Goal: Information Seeking & Learning: Learn about a topic

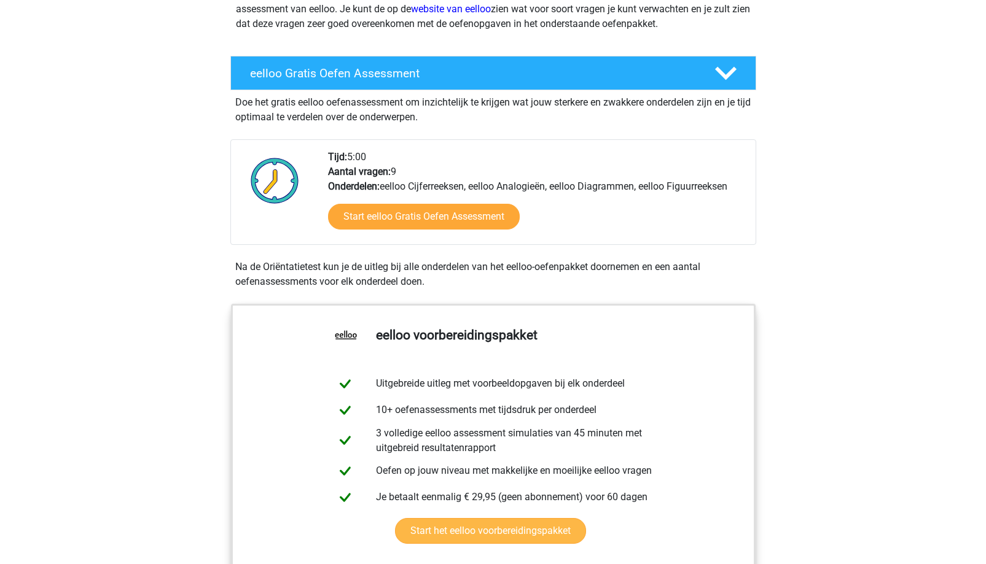
scroll to position [184, 0]
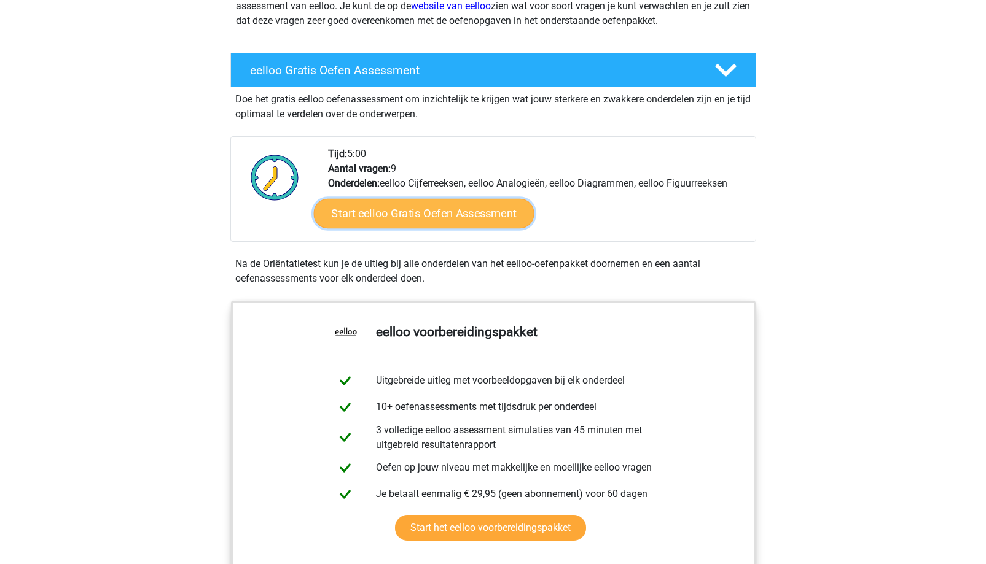
click at [497, 209] on link "Start eelloo Gratis Oefen Assessment" at bounding box center [423, 213] width 220 height 29
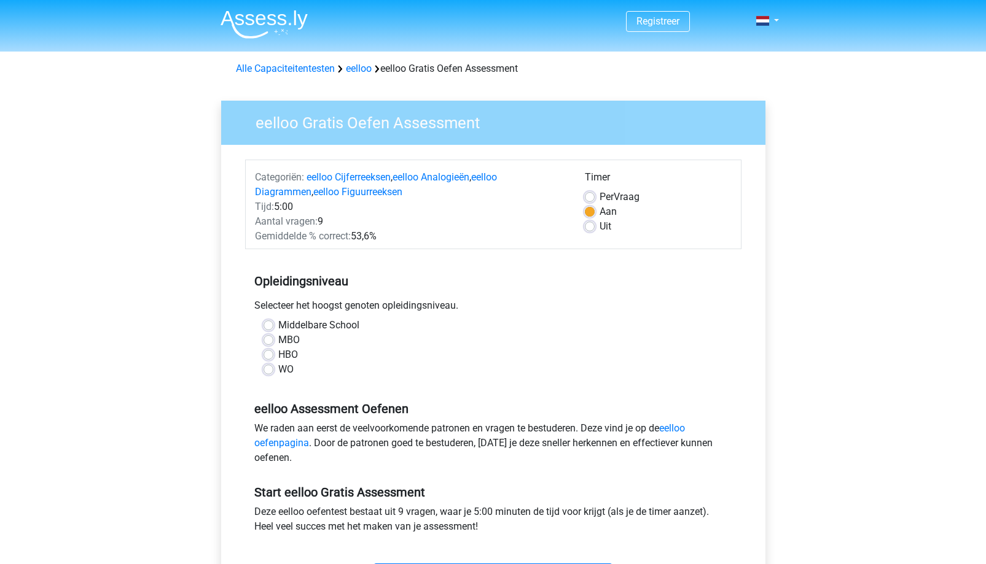
click at [276, 341] on div "MBO" at bounding box center [492, 340] width 459 height 15
click at [278, 338] on label "MBO" at bounding box center [288, 340] width 21 height 15
click at [267, 338] on input "MBO" at bounding box center [268, 339] width 10 height 12
radio input "true"
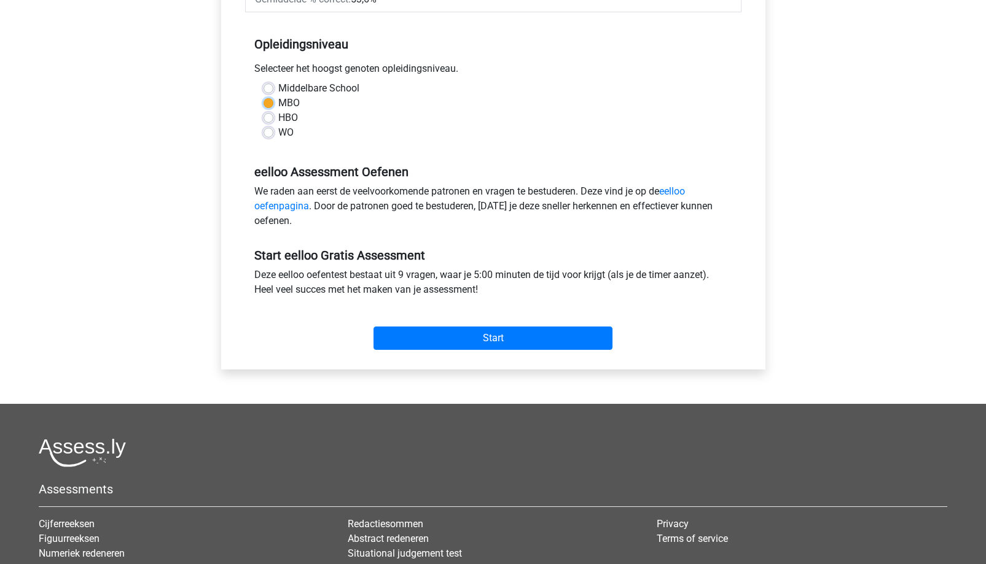
scroll to position [307, 0]
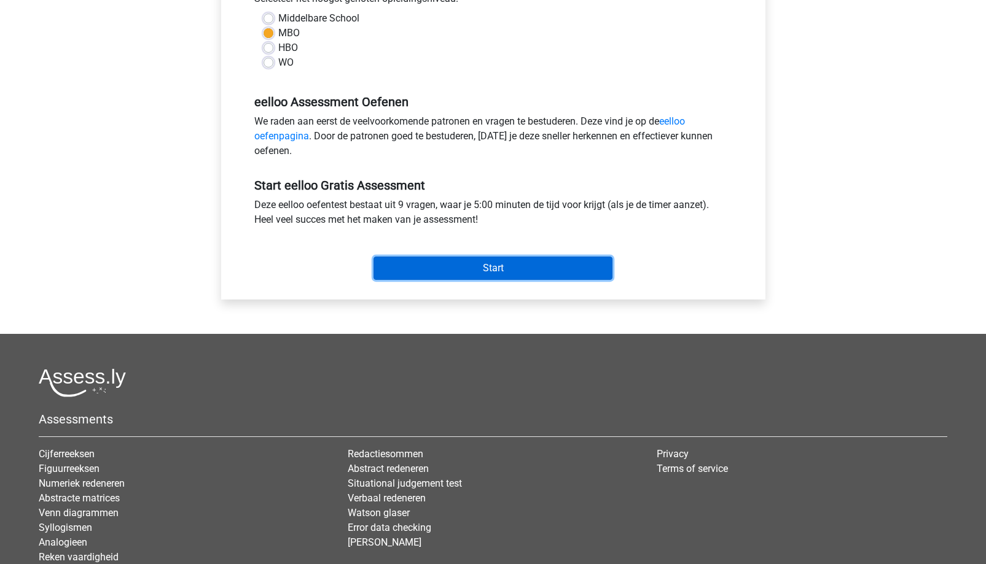
click at [528, 268] on input "Start" at bounding box center [492, 268] width 239 height 23
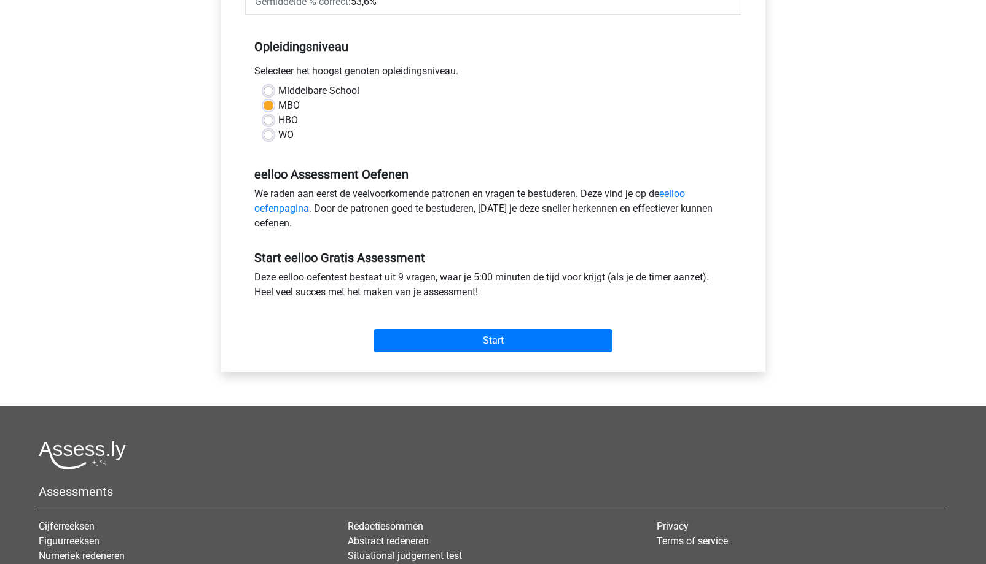
scroll to position [61, 0]
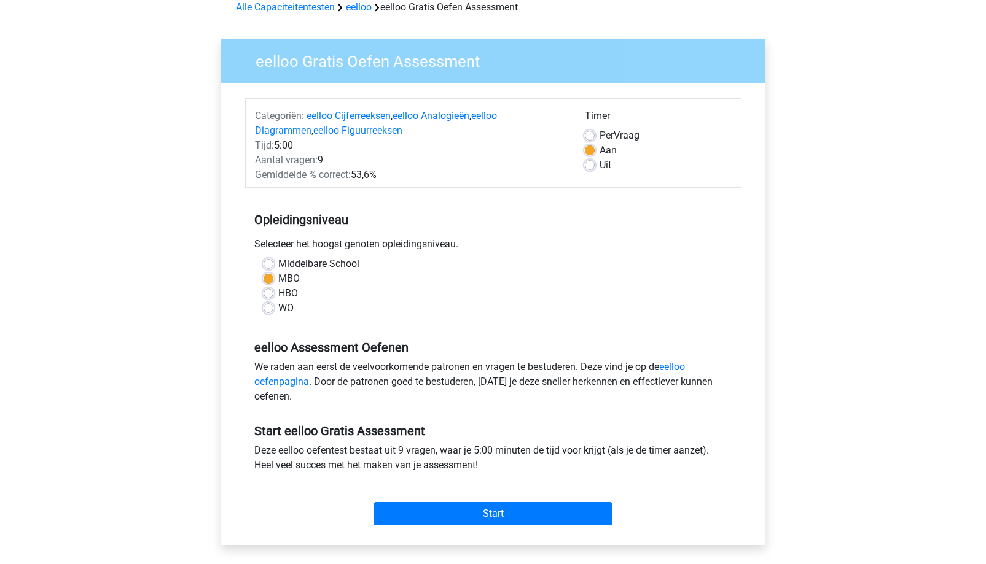
click at [599, 163] on label "Uit" at bounding box center [605, 165] width 12 height 15
click at [585, 163] on input "Uit" at bounding box center [590, 164] width 10 height 12
radio input "true"
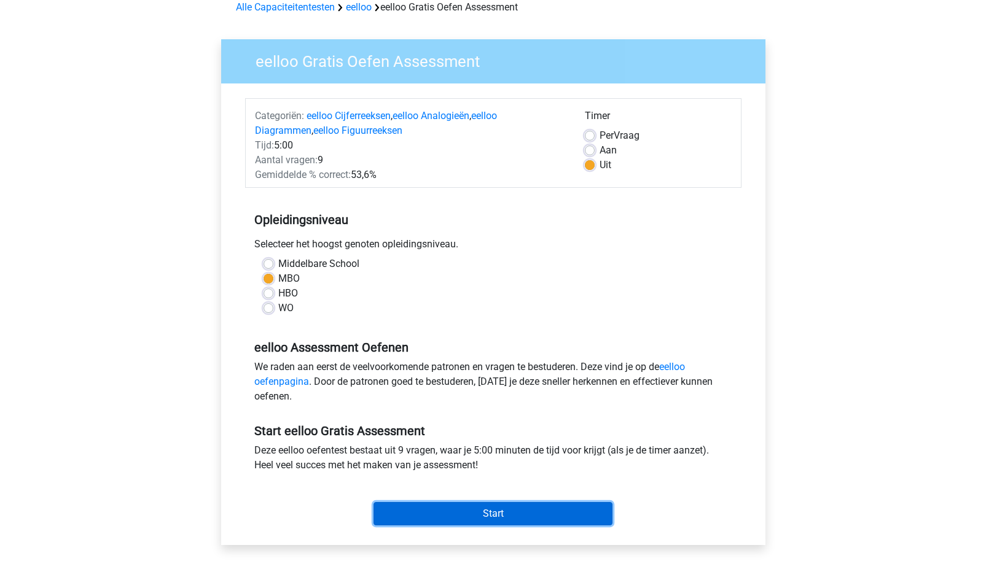
click at [470, 515] on input "Start" at bounding box center [492, 513] width 239 height 23
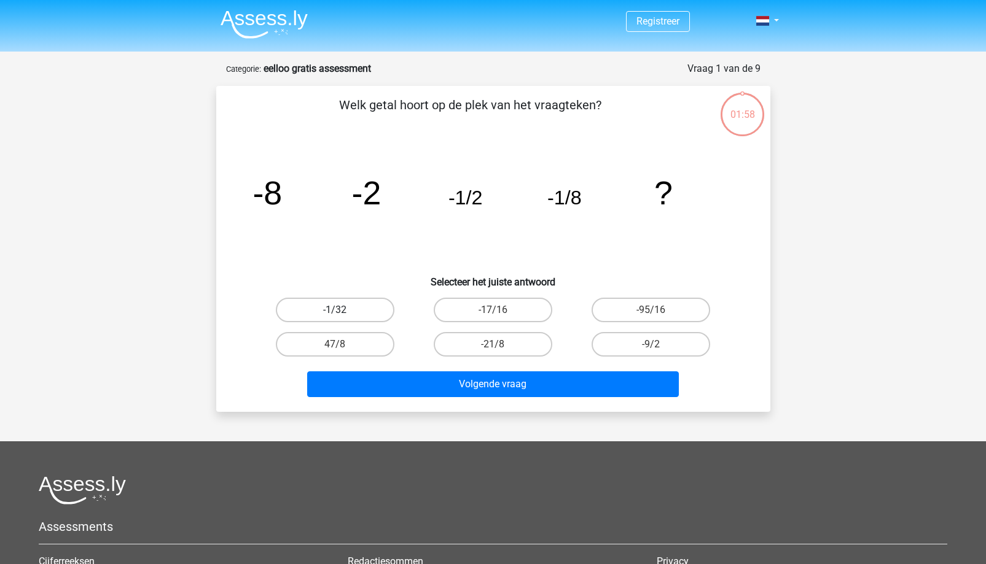
click at [376, 306] on label "-1/32" at bounding box center [335, 310] width 119 height 25
click at [343, 310] on input "-1/32" at bounding box center [339, 314] width 8 height 8
radio input "true"
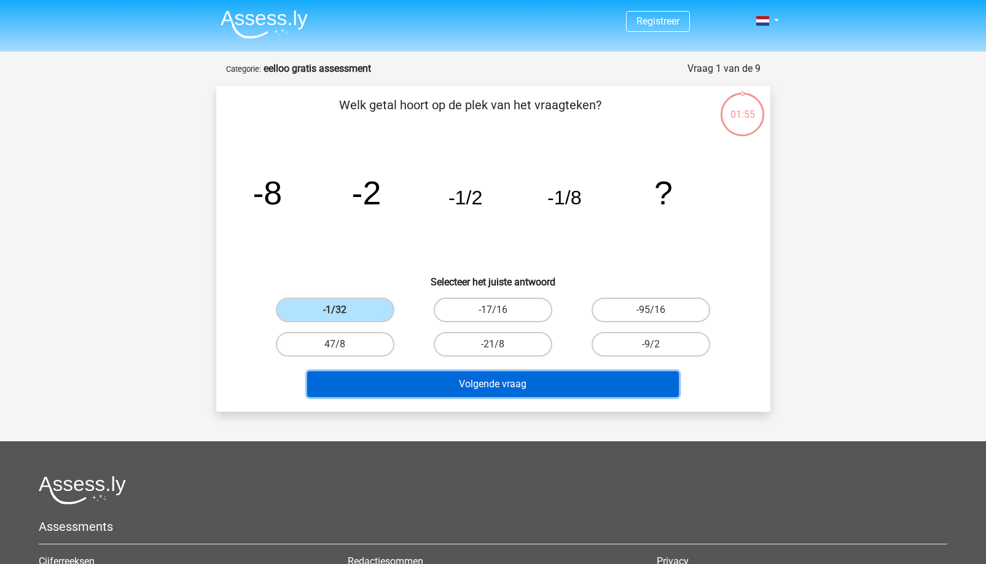
click at [498, 382] on button "Volgende vraag" at bounding box center [493, 385] width 372 height 26
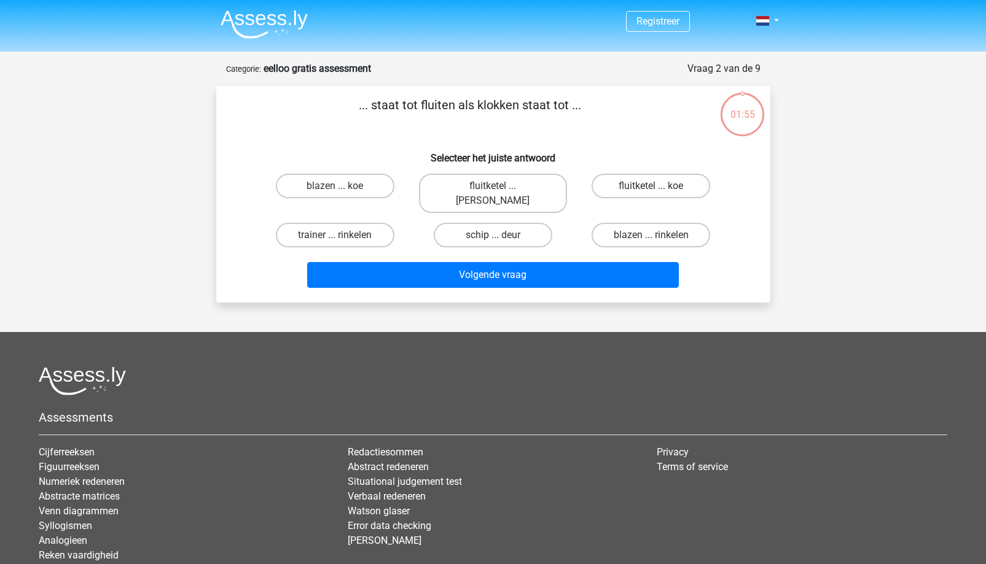
scroll to position [61, 0]
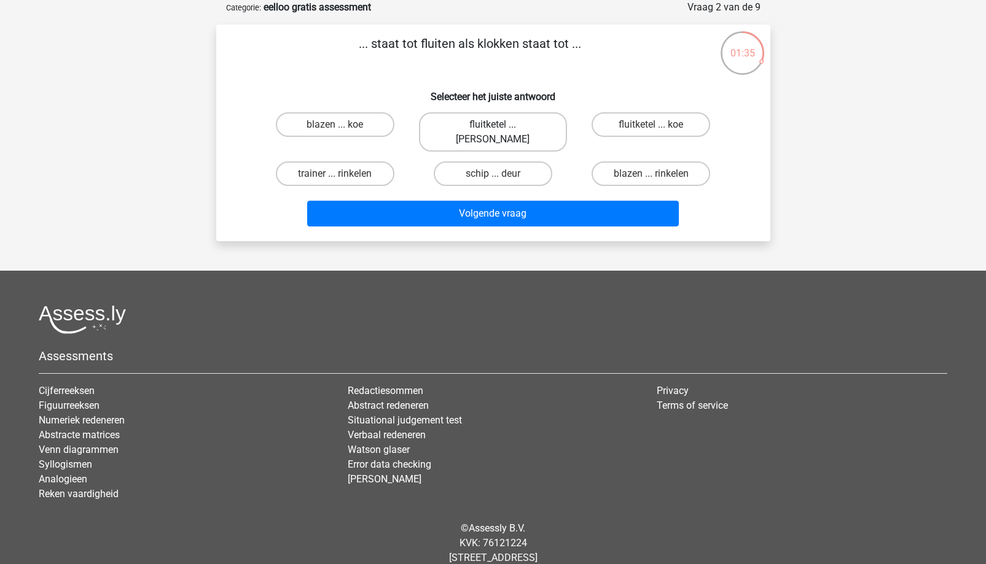
click at [523, 128] on label "fluitketel ... [PERSON_NAME]" at bounding box center [493, 131] width 148 height 39
click at [501, 128] on input "fluitketel ... [PERSON_NAME]" at bounding box center [497, 129] width 8 height 8
radio input "true"
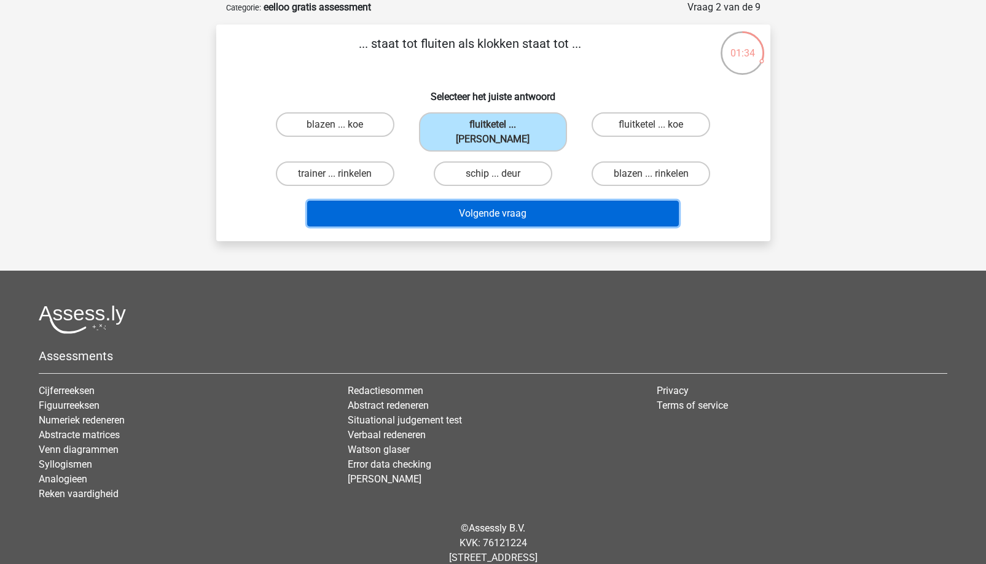
click at [541, 201] on button "Volgende vraag" at bounding box center [493, 214] width 372 height 26
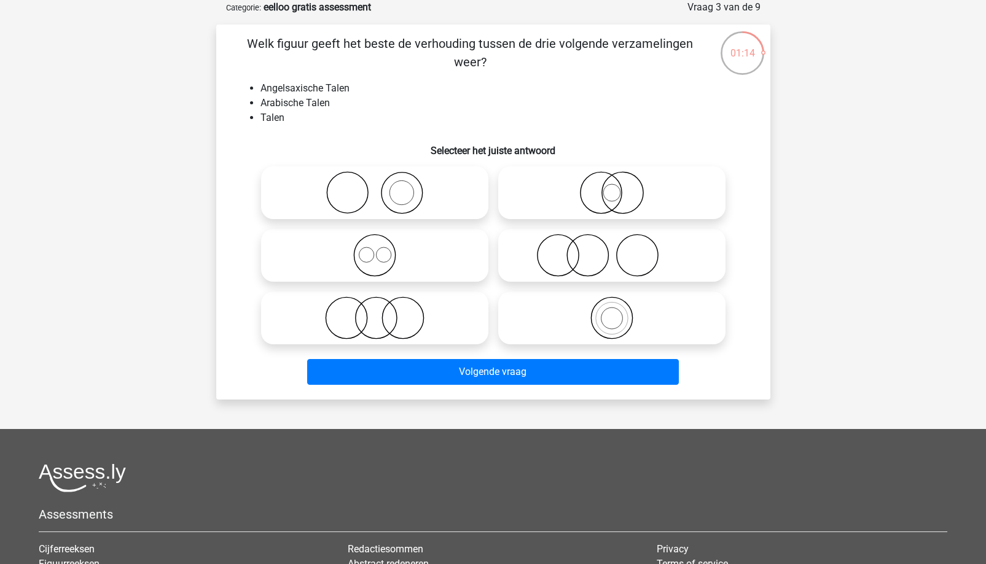
click at [372, 254] on icon at bounding box center [374, 255] width 217 height 43
click at [375, 249] on input "radio" at bounding box center [379, 245] width 8 height 8
radio input "true"
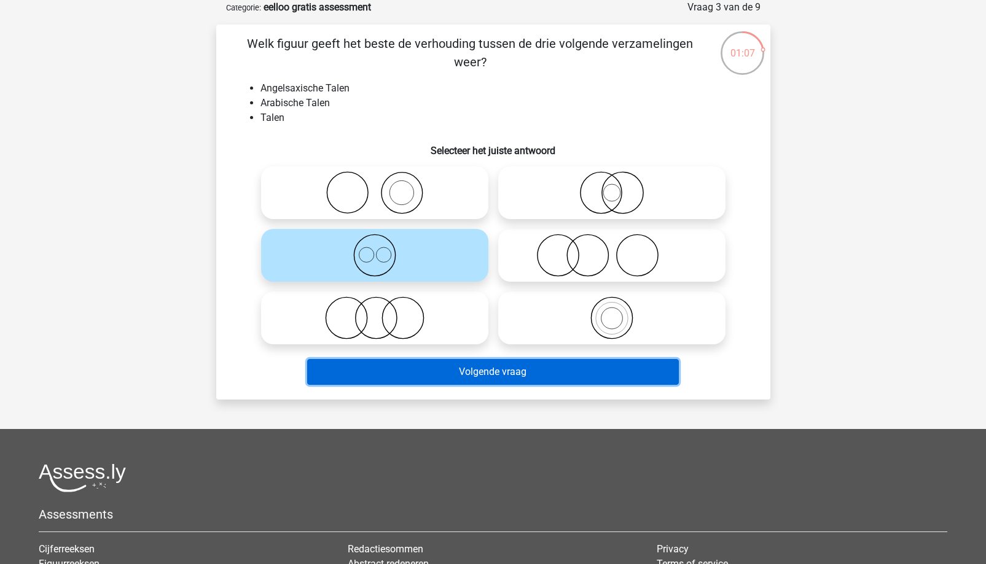
click at [476, 383] on button "Volgende vraag" at bounding box center [493, 372] width 372 height 26
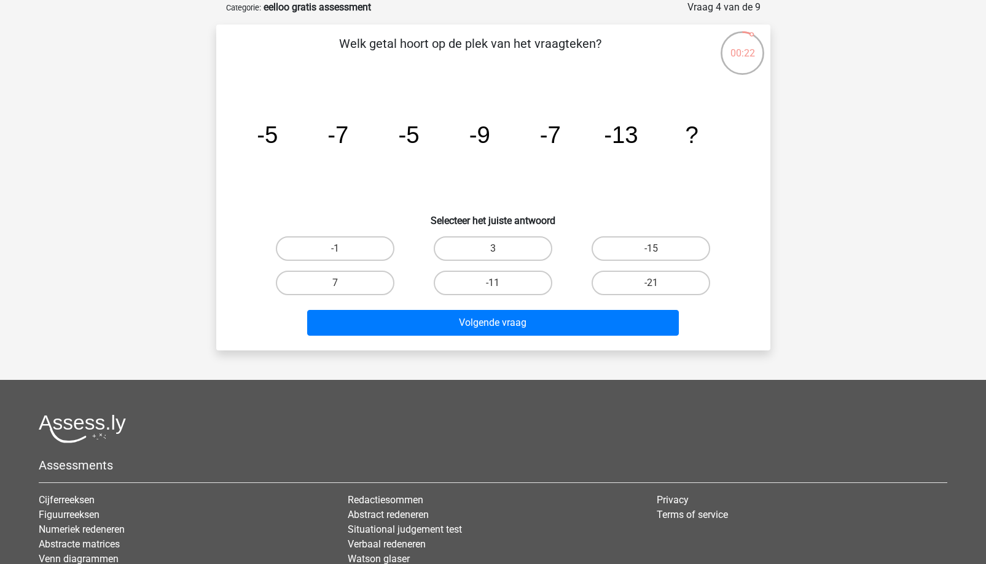
click at [495, 288] on input "-11" at bounding box center [497, 287] width 8 height 8
radio input "true"
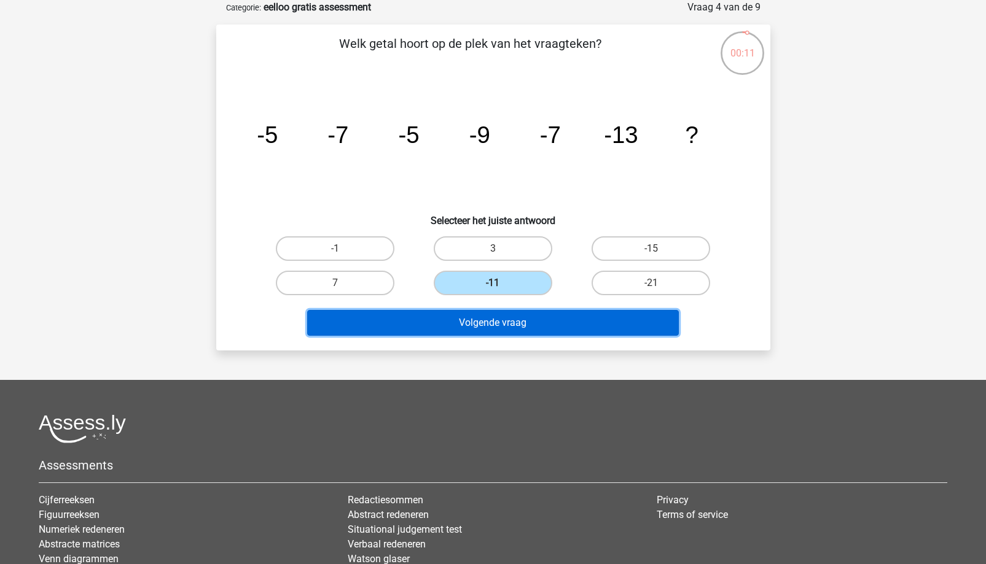
click at [541, 323] on button "Volgende vraag" at bounding box center [493, 323] width 372 height 26
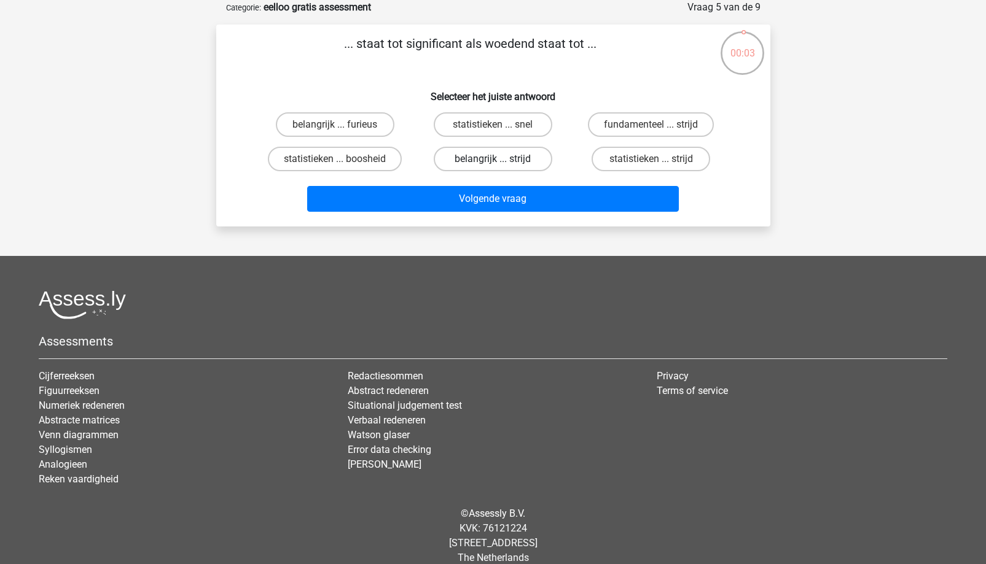
click at [485, 164] on label "belangrijk ... strijd" at bounding box center [493, 159] width 119 height 25
click at [493, 164] on input "belangrijk ... strijd" at bounding box center [497, 163] width 8 height 8
radio input "true"
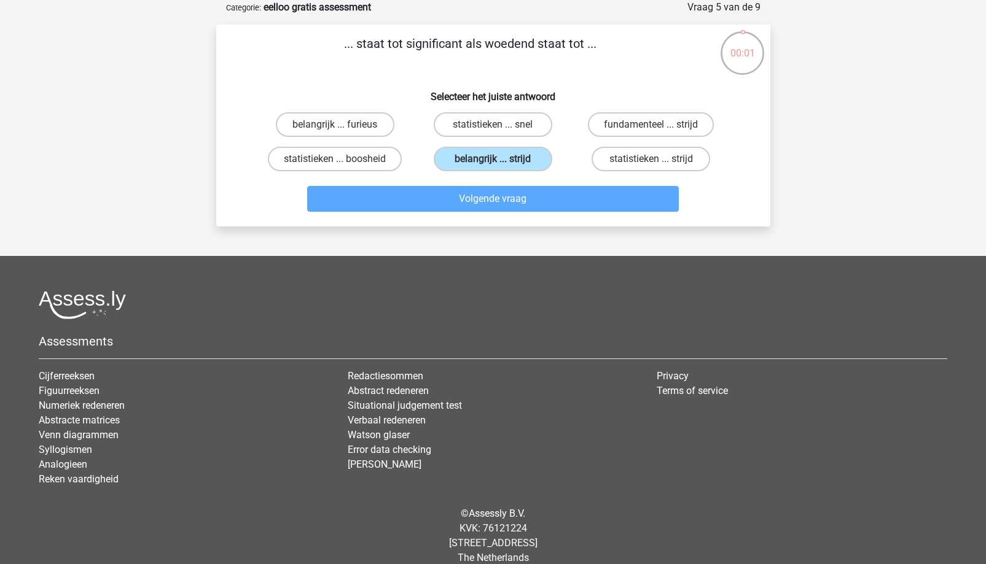
click at [341, 160] on input "statistieken ... boosheid" at bounding box center [339, 163] width 8 height 8
radio input "true"
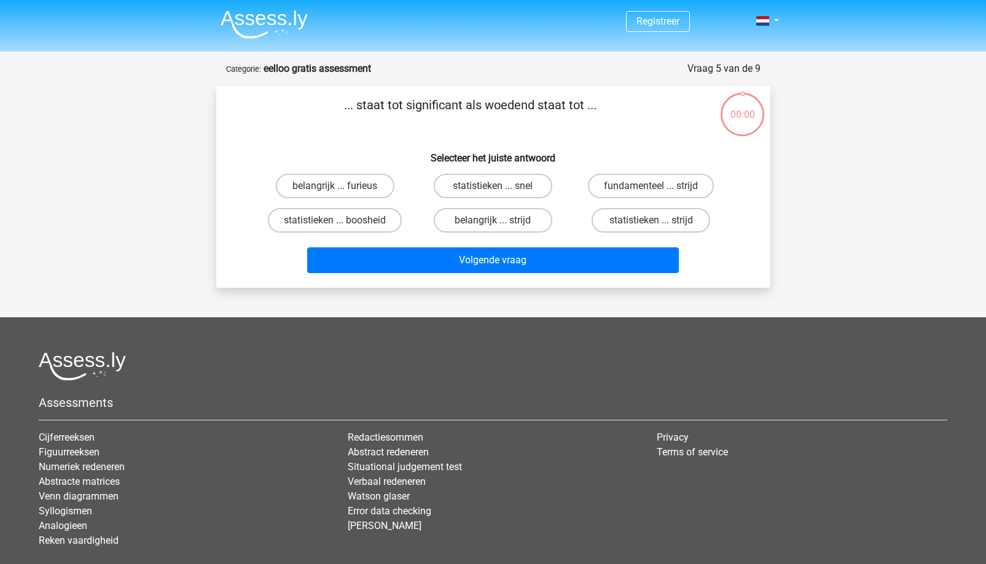
scroll to position [61, 0]
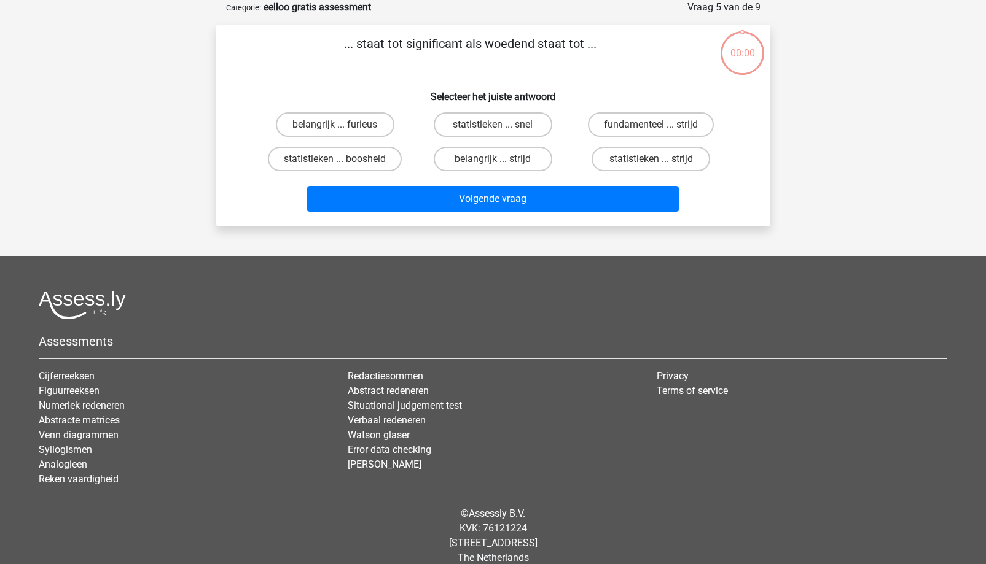
click at [389, 192] on button "Volgende vraag" at bounding box center [493, 199] width 372 height 26
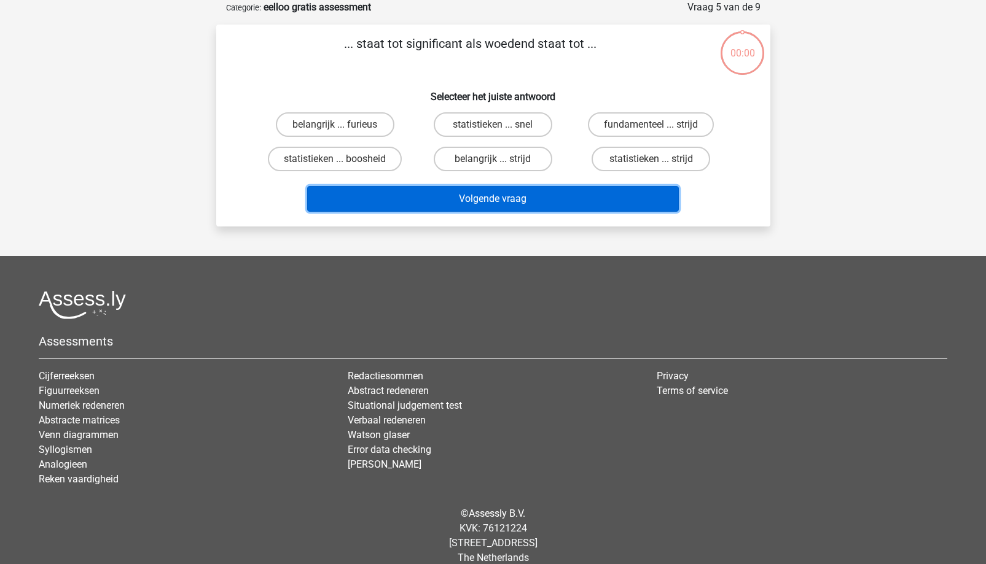
click at [391, 198] on button "Volgende vraag" at bounding box center [493, 199] width 372 height 26
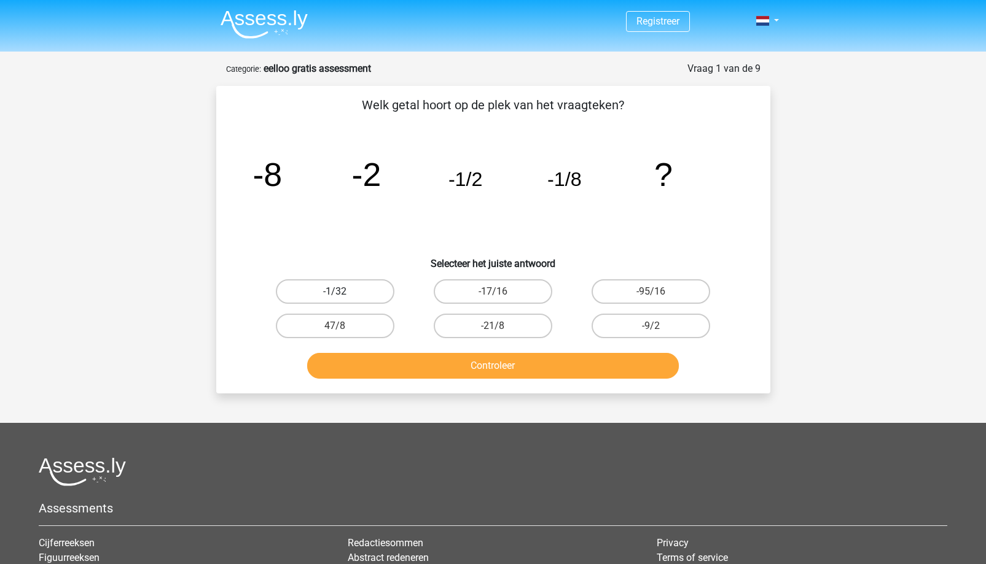
click at [349, 294] on label "-1/32" at bounding box center [335, 291] width 119 height 25
click at [343, 294] on input "-1/32" at bounding box center [339, 296] width 8 height 8
radio input "true"
click at [555, 361] on button "Controleer" at bounding box center [493, 366] width 372 height 26
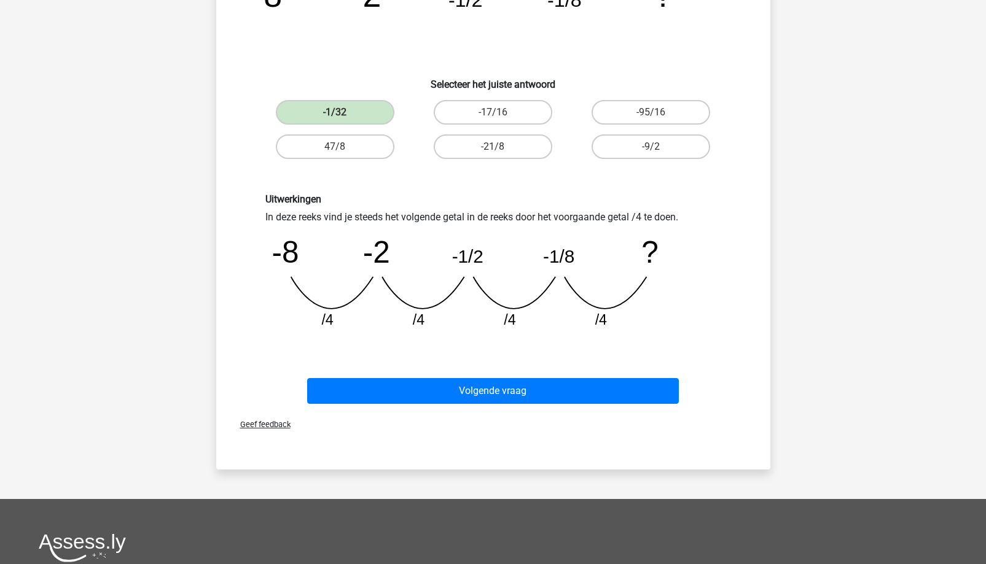
scroll to position [184, 0]
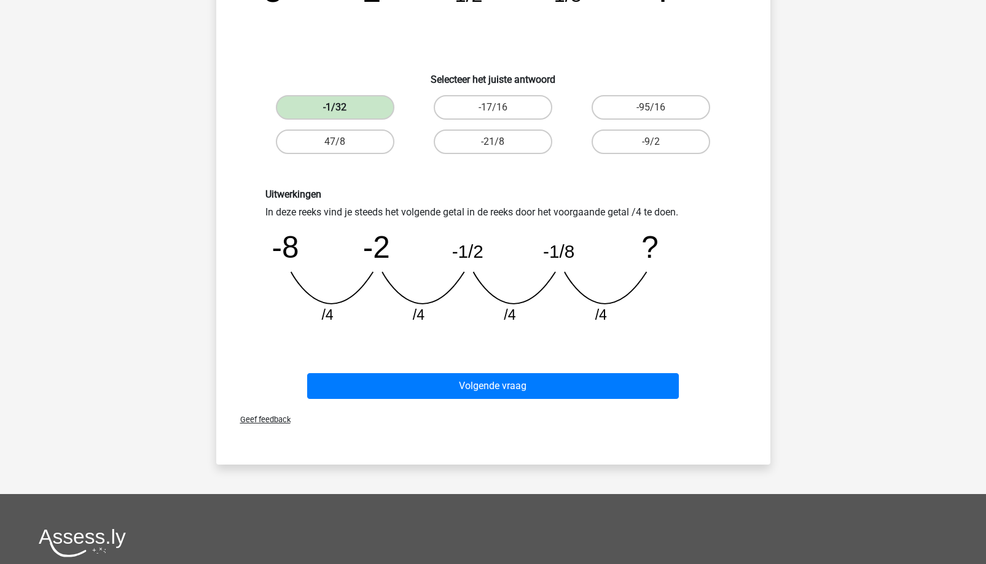
click at [345, 101] on label "-1/32" at bounding box center [335, 107] width 119 height 25
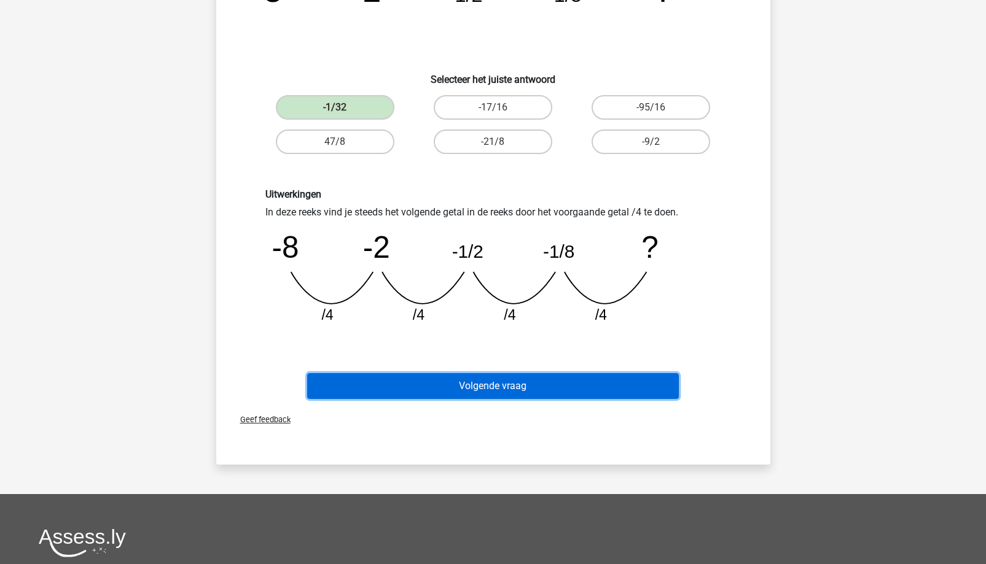
click at [509, 386] on button "Volgende vraag" at bounding box center [493, 386] width 372 height 26
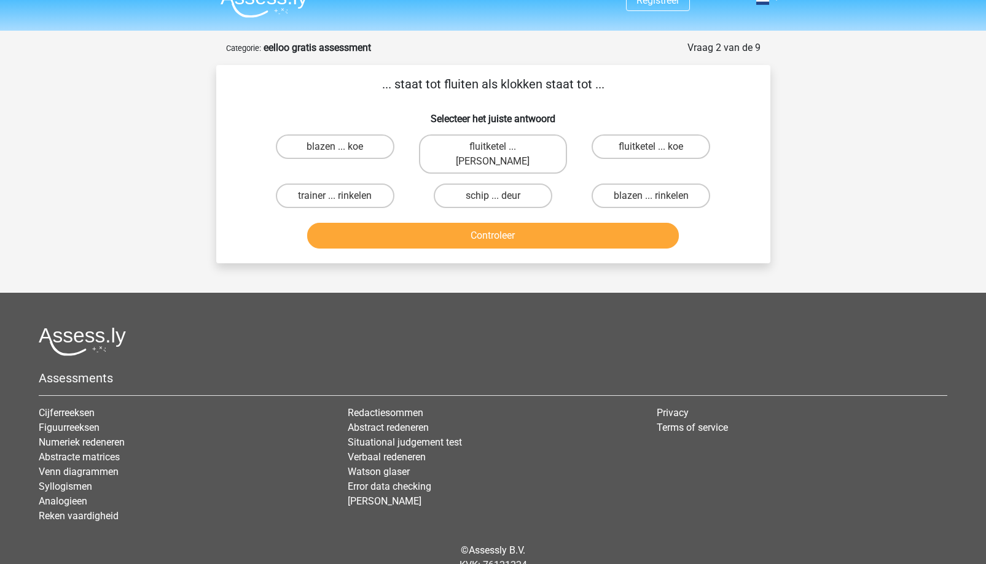
scroll to position [0, 0]
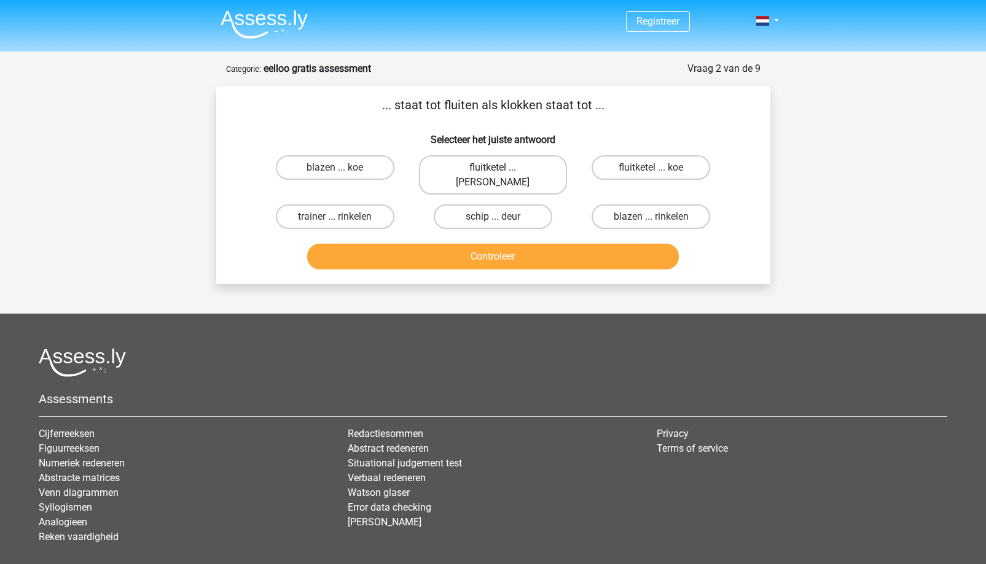
click at [514, 173] on label "fluitketel ... luiden" at bounding box center [493, 174] width 148 height 39
click at [501, 173] on input "fluitketel ... luiden" at bounding box center [497, 172] width 8 height 8
radio input "true"
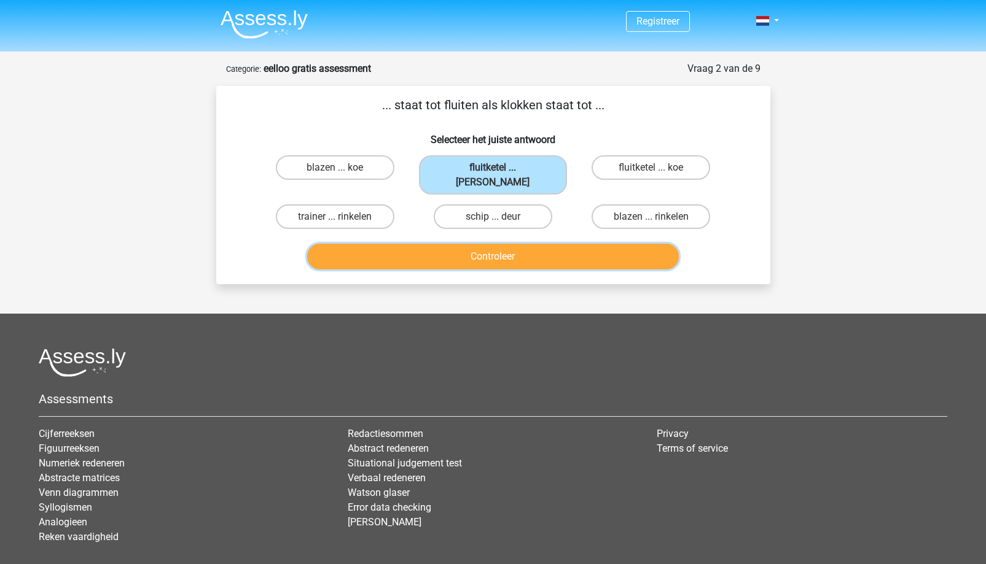
click at [542, 249] on button "Controleer" at bounding box center [493, 257] width 372 height 26
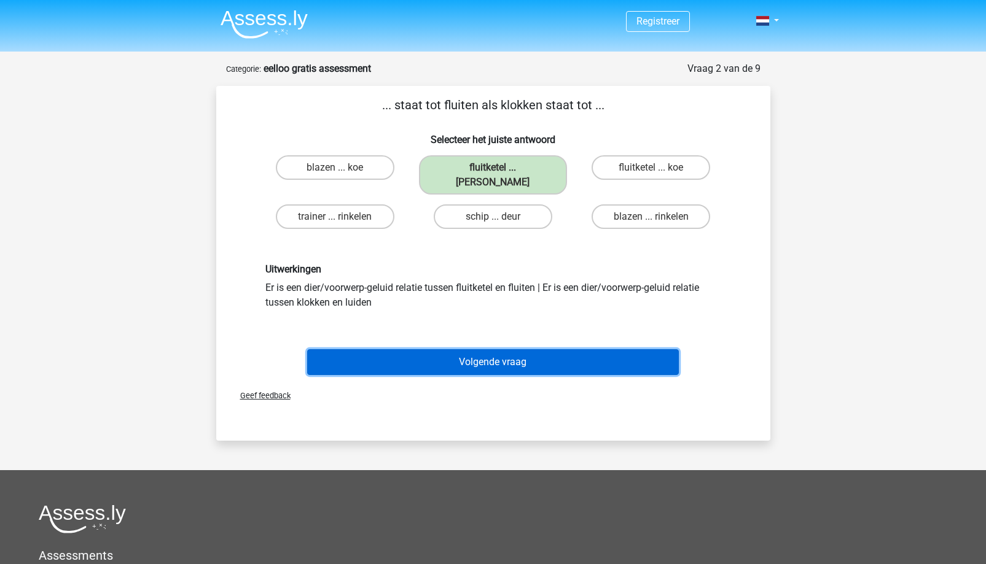
click at [453, 349] on button "Volgende vraag" at bounding box center [493, 362] width 372 height 26
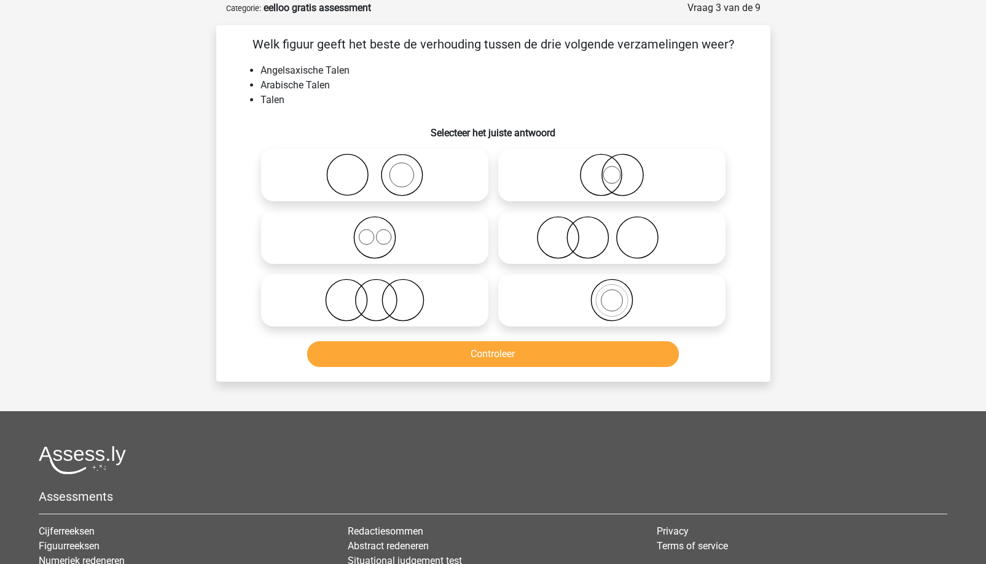
scroll to position [61, 0]
click at [368, 244] on icon at bounding box center [374, 237] width 217 height 43
click at [375, 231] on input "radio" at bounding box center [379, 227] width 8 height 8
radio input "true"
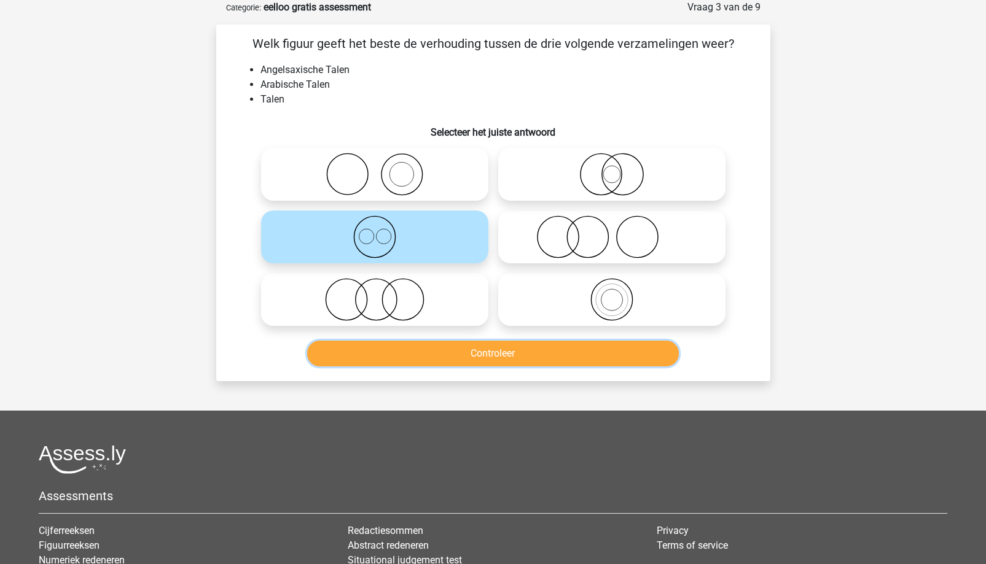
click at [478, 353] on button "Controleer" at bounding box center [493, 354] width 372 height 26
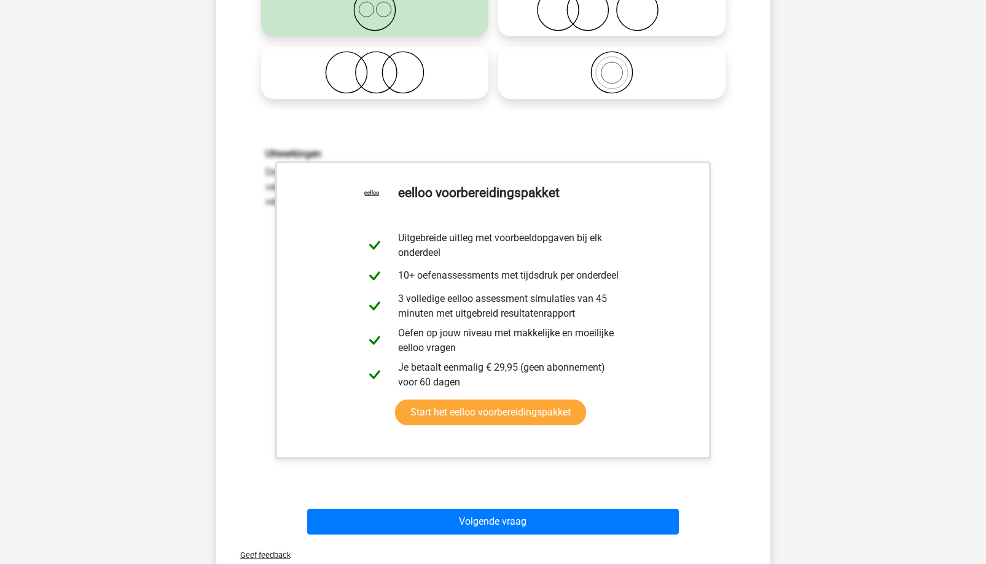
scroll to position [307, 0]
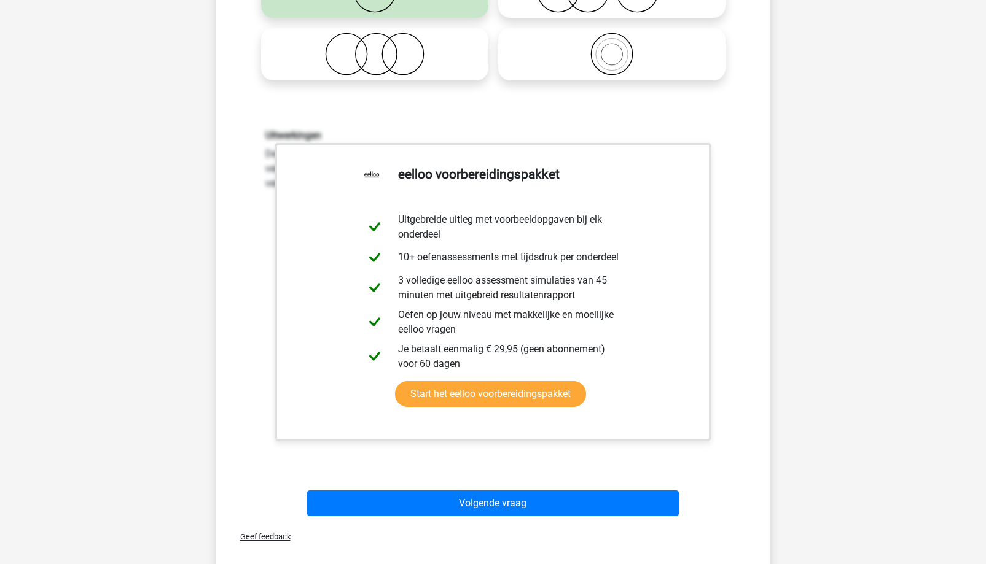
click at [560, 475] on div "Uitwerkingen De verzameling Angelsaxische Talen staat volledig los van de verza…" at bounding box center [493, 290] width 515 height 381
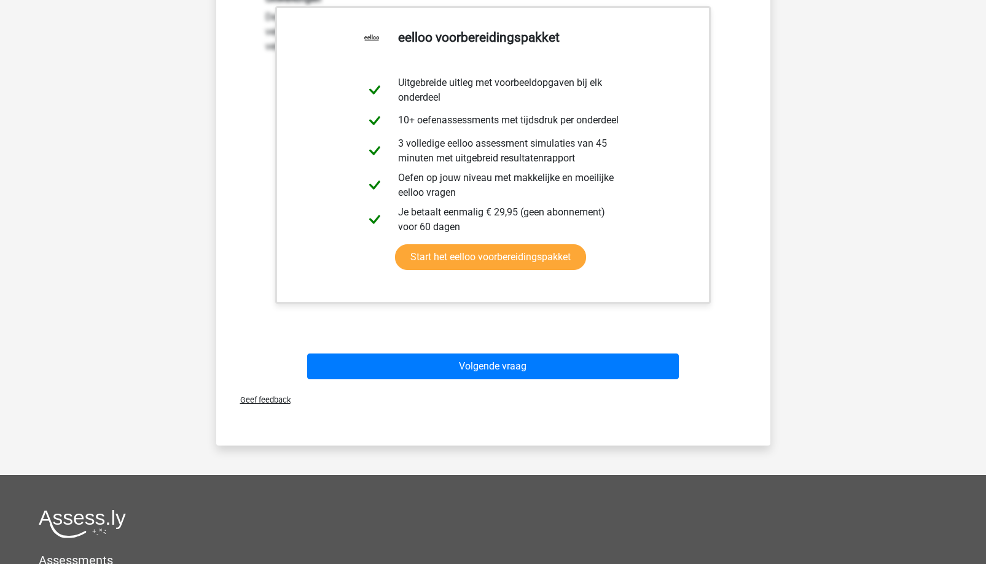
scroll to position [491, 0]
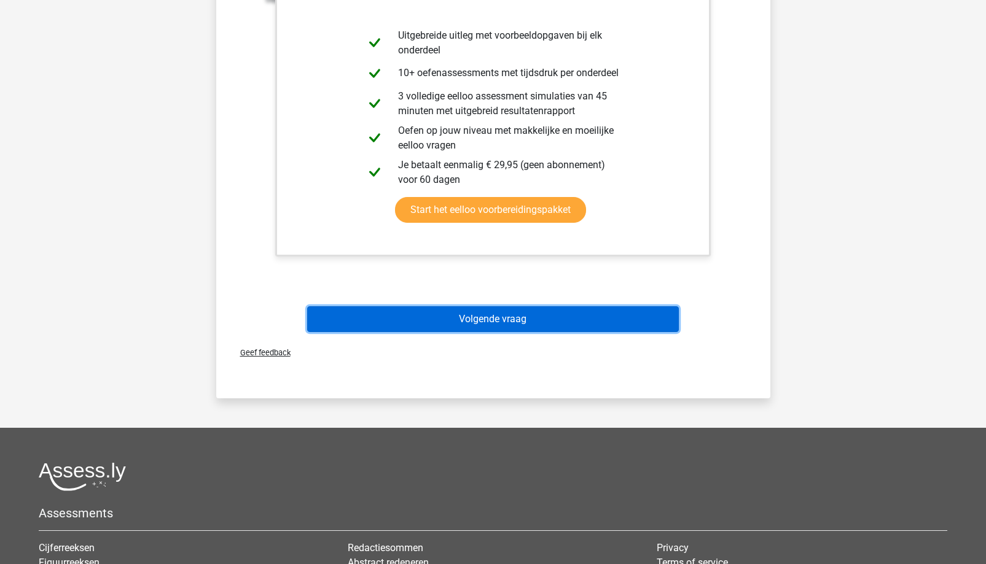
click at [463, 315] on button "Volgende vraag" at bounding box center [493, 319] width 372 height 26
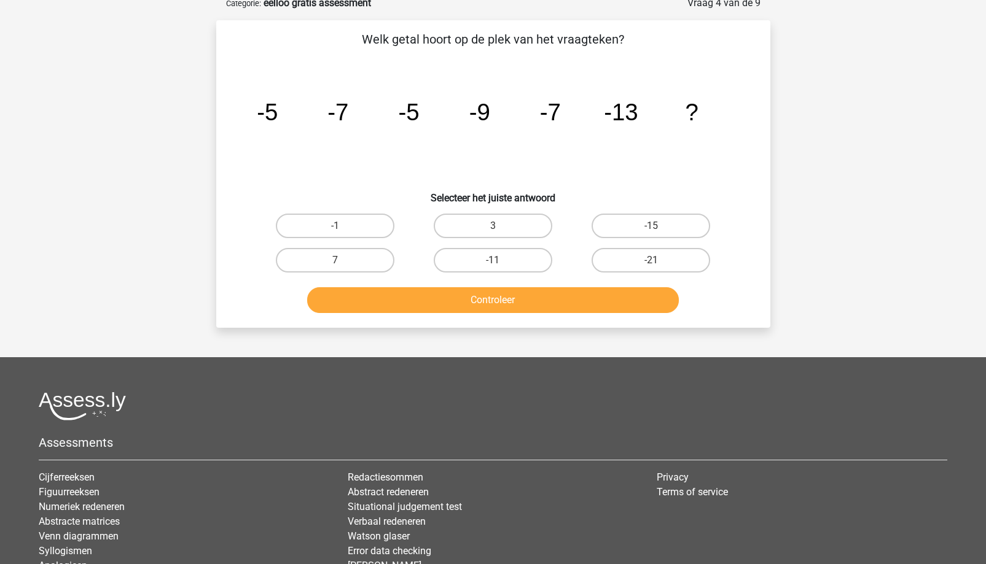
scroll to position [61, 0]
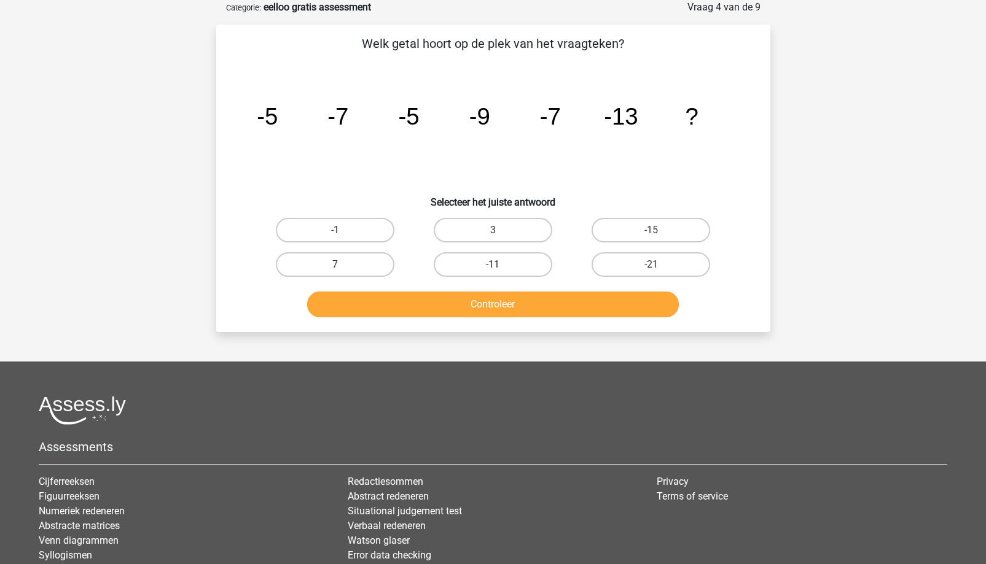
click at [510, 260] on label "-11" at bounding box center [493, 264] width 119 height 25
click at [501, 265] on input "-11" at bounding box center [497, 269] width 8 height 8
radio input "true"
click at [504, 303] on button "Controleer" at bounding box center [493, 305] width 372 height 26
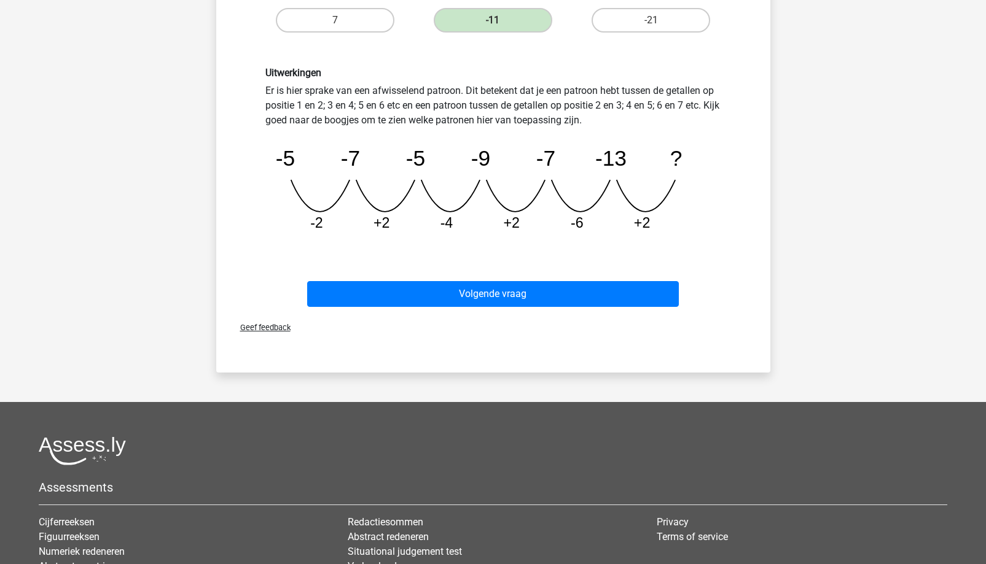
scroll to position [307, 0]
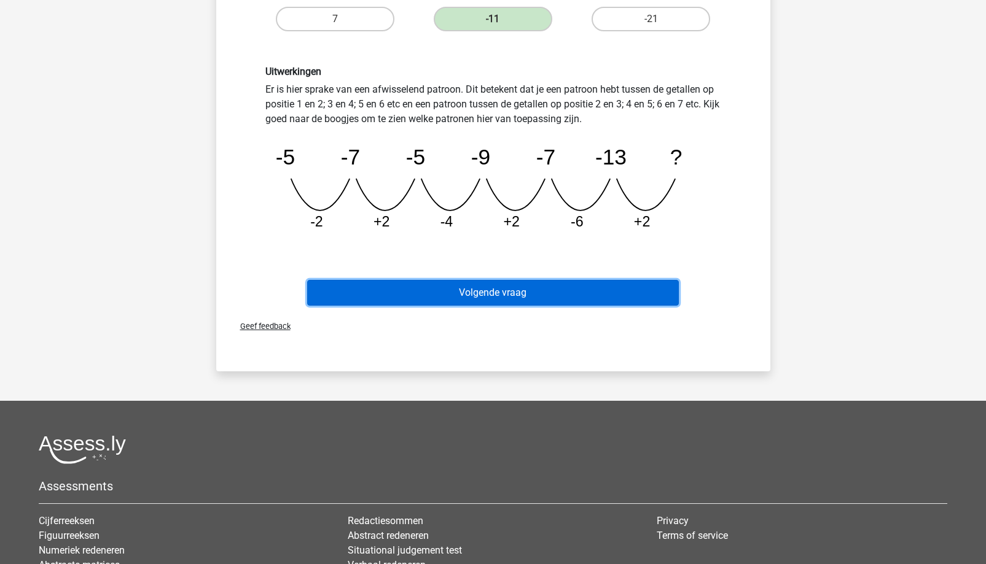
click at [508, 298] on button "Volgende vraag" at bounding box center [493, 293] width 372 height 26
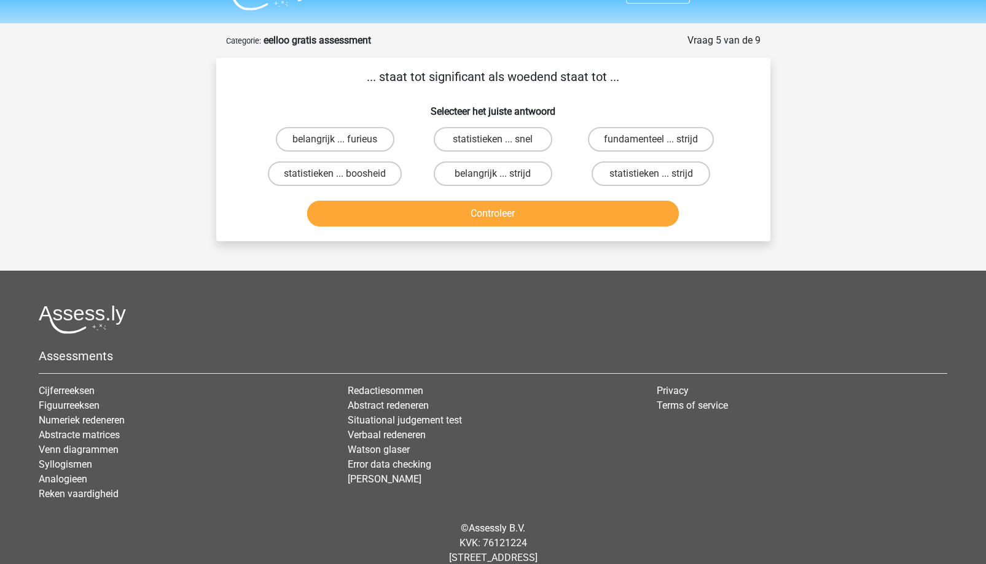
scroll to position [0, 0]
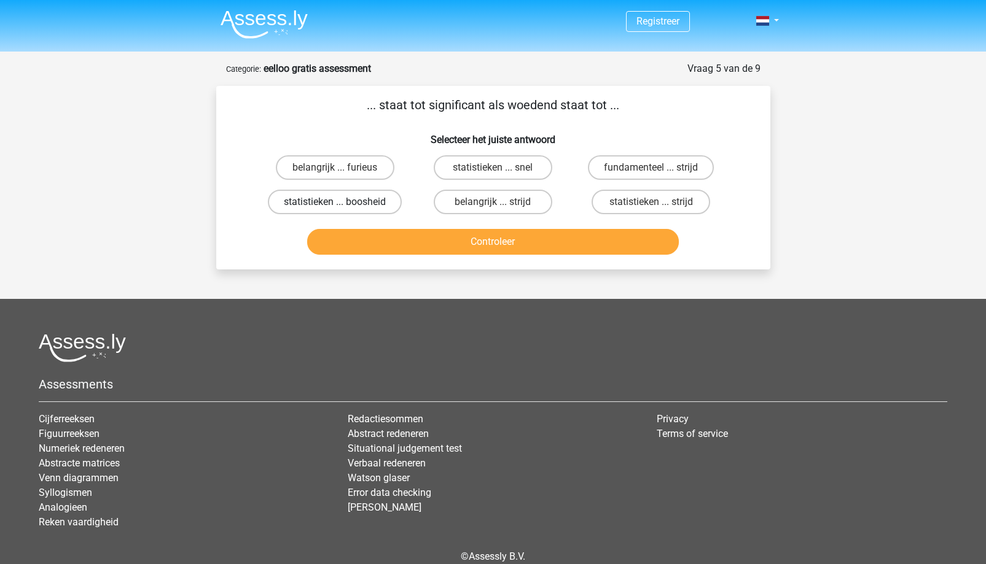
click at [364, 205] on label "statistieken ... boosheid" at bounding box center [335, 202] width 134 height 25
click at [343, 205] on input "statistieken ... boosheid" at bounding box center [339, 206] width 8 height 8
radio input "true"
click at [432, 243] on button "Controleer" at bounding box center [493, 242] width 372 height 26
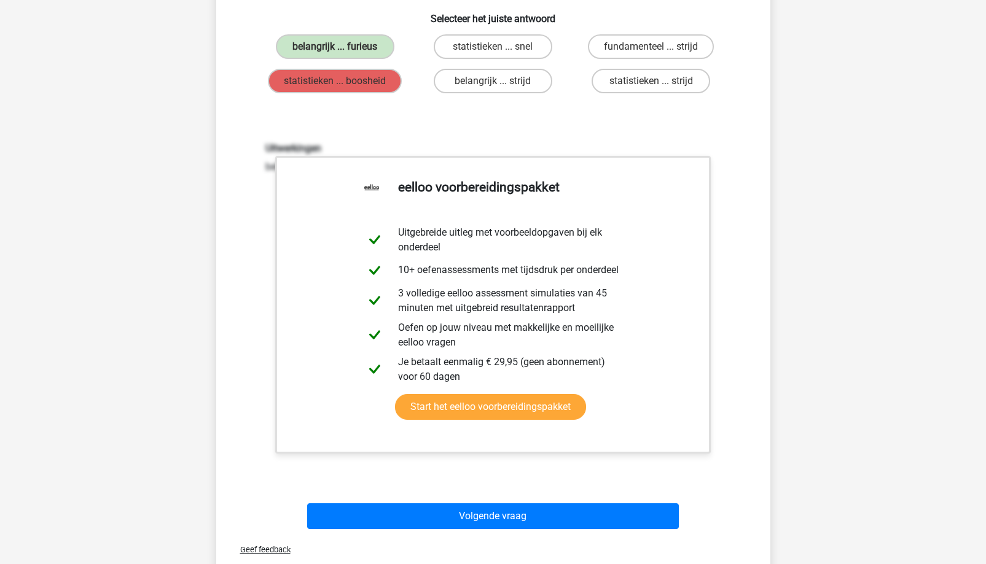
scroll to position [307, 0]
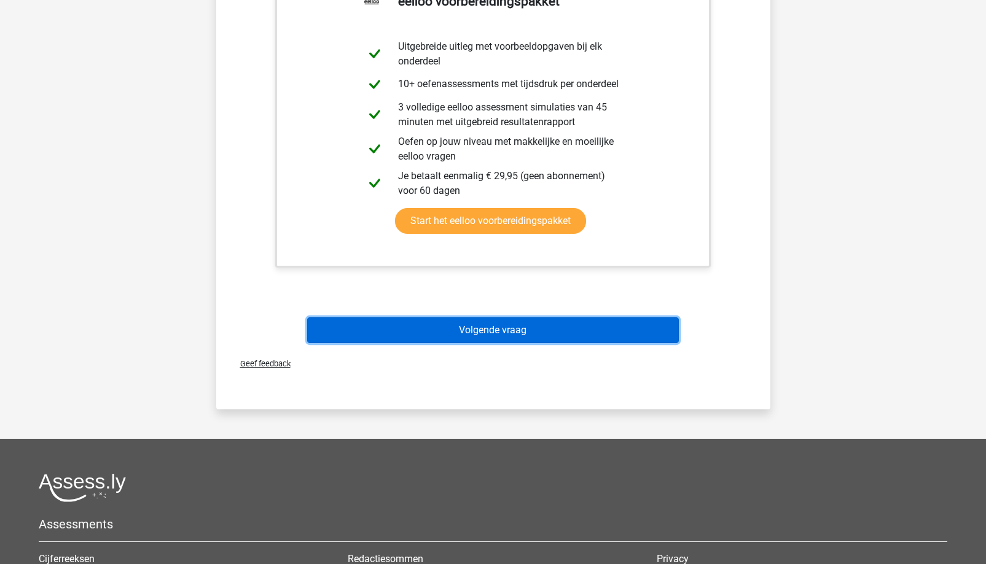
click at [553, 328] on button "Volgende vraag" at bounding box center [493, 331] width 372 height 26
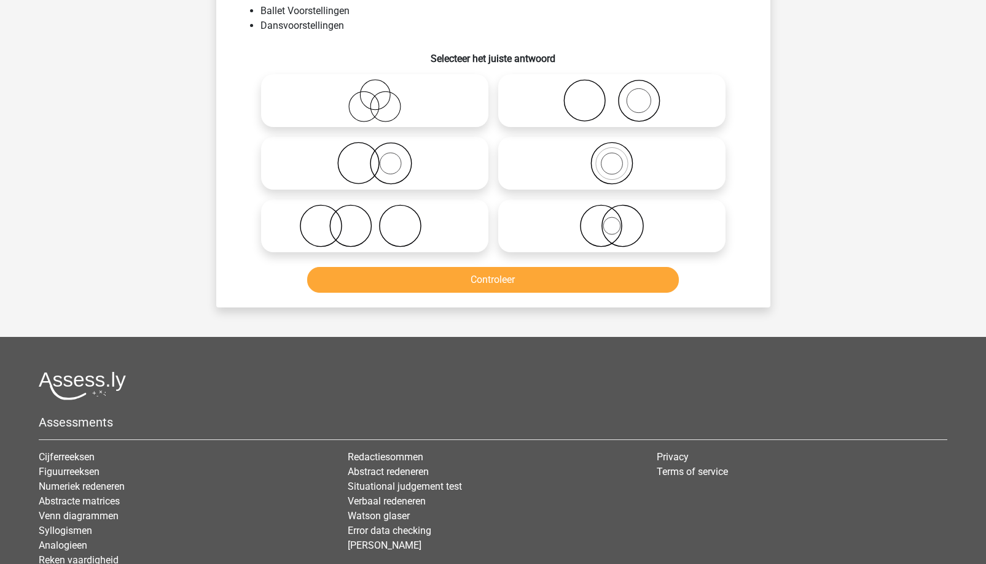
scroll to position [61, 0]
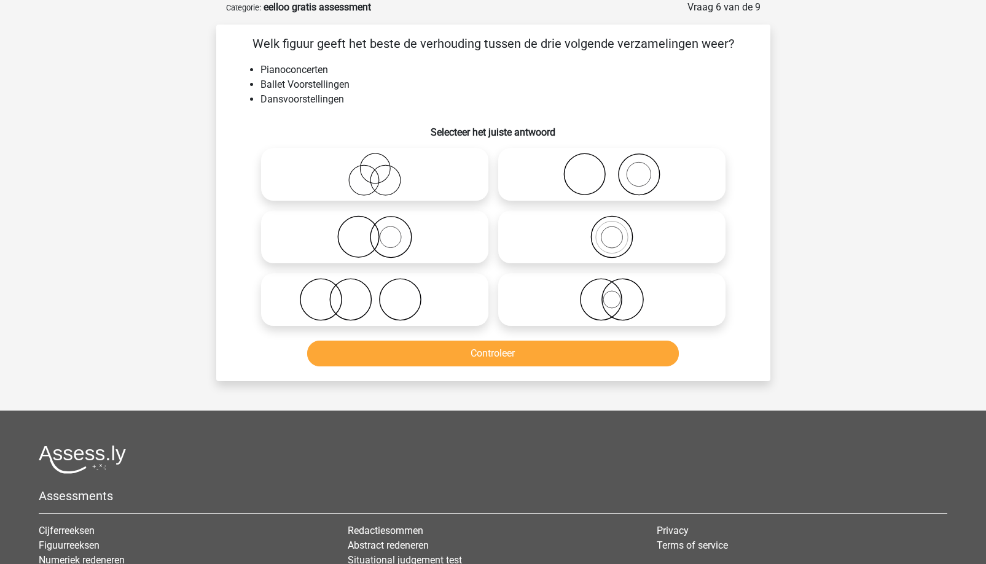
click at [309, 285] on icon at bounding box center [374, 299] width 217 height 43
click at [375, 286] on input "radio" at bounding box center [379, 290] width 8 height 8
radio input "true"
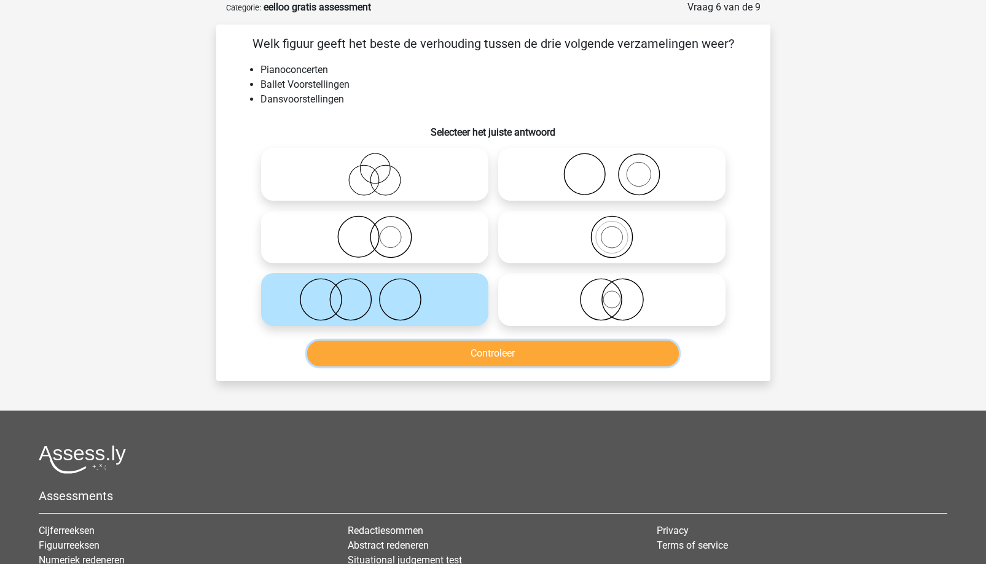
click at [553, 360] on button "Controleer" at bounding box center [493, 354] width 372 height 26
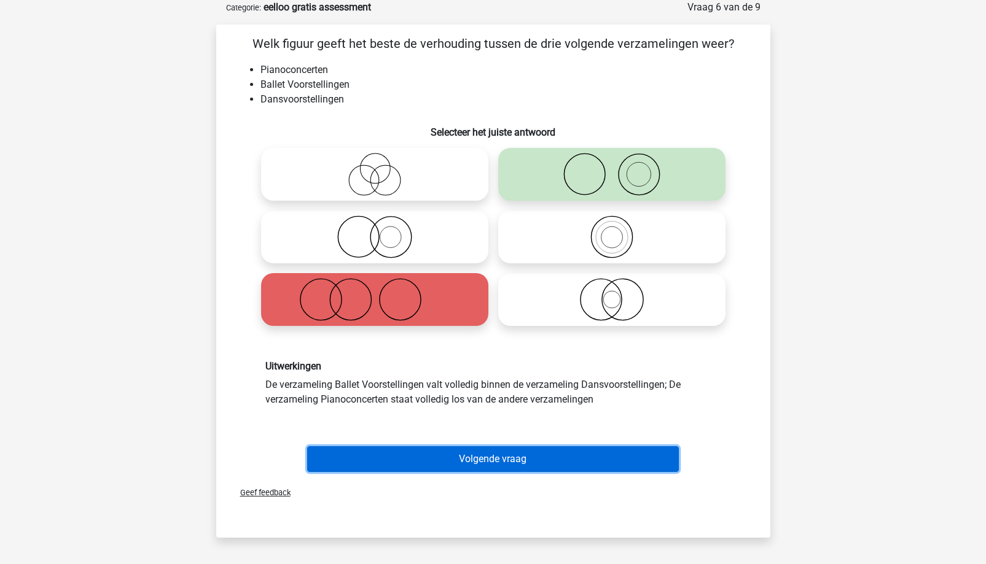
click at [438, 456] on button "Volgende vraag" at bounding box center [493, 459] width 372 height 26
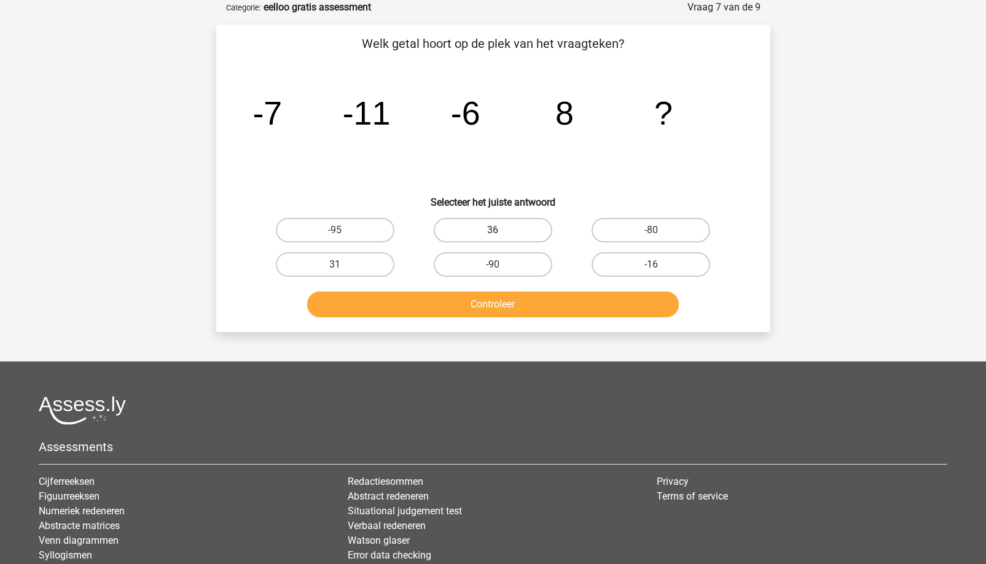
click at [461, 227] on label "36" at bounding box center [493, 230] width 119 height 25
click at [493, 230] on input "36" at bounding box center [497, 234] width 8 height 8
radio input "true"
click at [453, 303] on button "Controleer" at bounding box center [493, 305] width 372 height 26
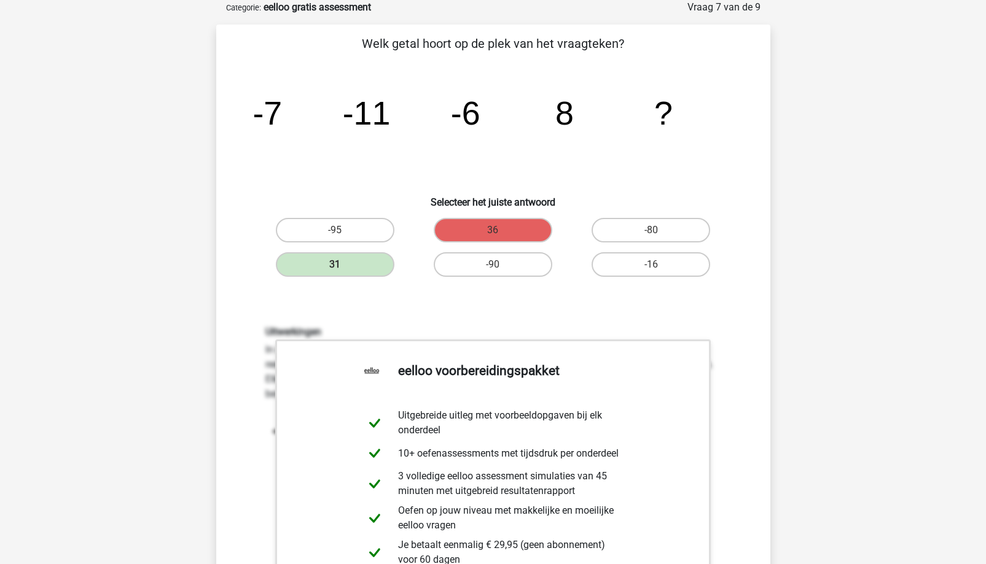
click at [722, 356] on div "Uitwerkingen In deze reeks vind je het tweede getal in de reeks door het eerste…" at bounding box center [493, 449] width 474 height 246
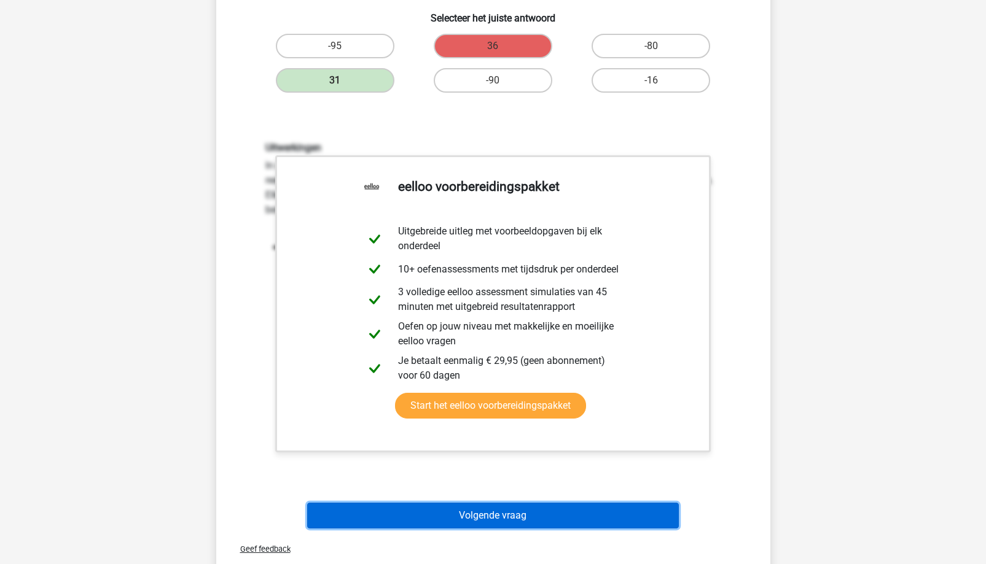
click at [435, 508] on button "Volgende vraag" at bounding box center [493, 516] width 372 height 26
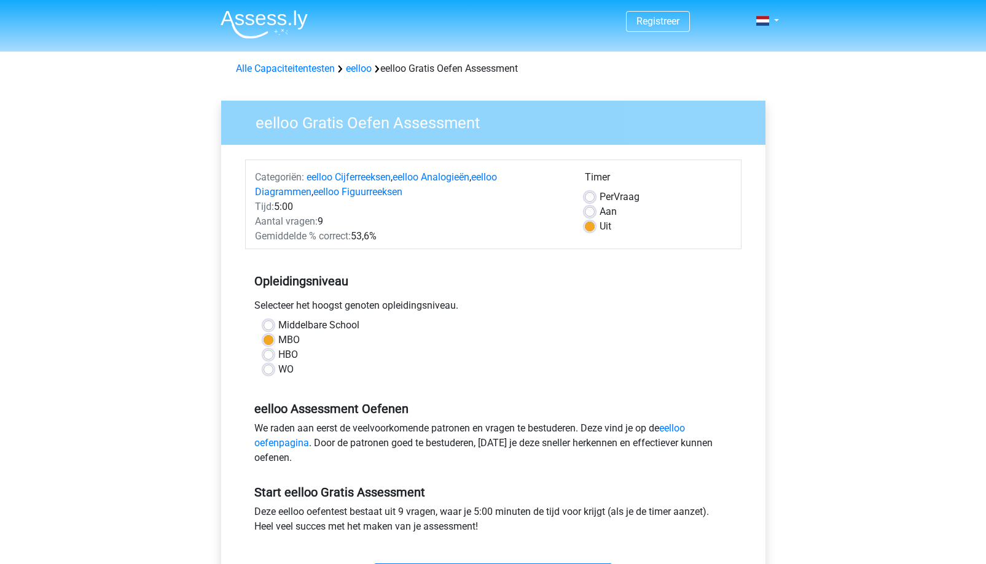
scroll to position [61, 0]
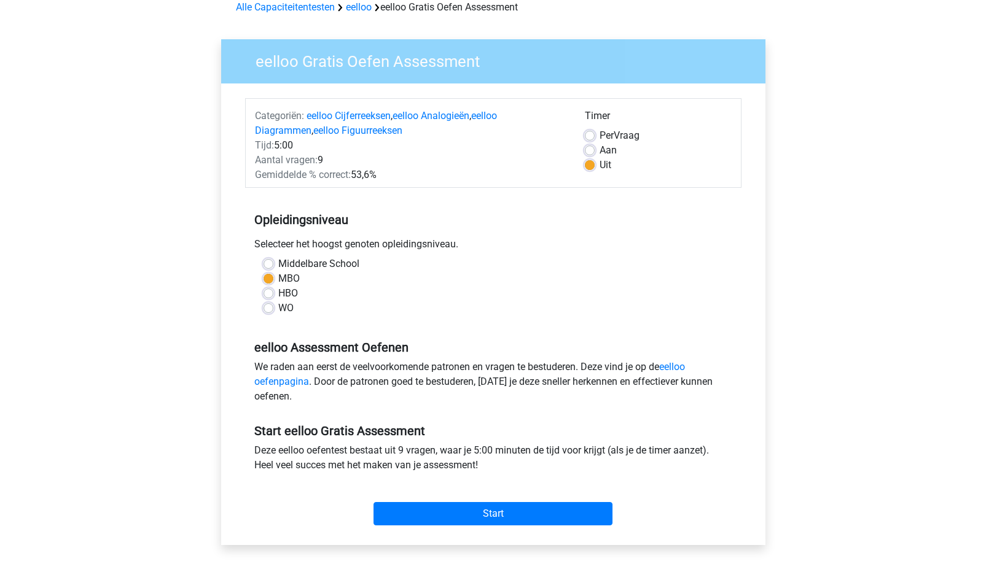
click at [596, 147] on div "Aan" at bounding box center [658, 150] width 147 height 15
click at [599, 153] on label "Aan" at bounding box center [607, 150] width 17 height 15
click at [594, 153] on input "Aan" at bounding box center [590, 149] width 10 height 12
radio input "true"
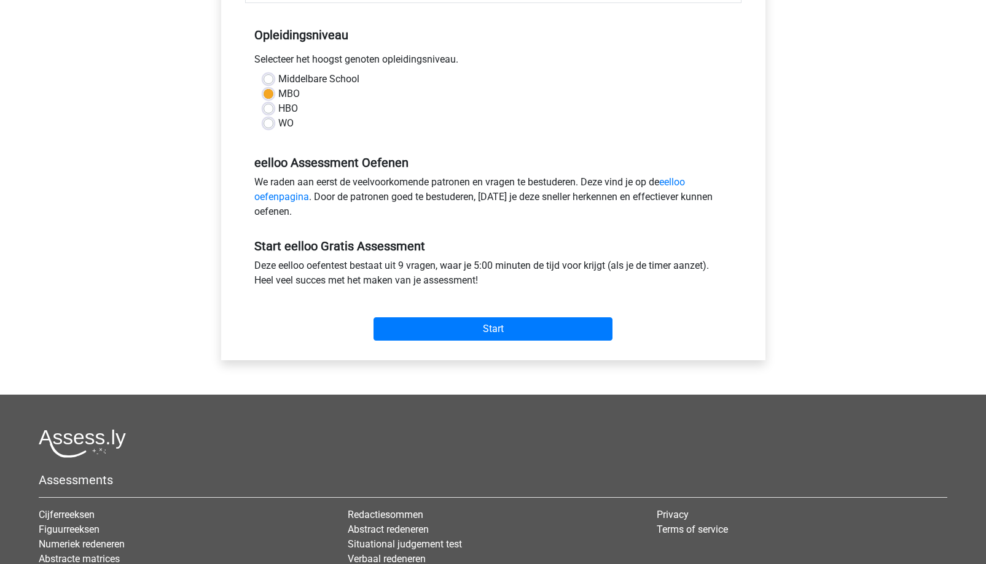
scroll to position [246, 0]
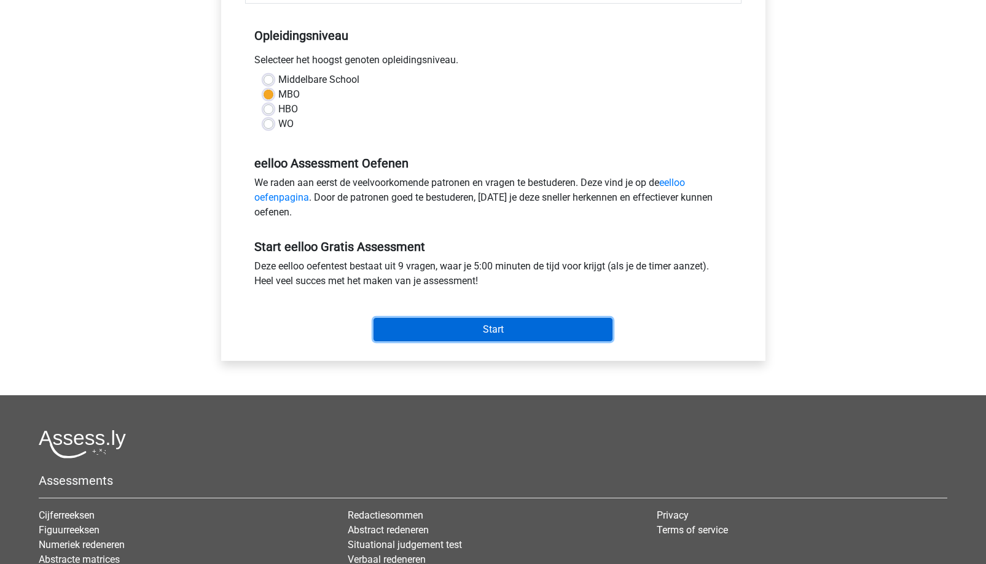
click at [497, 325] on input "Start" at bounding box center [492, 329] width 239 height 23
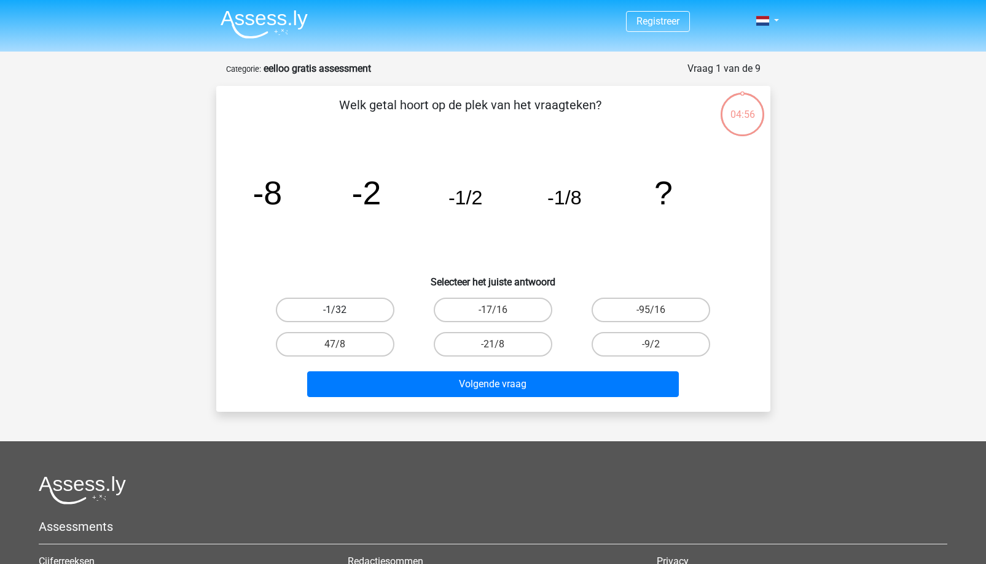
click at [352, 308] on label "-1/32" at bounding box center [335, 310] width 119 height 25
click at [343, 310] on input "-1/32" at bounding box center [339, 314] width 8 height 8
radio input "true"
click at [413, 398] on div "Volgende vraag" at bounding box center [493, 387] width 474 height 31
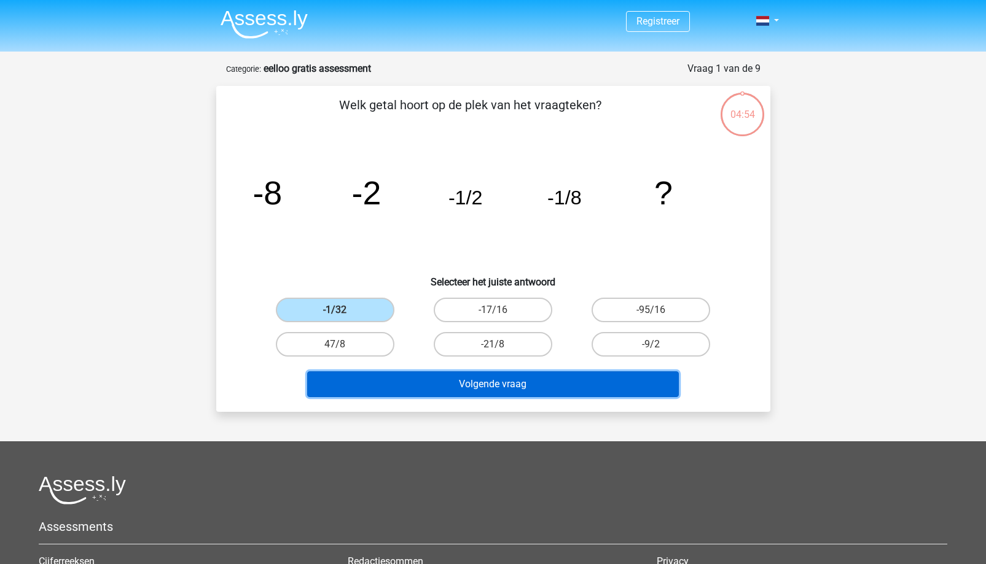
click at [417, 389] on button "Volgende vraag" at bounding box center [493, 385] width 372 height 26
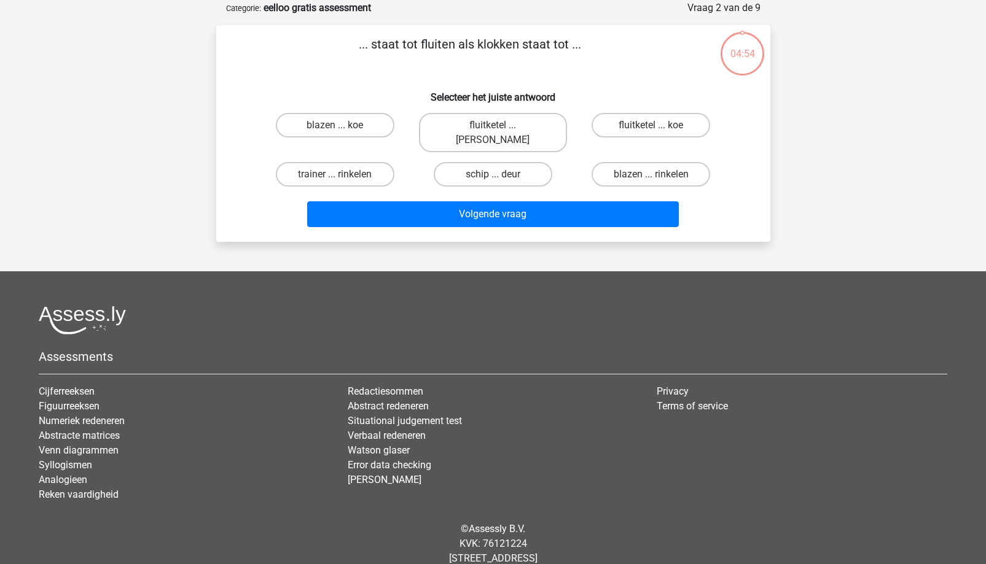
scroll to position [61, 0]
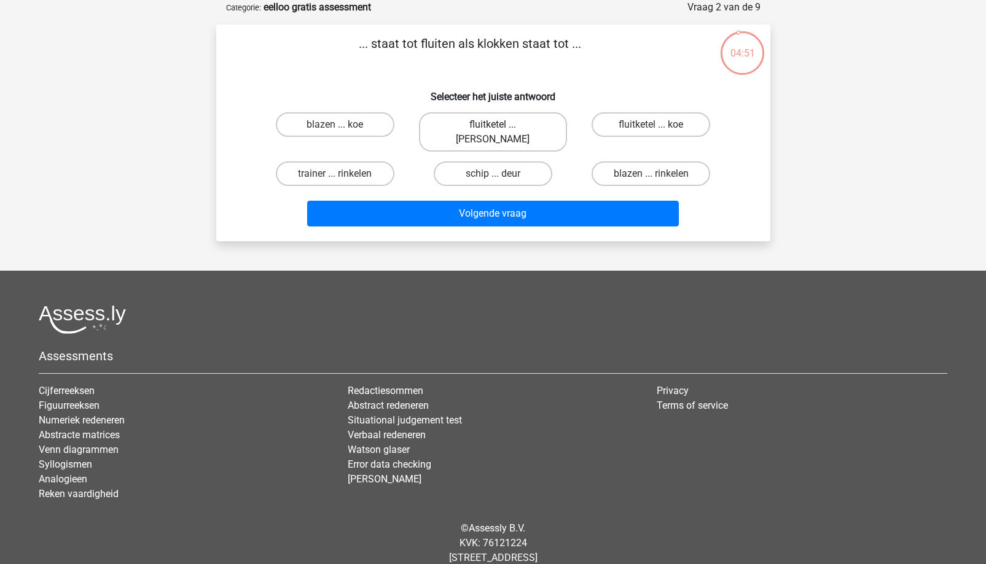
click at [485, 130] on label "fluitketel ... luiden" at bounding box center [493, 131] width 148 height 39
click at [493, 130] on input "fluitketel ... luiden" at bounding box center [497, 129] width 8 height 8
radio input "true"
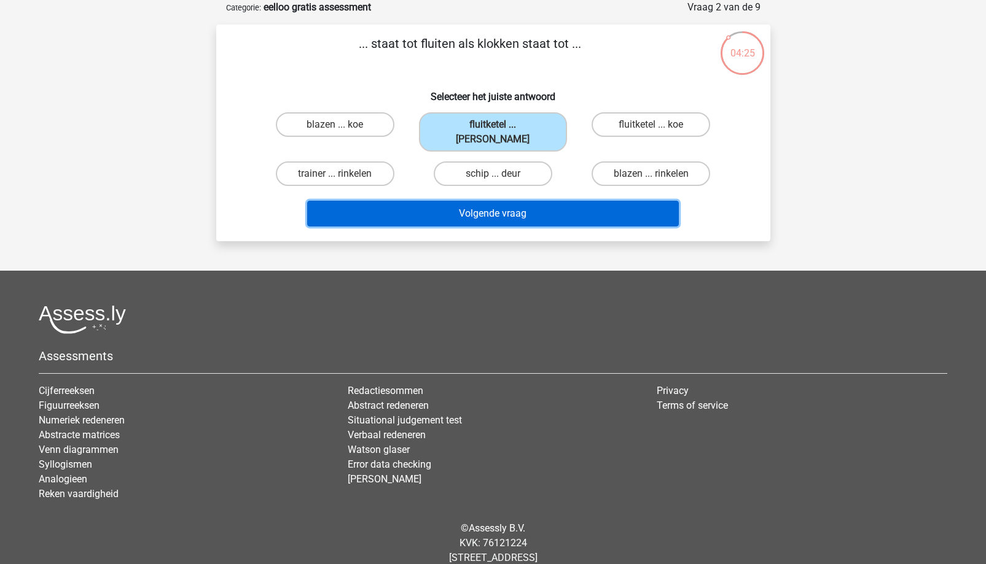
click at [485, 201] on button "Volgende vraag" at bounding box center [493, 214] width 372 height 26
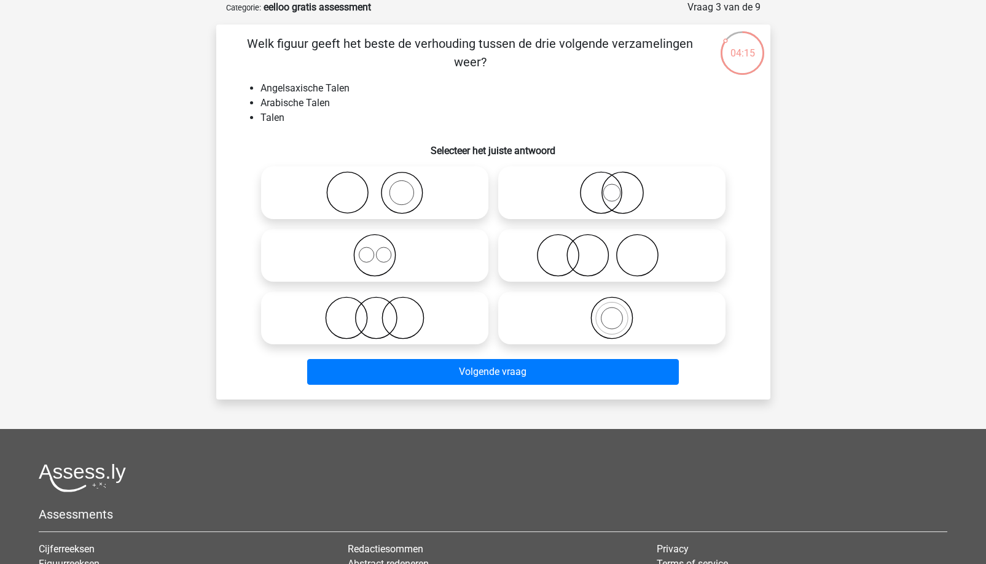
click at [364, 260] on icon at bounding box center [374, 255] width 217 height 43
click at [375, 249] on input "radio" at bounding box center [379, 245] width 8 height 8
radio input "true"
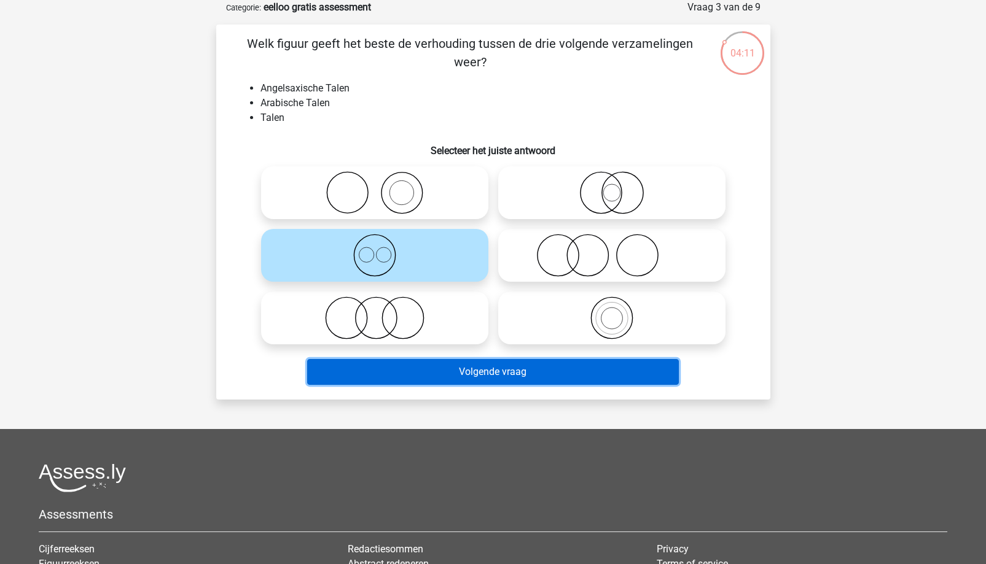
click at [428, 373] on button "Volgende vraag" at bounding box center [493, 372] width 372 height 26
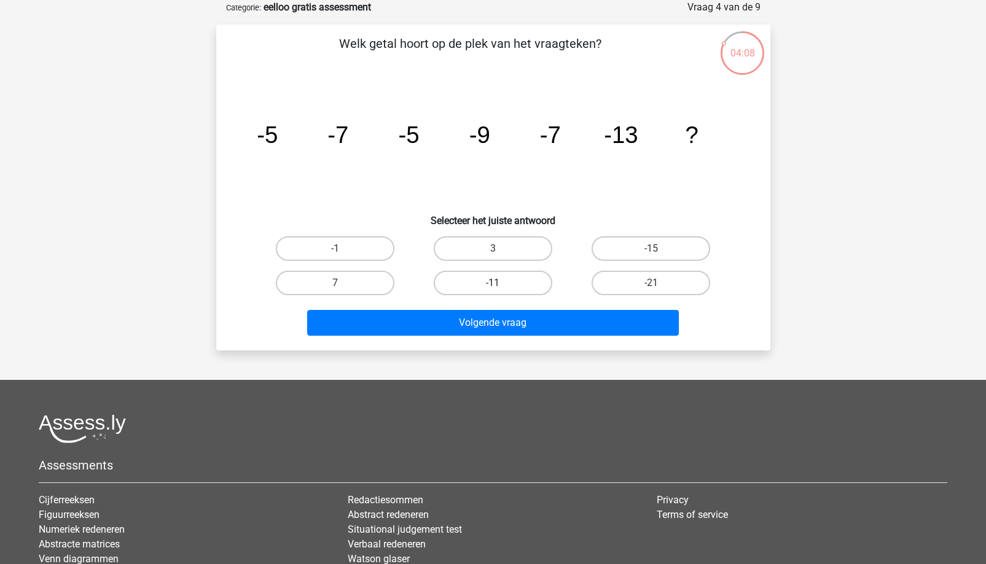
click at [515, 287] on label "-11" at bounding box center [493, 283] width 119 height 25
click at [501, 287] on input "-11" at bounding box center [497, 287] width 8 height 8
radio input "true"
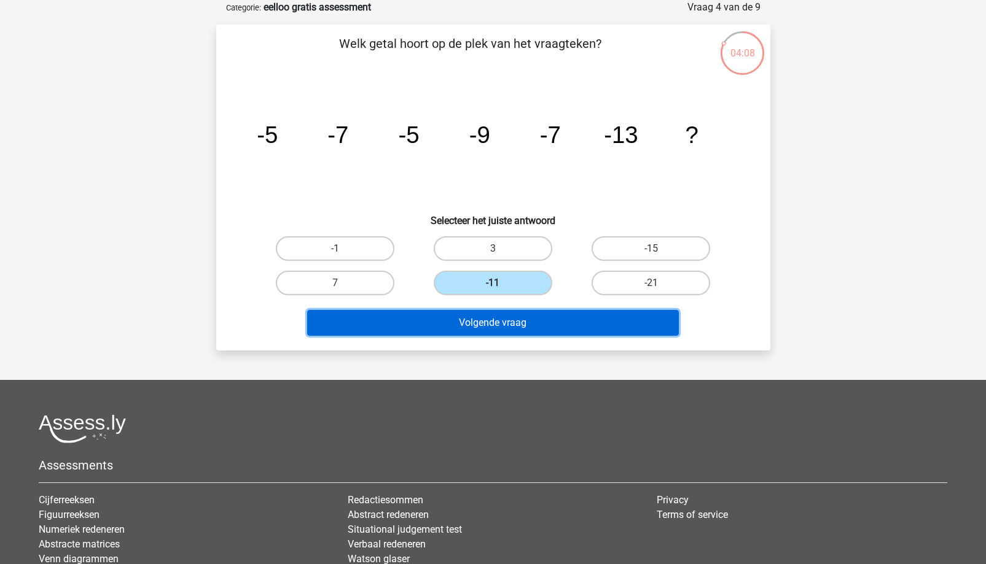
click at [516, 313] on button "Volgende vraag" at bounding box center [493, 323] width 372 height 26
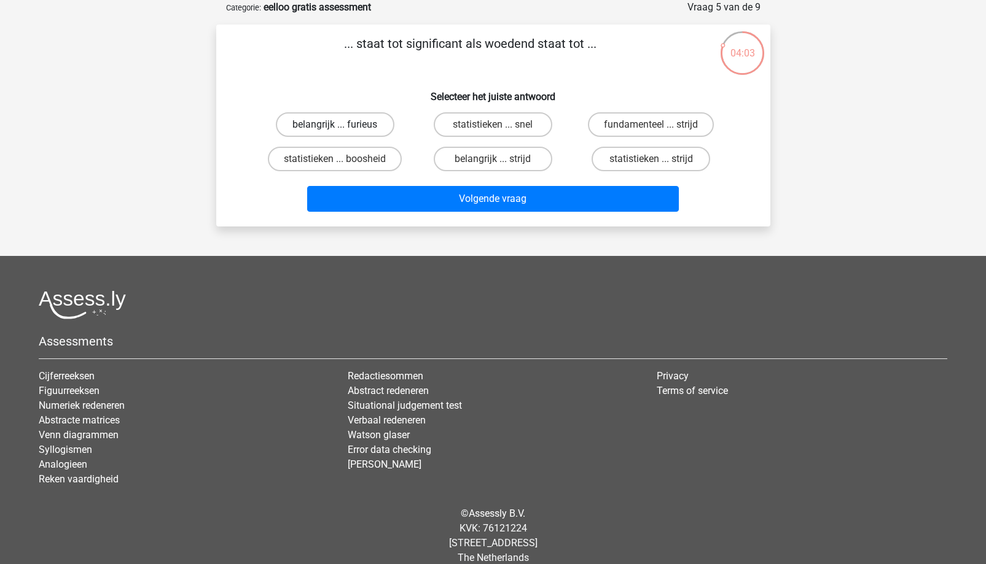
click at [368, 131] on label "belangrijk ... furieus" at bounding box center [335, 124] width 119 height 25
click at [343, 131] on input "belangrijk ... furieus" at bounding box center [339, 129] width 8 height 8
radio input "true"
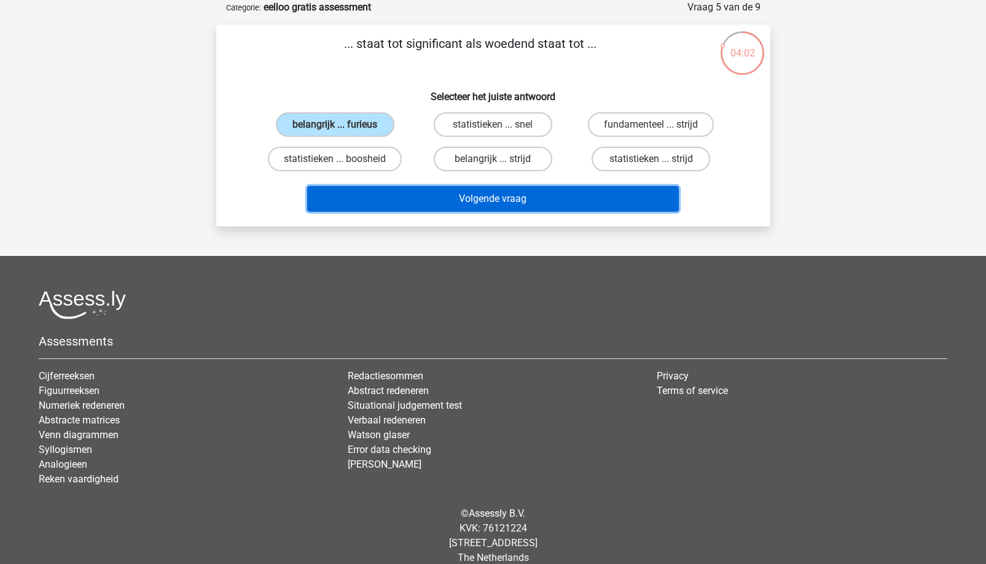
click at [394, 203] on button "Volgende vraag" at bounding box center [493, 199] width 372 height 26
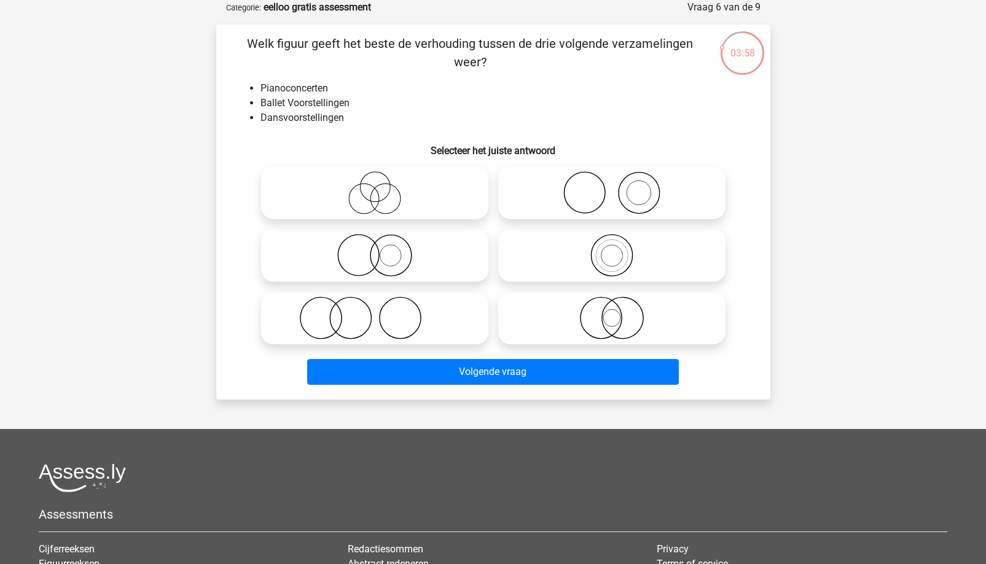
click at [297, 113] on li "Dansvoorstellingen" at bounding box center [505, 118] width 490 height 15
click at [637, 181] on icon at bounding box center [611, 192] width 217 height 43
click at [620, 181] on input "radio" at bounding box center [616, 183] width 8 height 8
radio input "true"
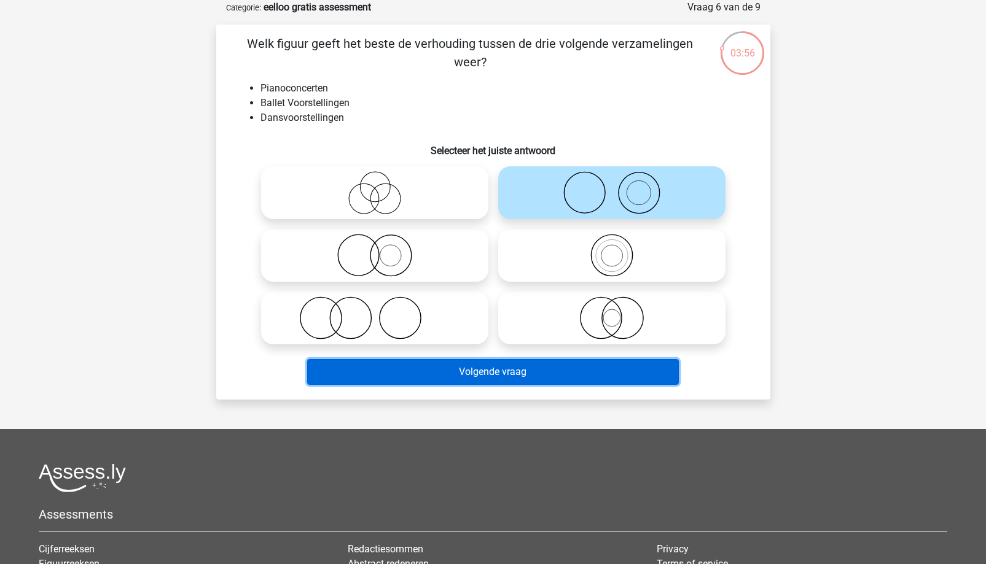
click at [439, 378] on button "Volgende vraag" at bounding box center [493, 372] width 372 height 26
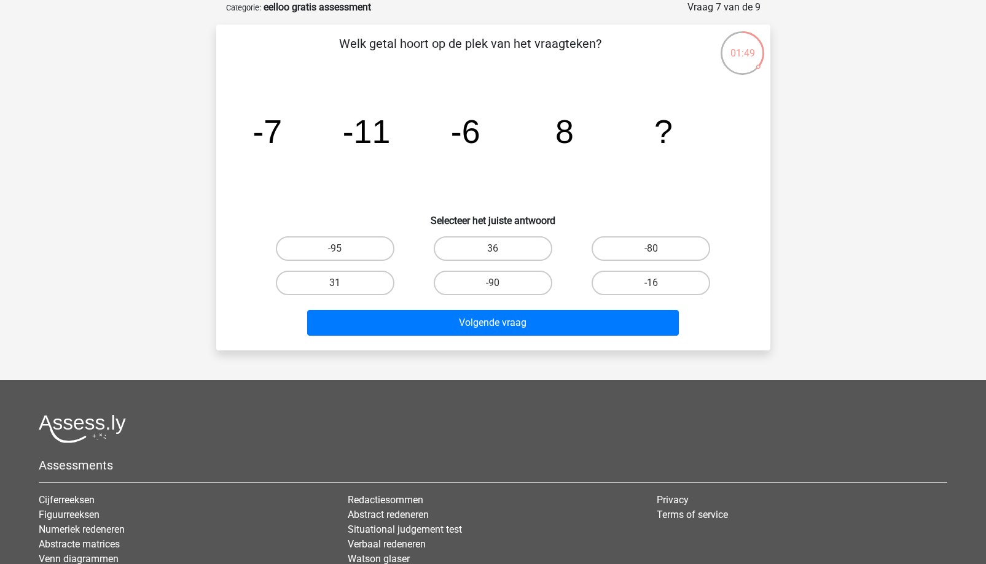
click at [343, 283] on input "31" at bounding box center [339, 287] width 8 height 8
radio input "true"
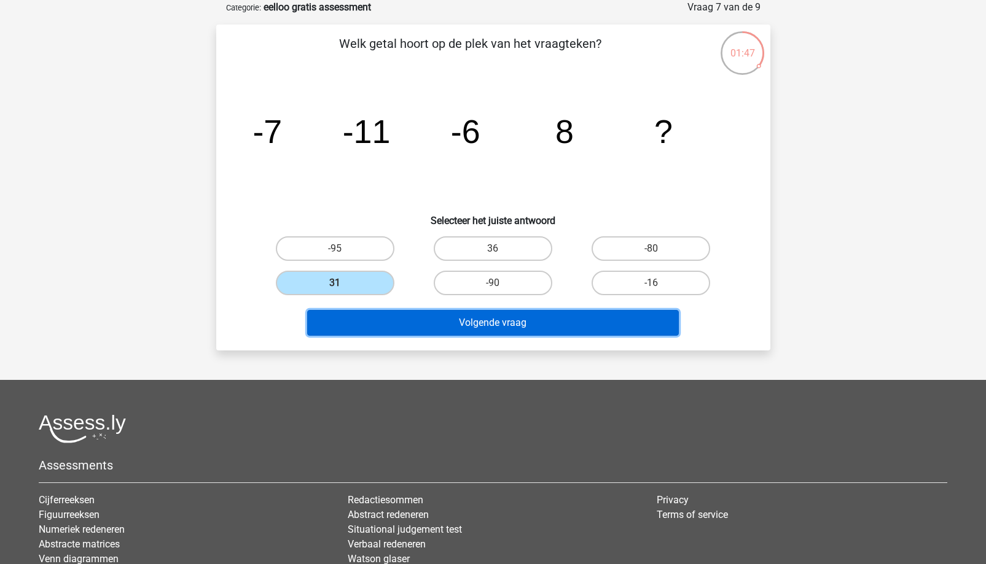
click at [381, 329] on button "Volgende vraag" at bounding box center [493, 323] width 372 height 26
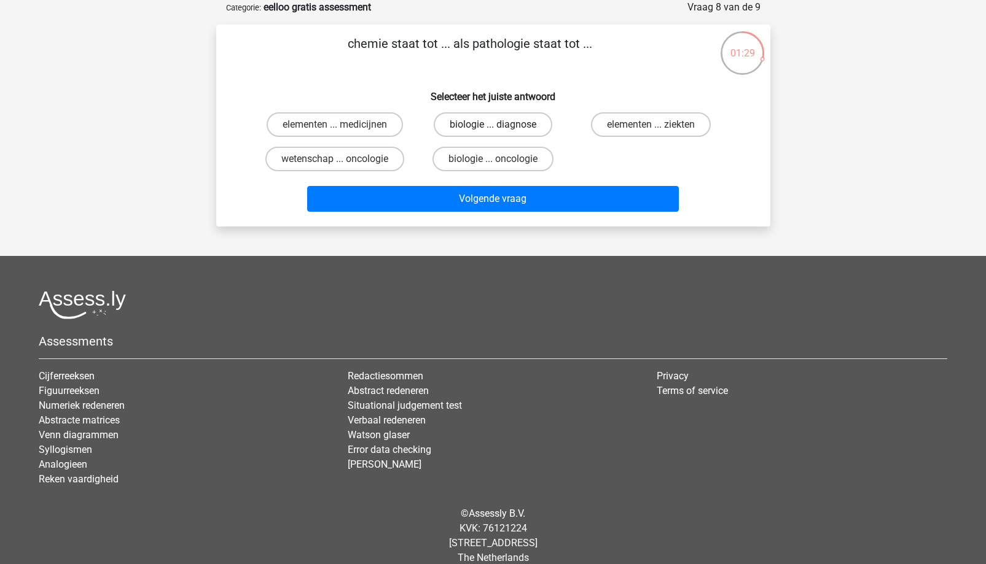
click at [475, 125] on label "biologie ... diagnose" at bounding box center [493, 124] width 119 height 25
click at [493, 125] on input "biologie ... diagnose" at bounding box center [497, 129] width 8 height 8
radio input "true"
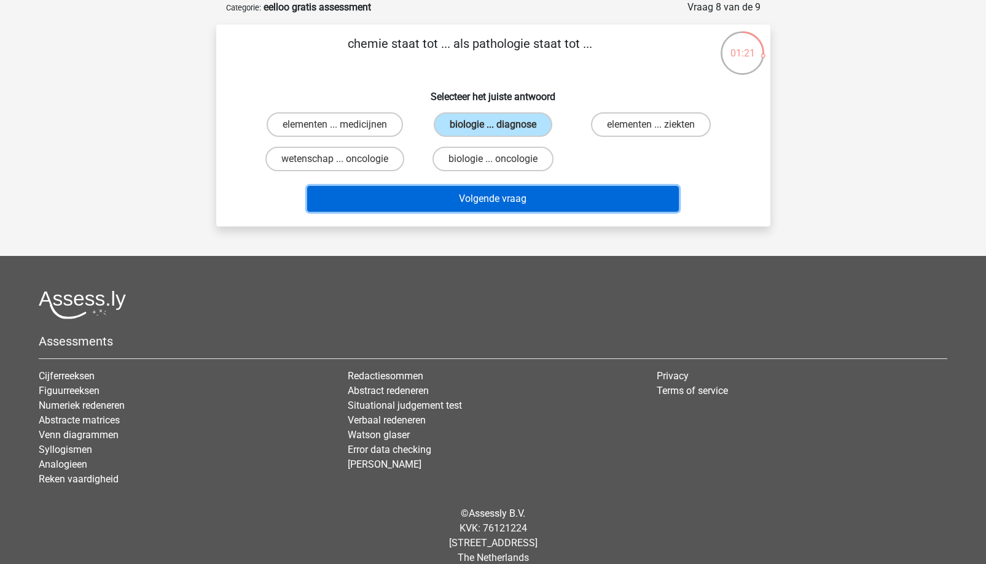
click at [553, 208] on button "Volgende vraag" at bounding box center [493, 199] width 372 height 26
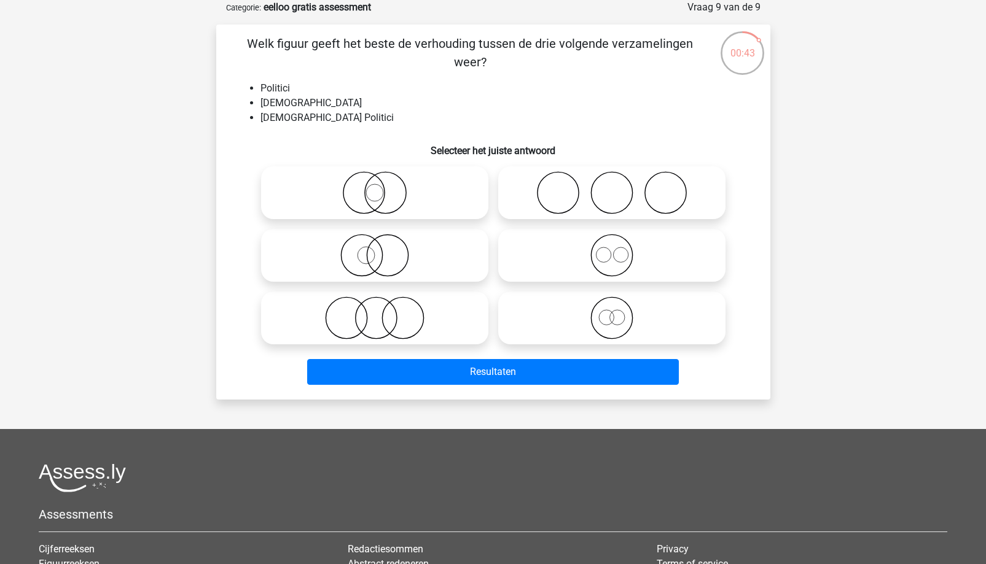
click at [610, 319] on icon at bounding box center [611, 318] width 217 height 43
click at [612, 312] on input "radio" at bounding box center [616, 308] width 8 height 8
radio input "true"
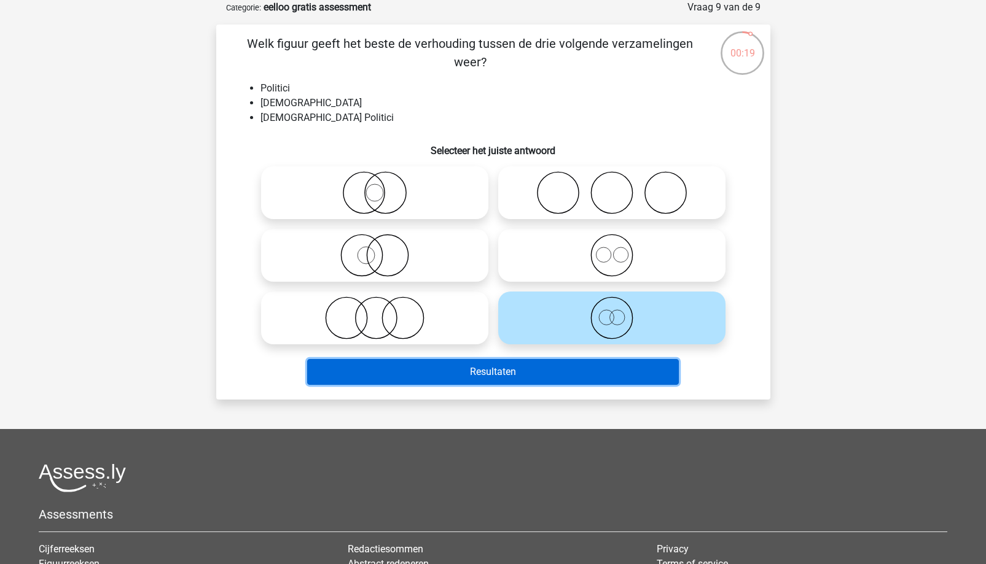
click at [518, 370] on button "Resultaten" at bounding box center [493, 372] width 372 height 26
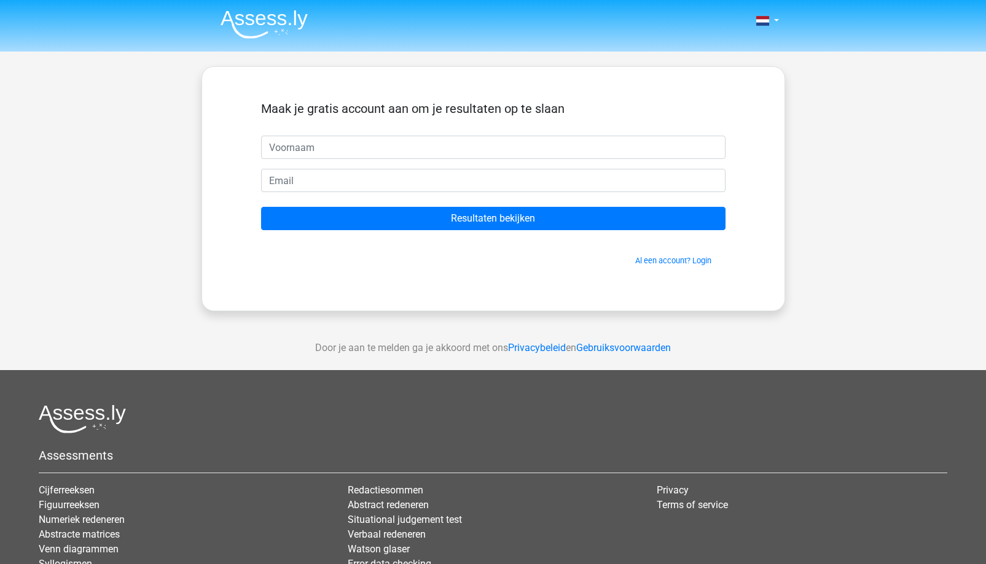
click at [448, 149] on input "text" at bounding box center [493, 147] width 464 height 23
type input "Sebastiaan"
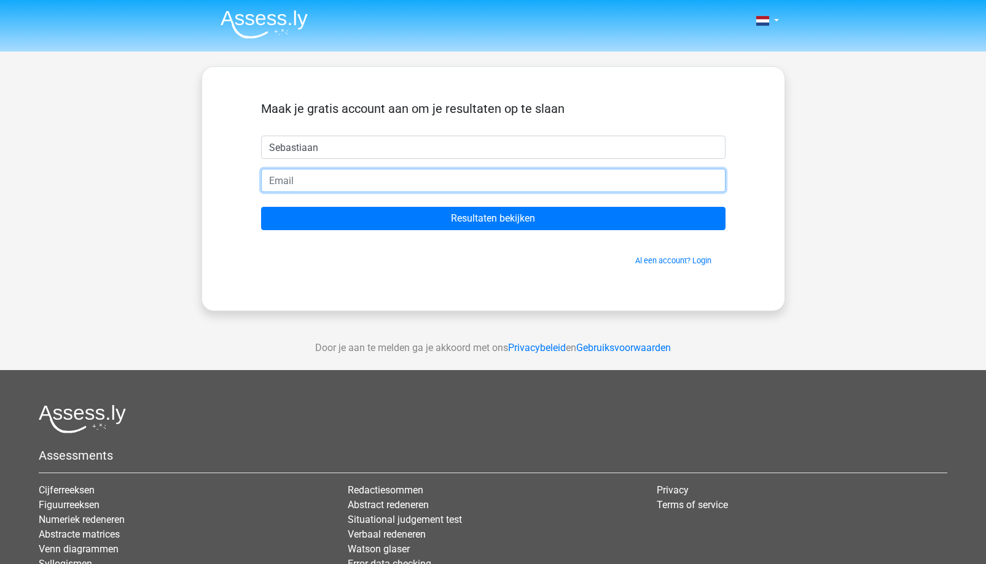
click at [370, 183] on input "email" at bounding box center [493, 180] width 464 height 23
type input "sebastiaanpeters39@gmail.com"
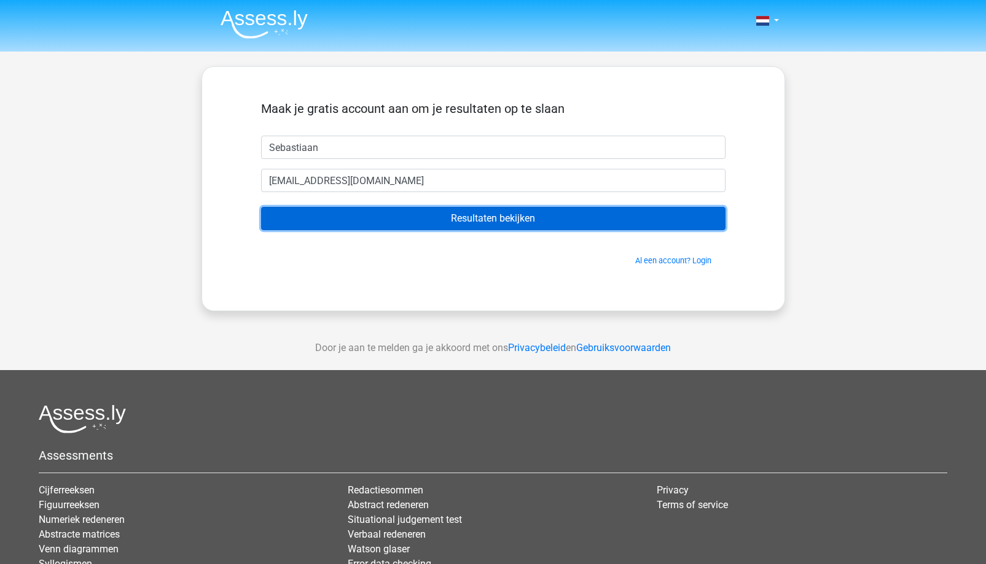
click at [373, 207] on input "Resultaten bekijken" at bounding box center [493, 218] width 464 height 23
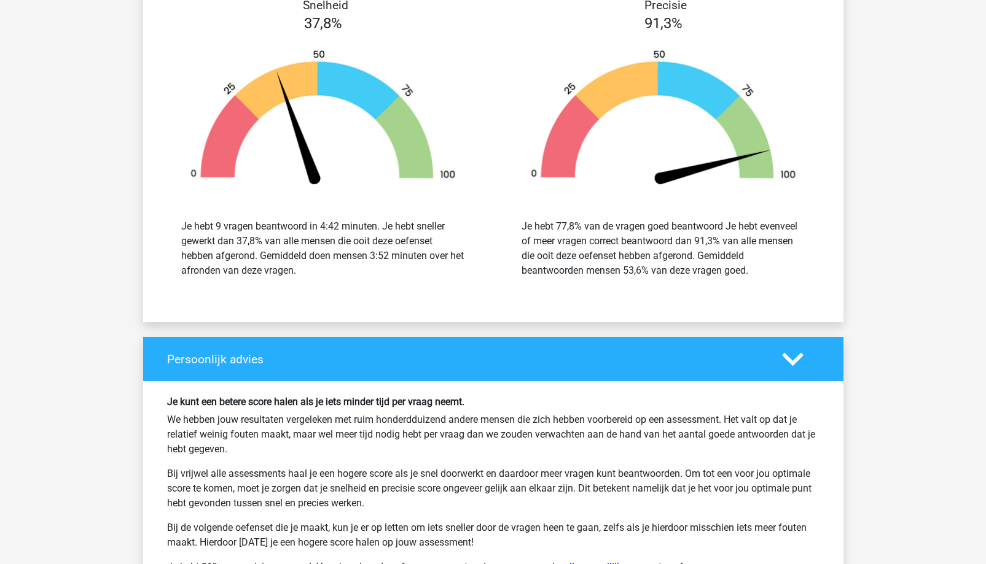
scroll to position [1842, 0]
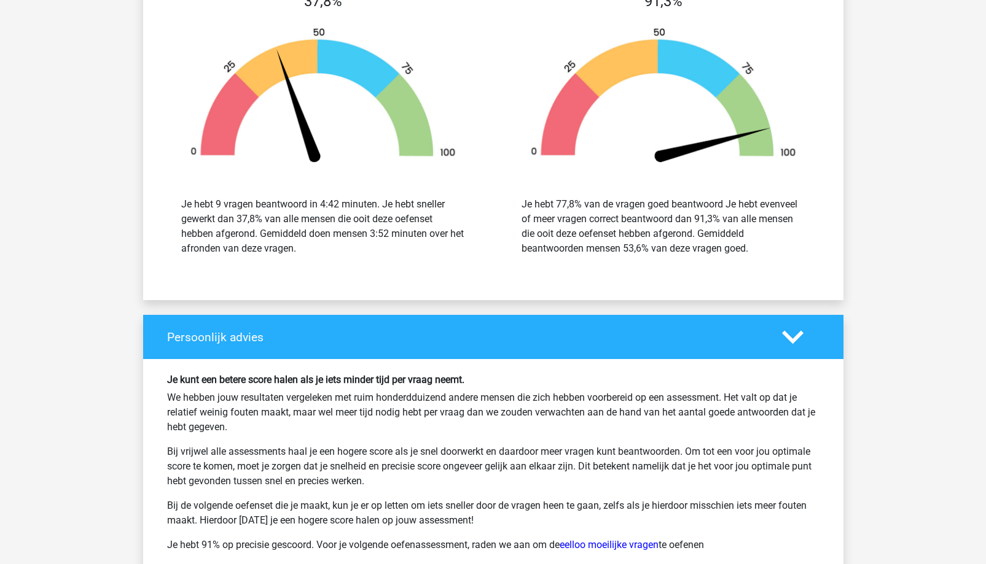
click at [711, 236] on div "Je hebt 77,8% van de vragen goed beantwoord Je hebt evenveel of meer vragen cor…" at bounding box center [663, 226] width 284 height 59
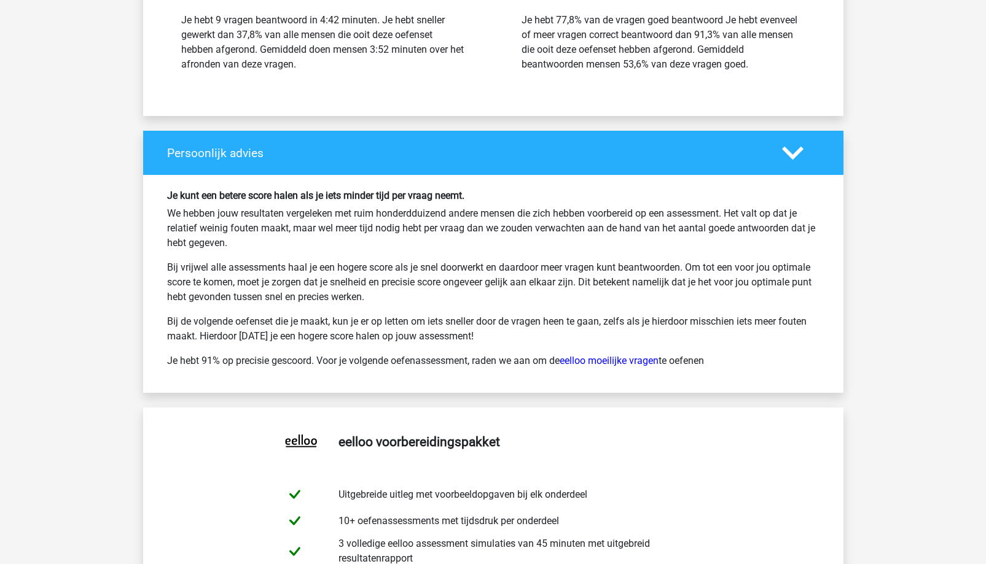
scroll to position [1965, 0]
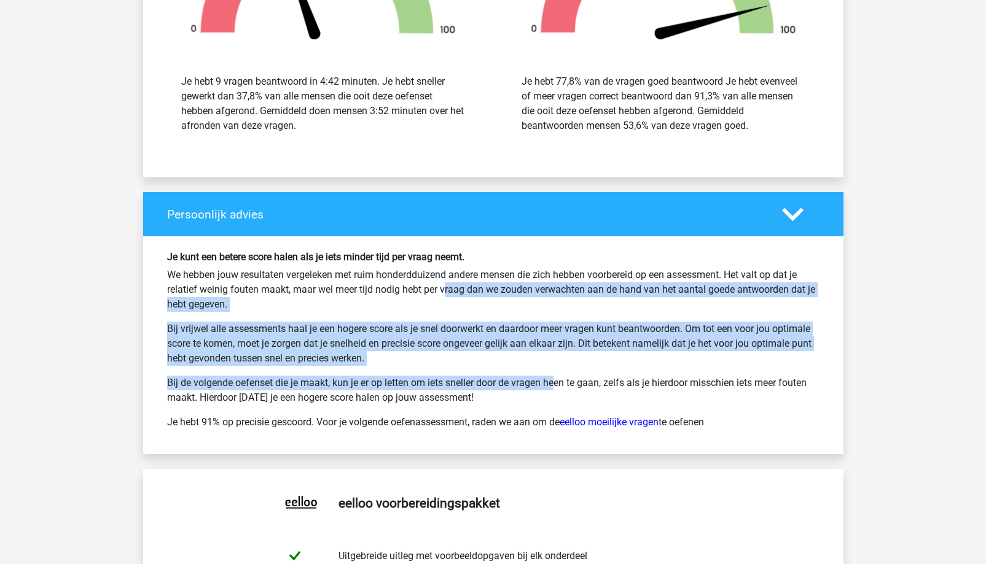
drag, startPoint x: 399, startPoint y: 288, endPoint x: 504, endPoint y: 397, distance: 151.6
click at [507, 391] on div "Je kunt een betere score halen als je iets minder tijd per vraag neemt. We hebb…" at bounding box center [493, 345] width 671 height 189
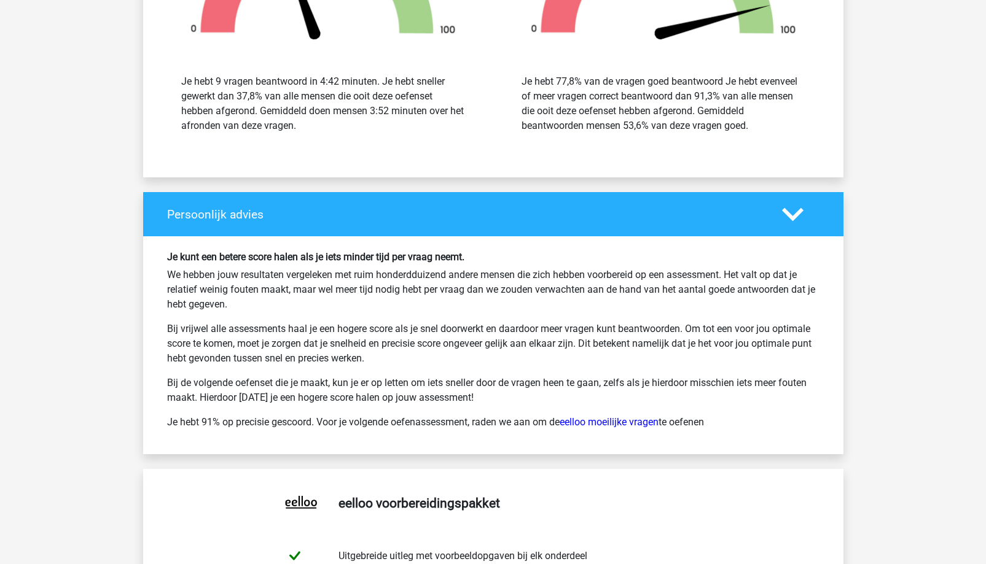
click at [233, 424] on p "Je hebt 91% op precisie gescoord. Voor je volgende oefenassessment, raden we aa…" at bounding box center [493, 422] width 652 height 15
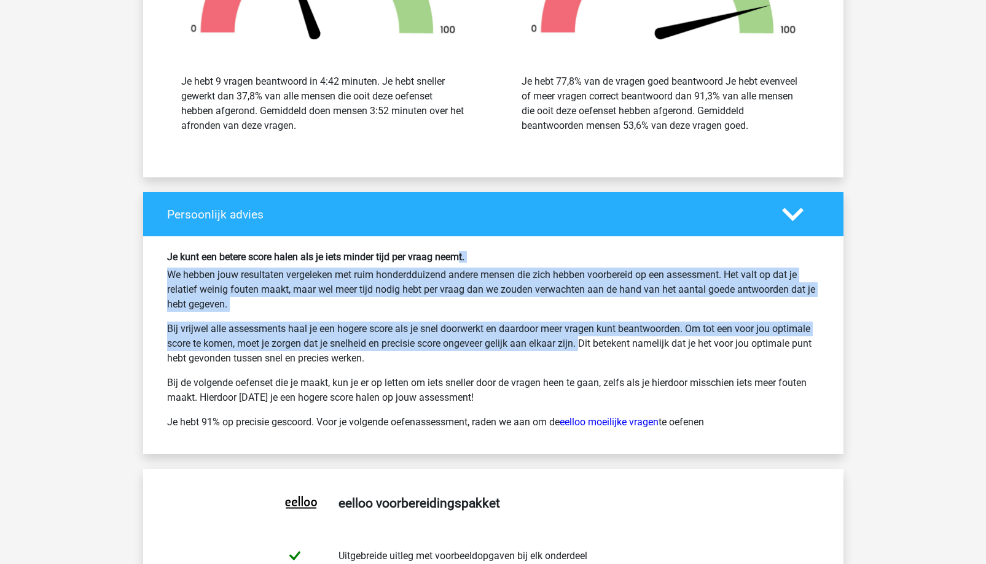
drag, startPoint x: 464, startPoint y: 255, endPoint x: 550, endPoint y: 352, distance: 129.6
click at [548, 348] on div "Je kunt een betere score halen als je iets minder tijd per vraag neemt. We hebb…" at bounding box center [493, 345] width 671 height 189
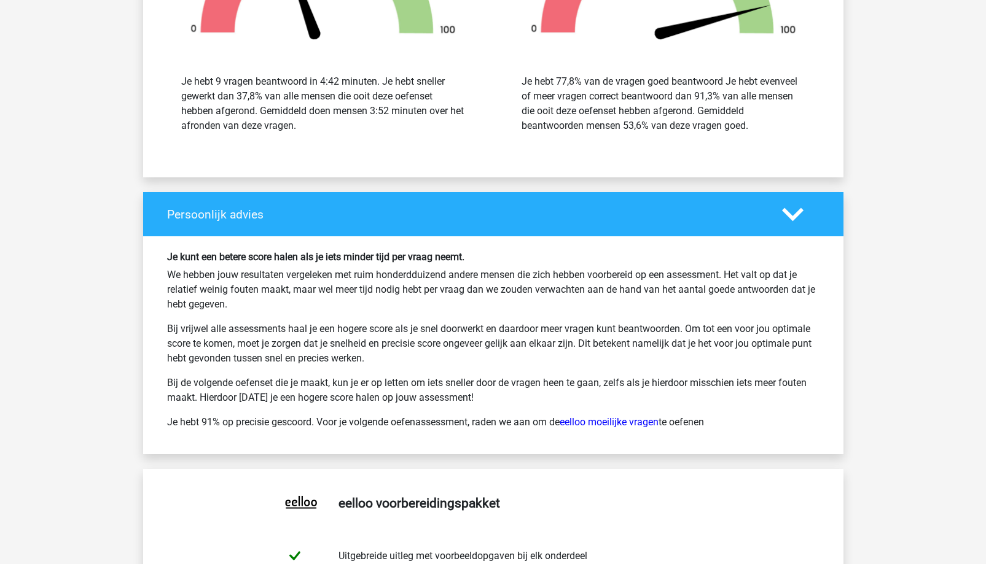
drag, startPoint x: 265, startPoint y: 402, endPoint x: 284, endPoint y: 394, distance: 19.8
click at [268, 400] on p "Bij de volgende oefenset die je maakt, kun je er op letten om iets sneller door…" at bounding box center [493, 390] width 652 height 29
drag, startPoint x: 451, startPoint y: 368, endPoint x: 196, endPoint y: 340, distance: 256.4
click at [386, 367] on div "Je kunt een betere score halen als je iets minder tijd per vraag neemt. We hebb…" at bounding box center [493, 345] width 671 height 189
drag, startPoint x: 202, startPoint y: 332, endPoint x: 553, endPoint y: 328, distance: 350.7
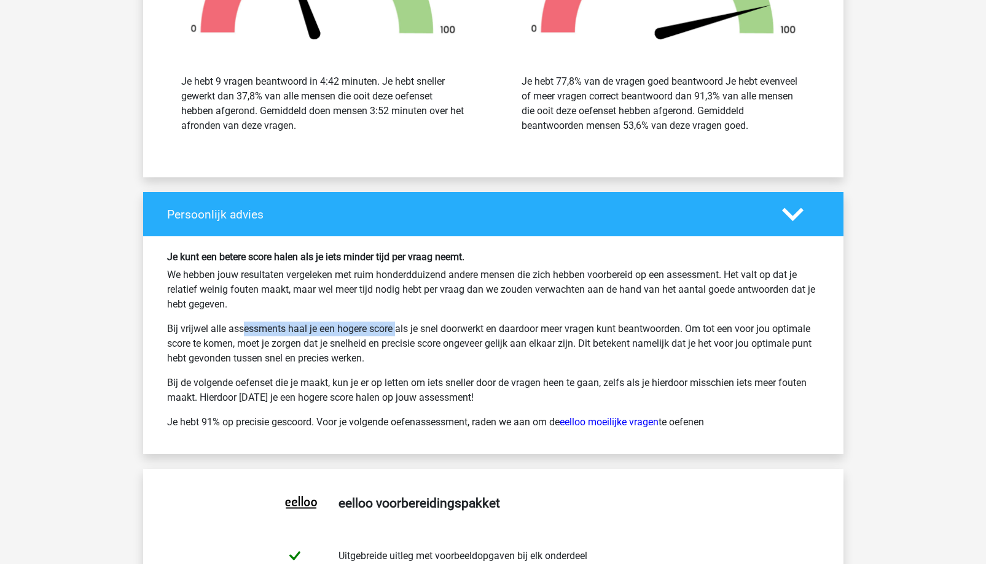
click at [510, 319] on div "Je kunt een betere score halen als je iets minder tijd per vraag neemt. We hebb…" at bounding box center [493, 345] width 671 height 189
drag, startPoint x: 581, startPoint y: 330, endPoint x: 650, endPoint y: 350, distance: 72.1
click at [585, 330] on p "Bij vrijwel alle assessments haal je een hogere score als je snel doorwerkt en …" at bounding box center [493, 344] width 652 height 44
click at [664, 360] on p "Bij vrijwel alle assessments haal je een hogere score als je snel doorwerkt en …" at bounding box center [493, 344] width 652 height 44
click at [472, 377] on p "Bij de volgende oefenset die je maakt, kun je er op letten om iets sneller door…" at bounding box center [493, 390] width 652 height 29
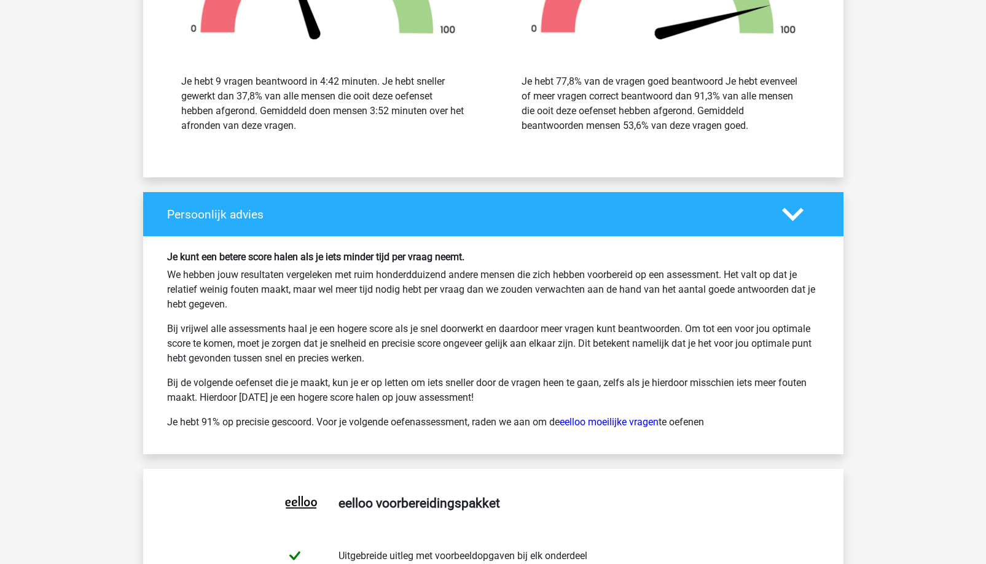
click at [639, 329] on p "Bij vrijwel alle assessments haal je een hogere score als je snel doorwerkt en …" at bounding box center [493, 344] width 652 height 44
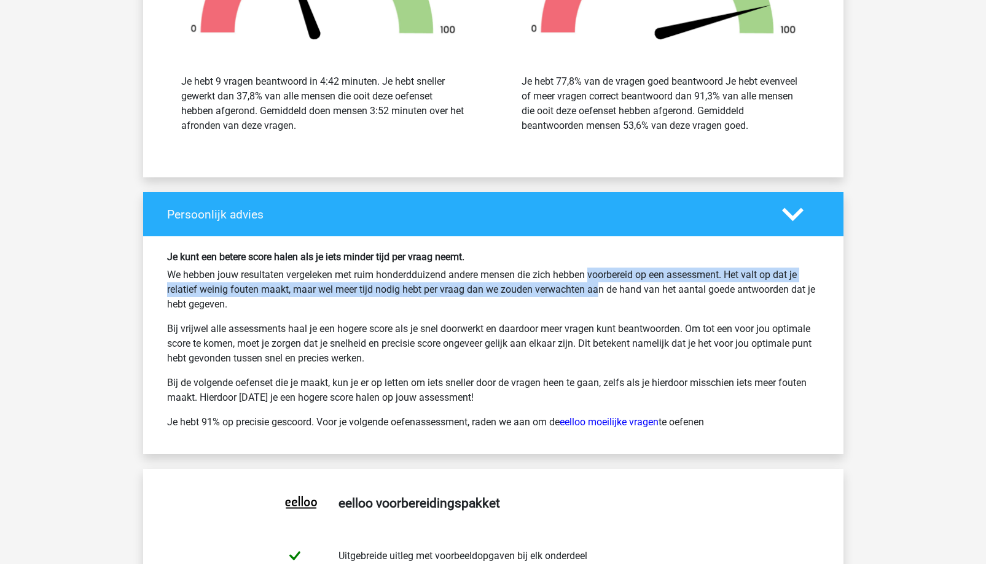
drag, startPoint x: 542, startPoint y: 281, endPoint x: 551, endPoint y: 292, distance: 13.9
click at [545, 289] on p "We hebben jouw resultaten vergeleken met ruim honderdduizend andere mensen die …" at bounding box center [493, 290] width 652 height 44
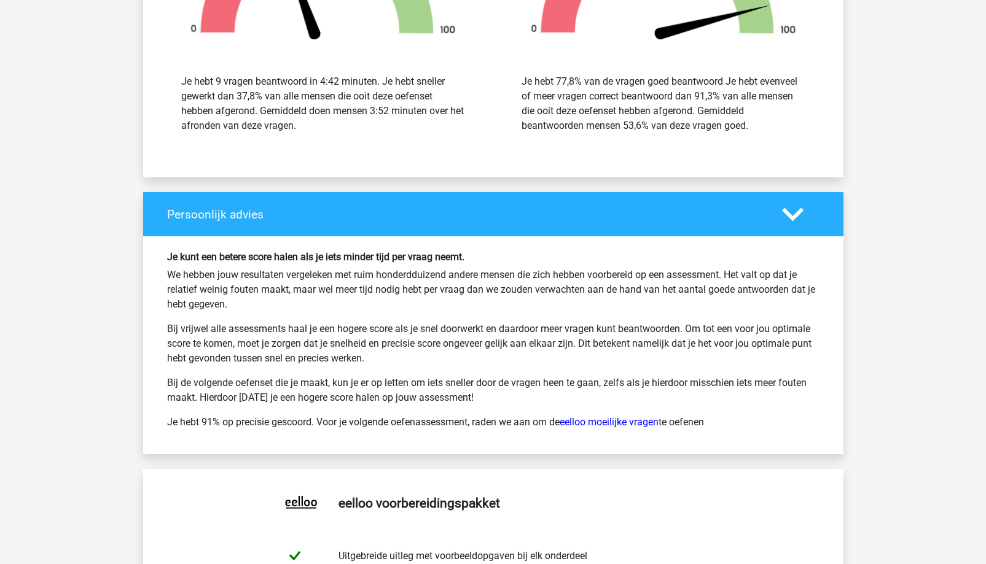
click at [796, 390] on p "Bij de volgende oefenset die je maakt, kun je er op letten om iets sneller door…" at bounding box center [493, 390] width 652 height 29
click at [779, 325] on p "Bij vrijwel alle assessments haal je een hogere score als je snel doorwerkt en …" at bounding box center [493, 344] width 652 height 44
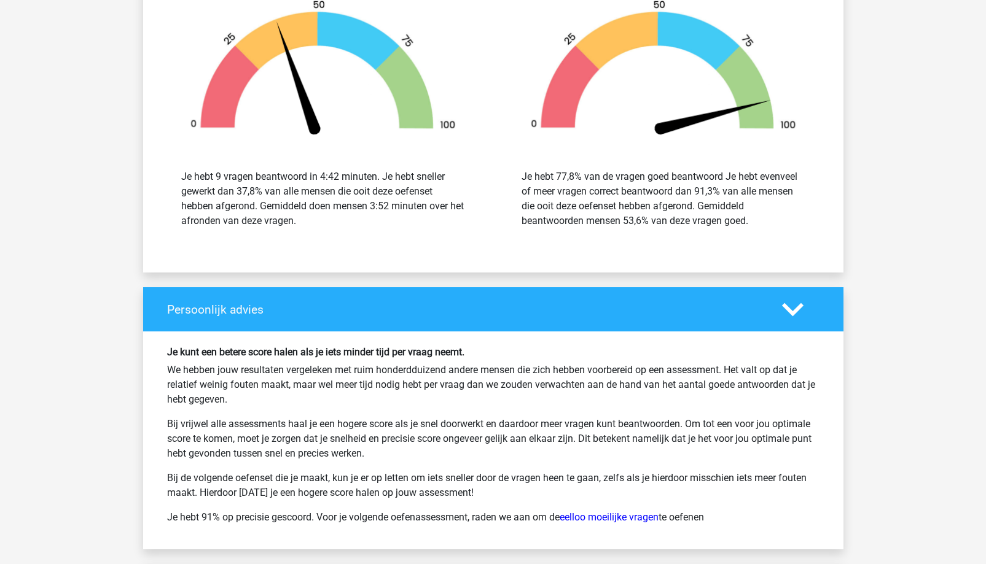
scroll to position [1752, 0]
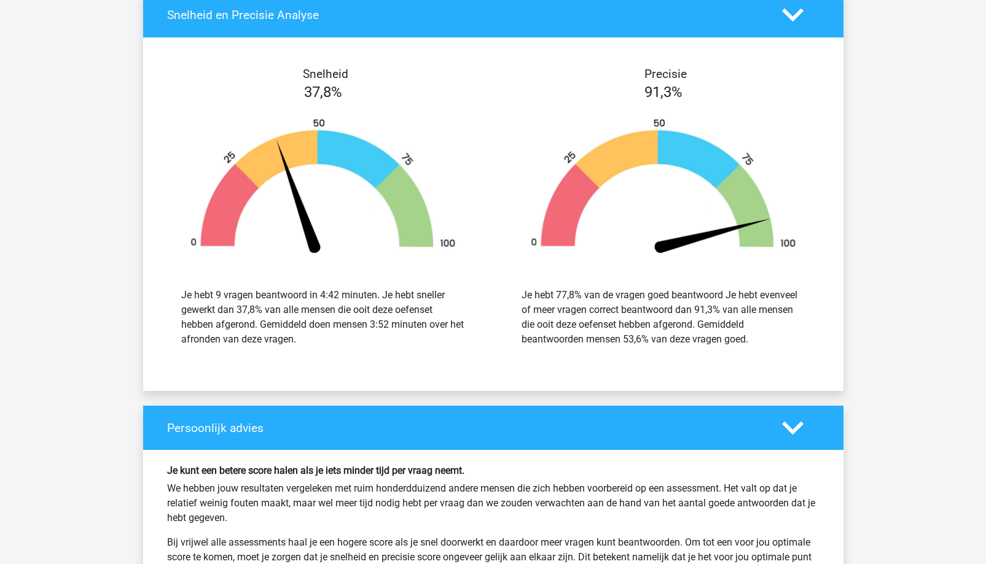
click at [791, 429] on polygon at bounding box center [792, 428] width 21 height 14
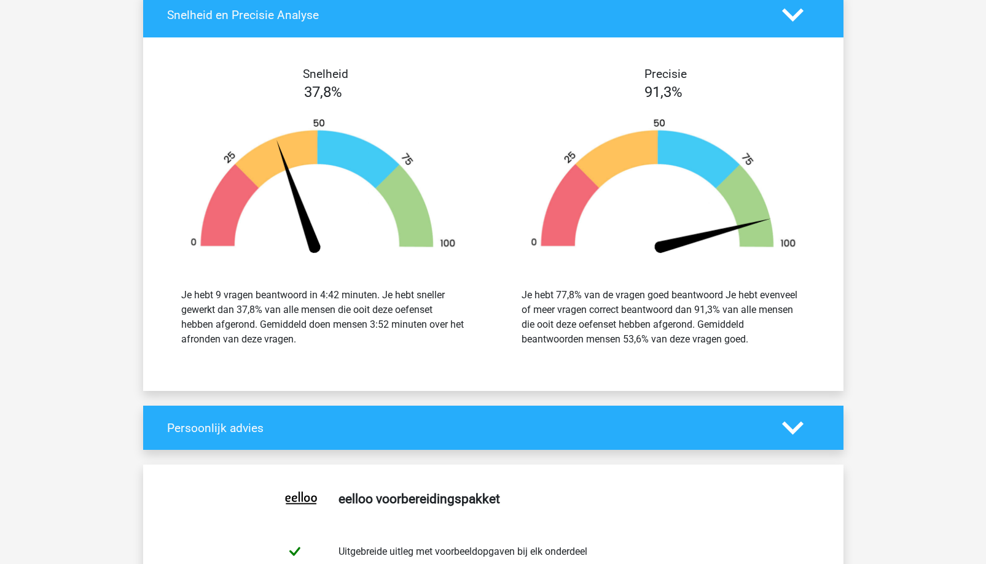
click at [791, 429] on polygon at bounding box center [792, 428] width 21 height 14
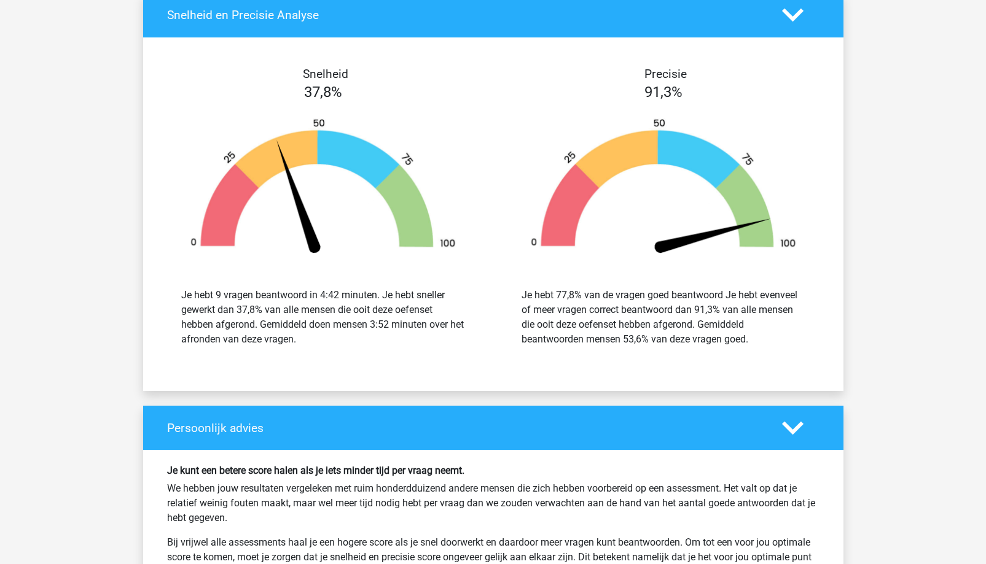
click at [542, 313] on div "Je hebt 77,8% van de vragen goed beantwoord Je hebt evenveel of meer vragen cor…" at bounding box center [663, 317] width 284 height 59
click at [324, 263] on div at bounding box center [323, 188] width 322 height 170
click at [639, 279] on div "Je hebt 77,8% van de vragen goed beantwoord Je hebt evenveel of meer vragen cor…" at bounding box center [663, 317] width 322 height 88
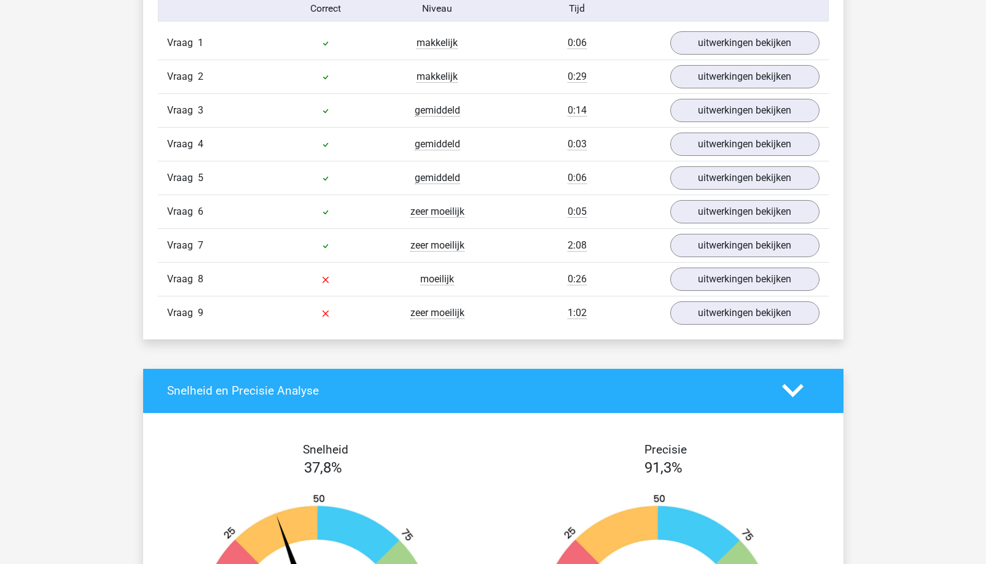
scroll to position [1322, 0]
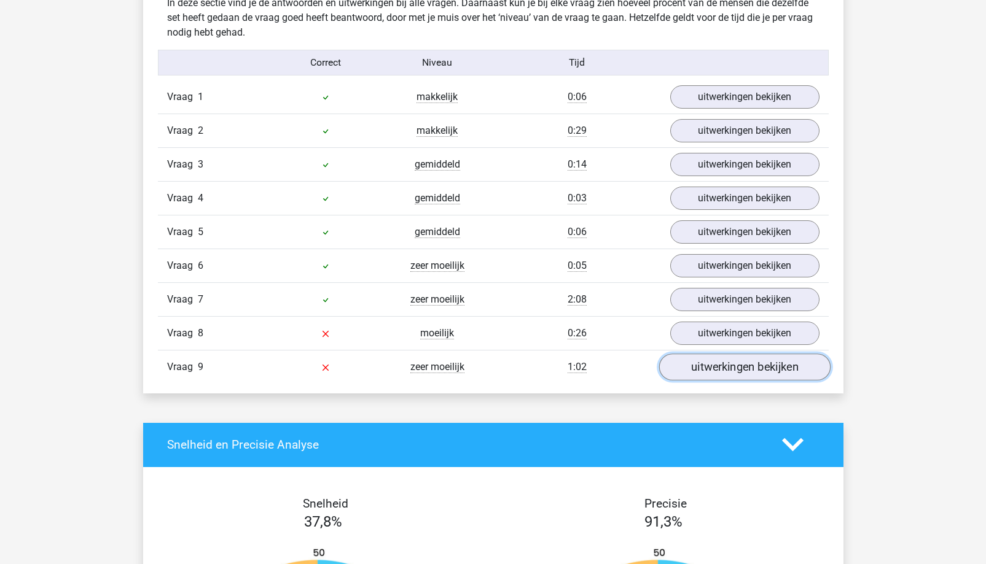
click at [720, 368] on link "uitwerkingen bekijken" at bounding box center [743, 367] width 171 height 27
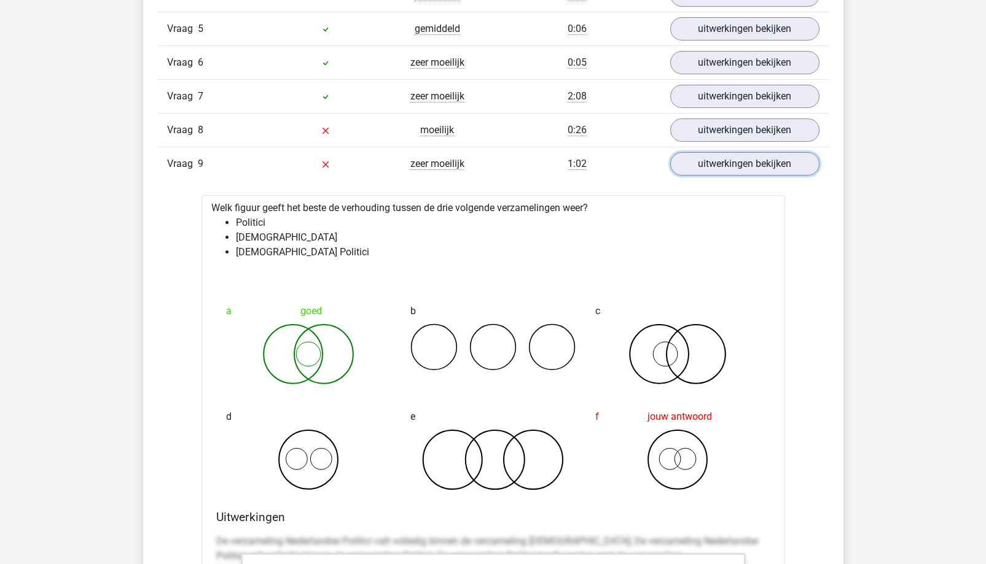
scroll to position [1629, 0]
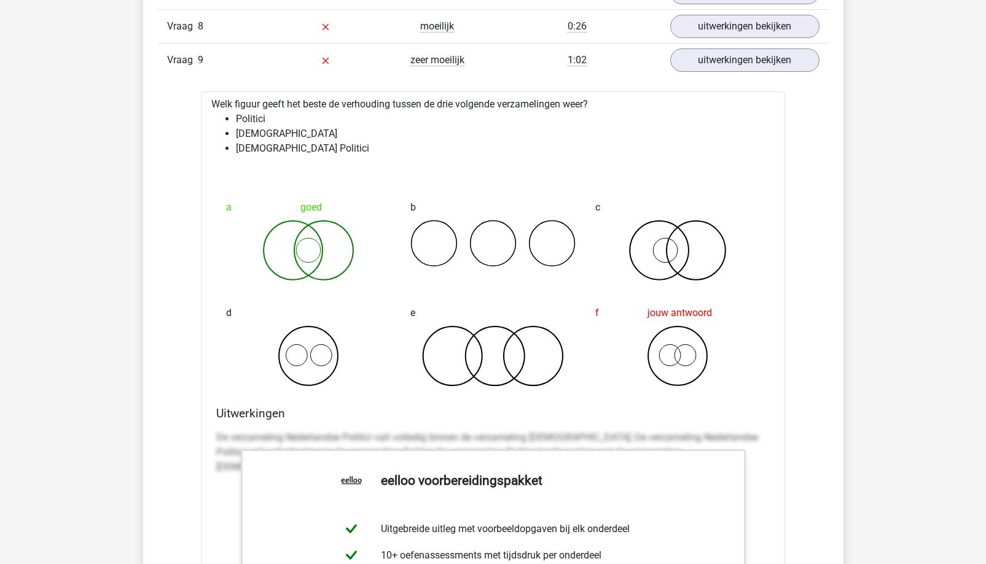
click at [300, 241] on icon at bounding box center [308, 250] width 165 height 61
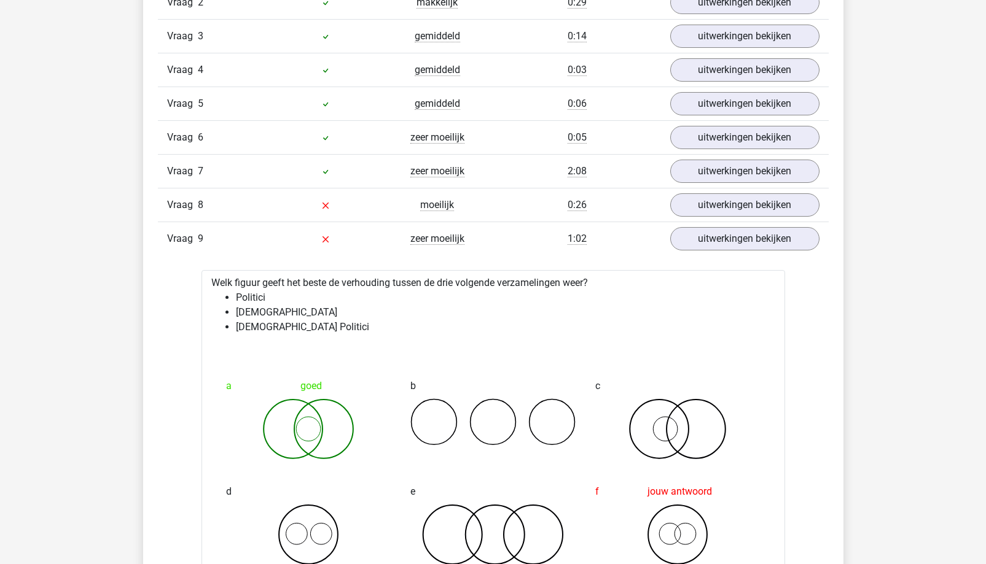
scroll to position [1444, 0]
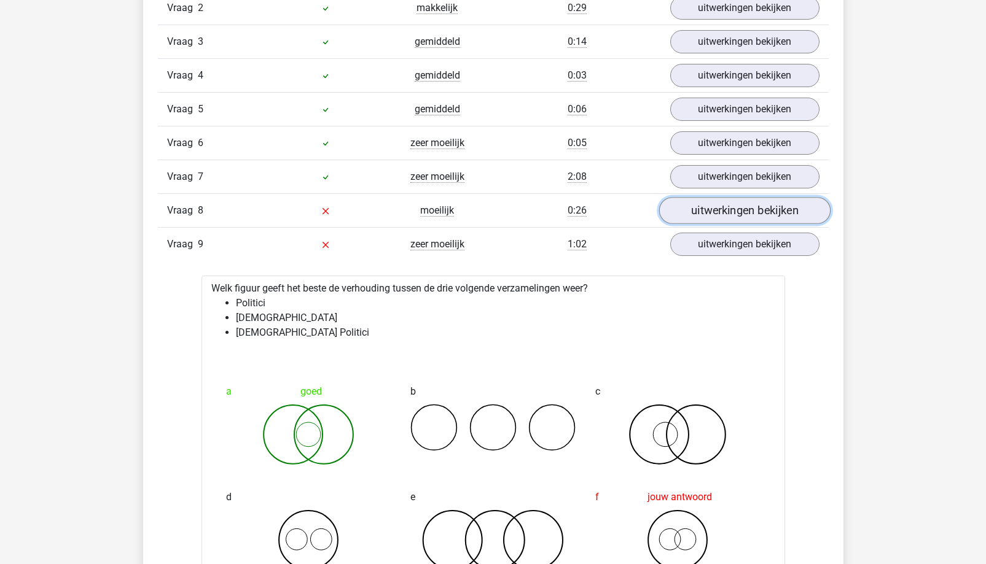
click at [746, 204] on link "uitwerkingen bekijken" at bounding box center [743, 210] width 171 height 27
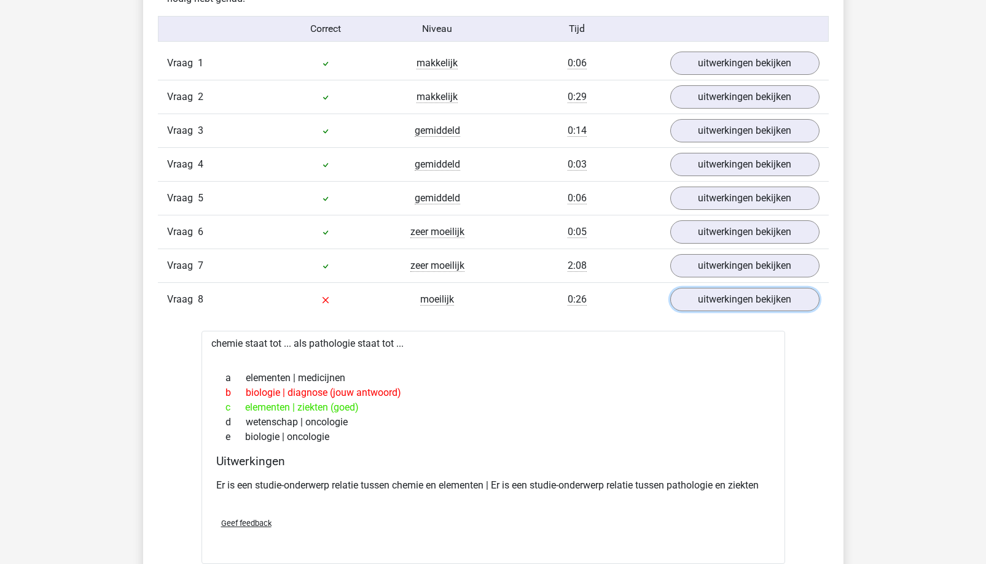
scroll to position [1260, 0]
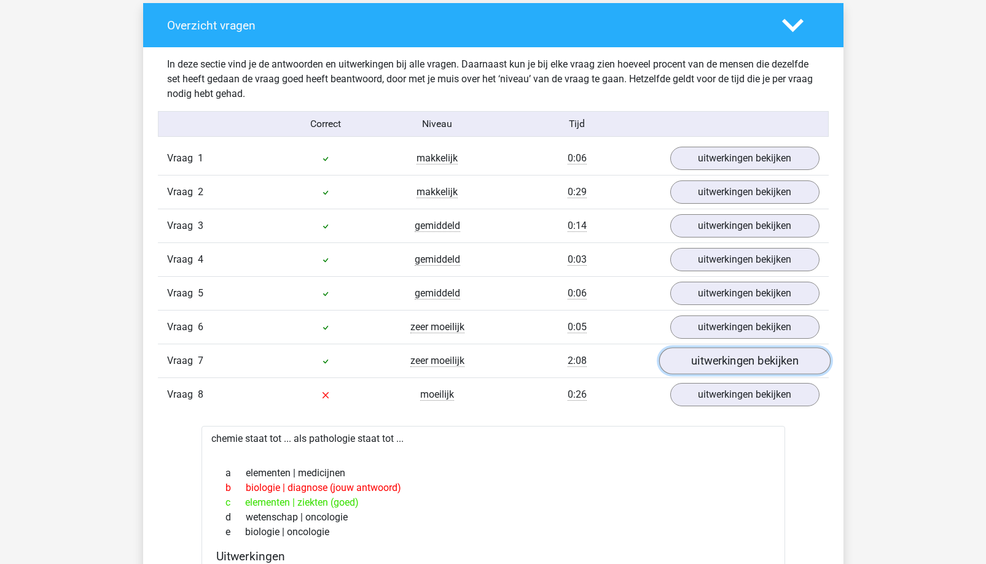
click at [721, 366] on link "uitwerkingen bekijken" at bounding box center [743, 361] width 171 height 27
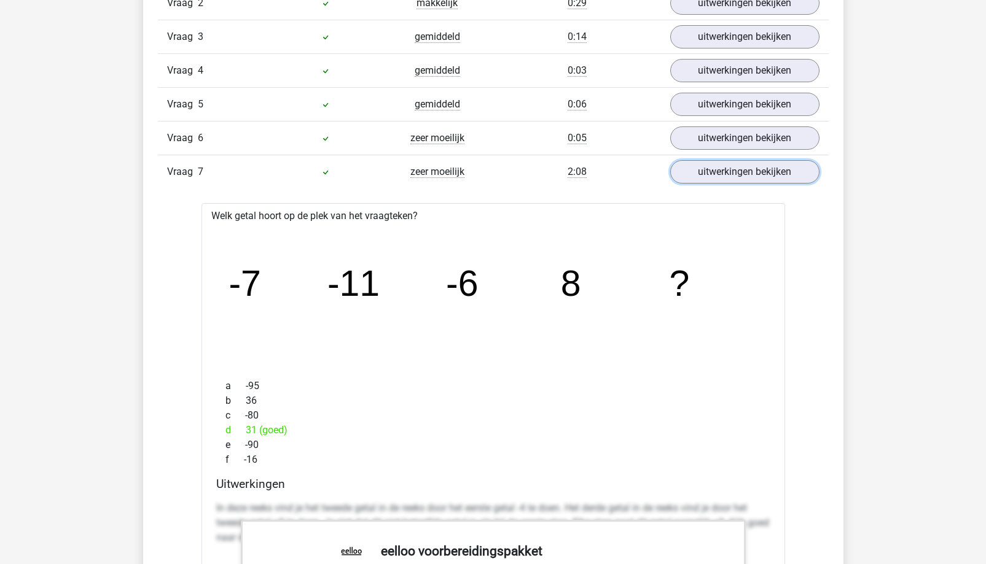
scroll to position [1444, 0]
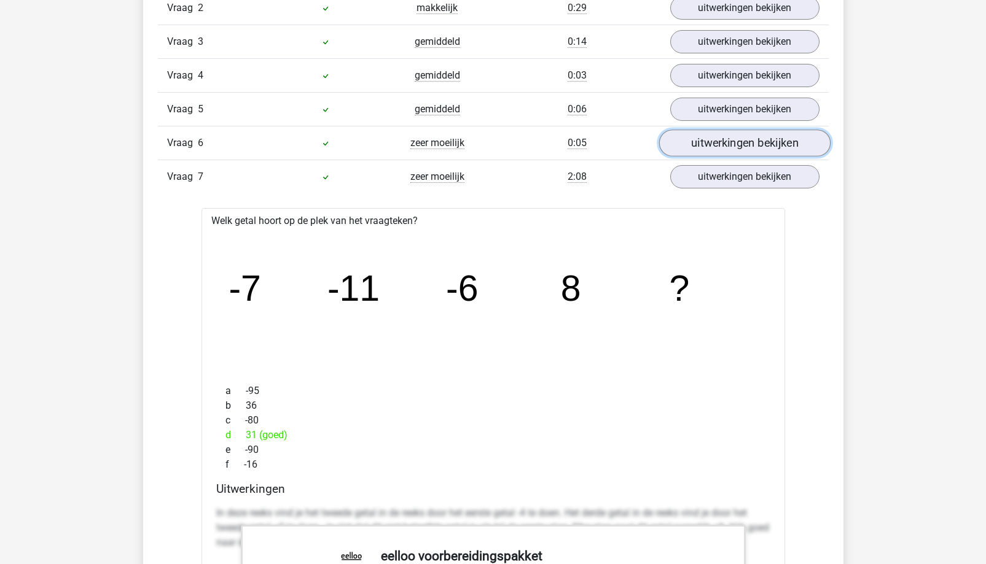
click at [701, 152] on link "uitwerkingen bekijken" at bounding box center [743, 143] width 171 height 27
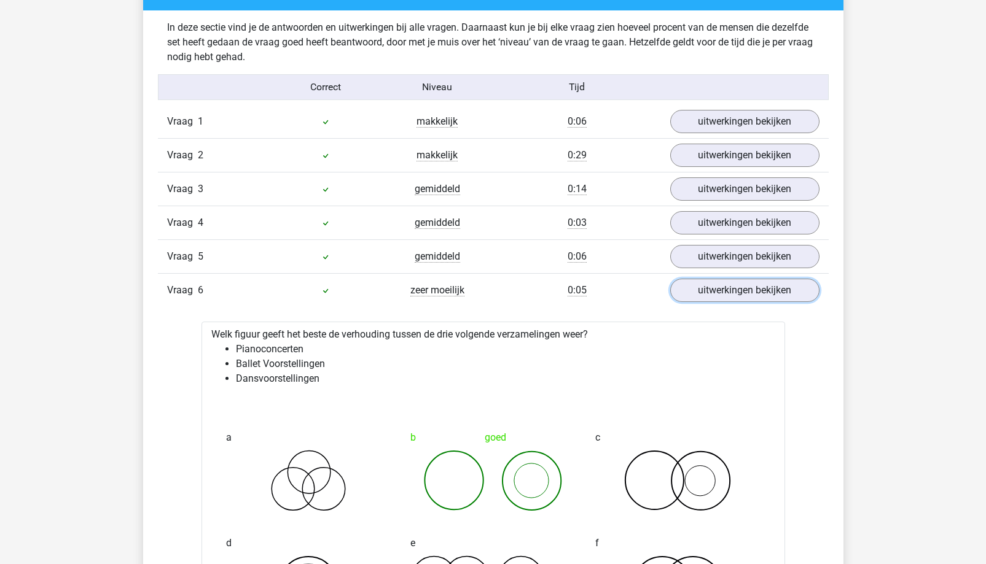
scroll to position [1260, 0]
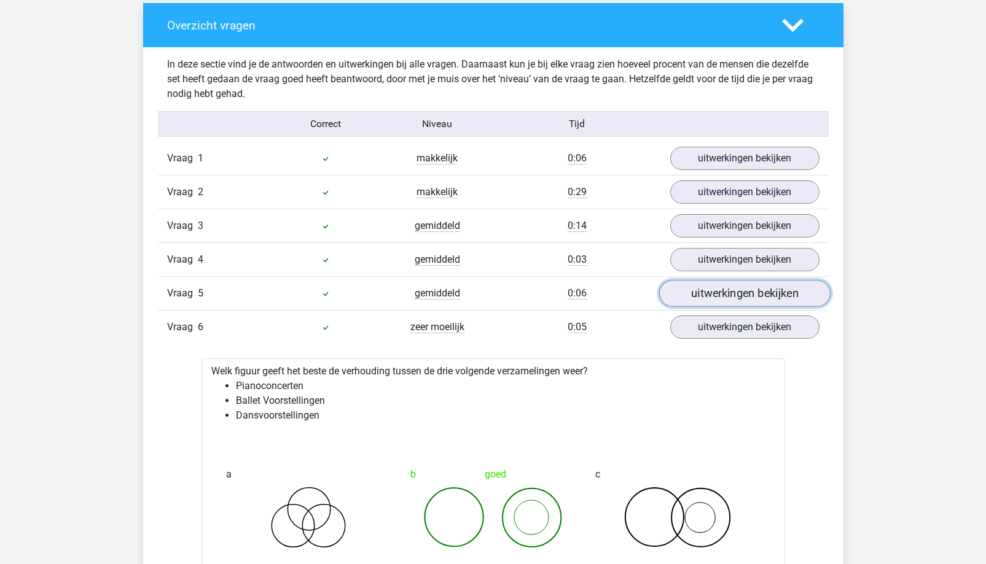
click at [714, 284] on link "uitwerkingen bekijken" at bounding box center [743, 293] width 171 height 27
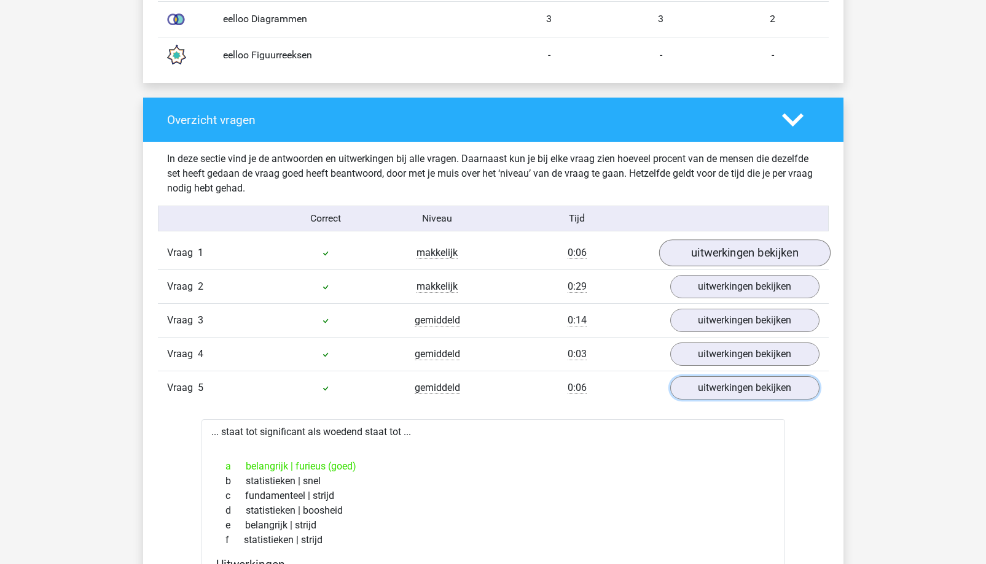
scroll to position [1137, 0]
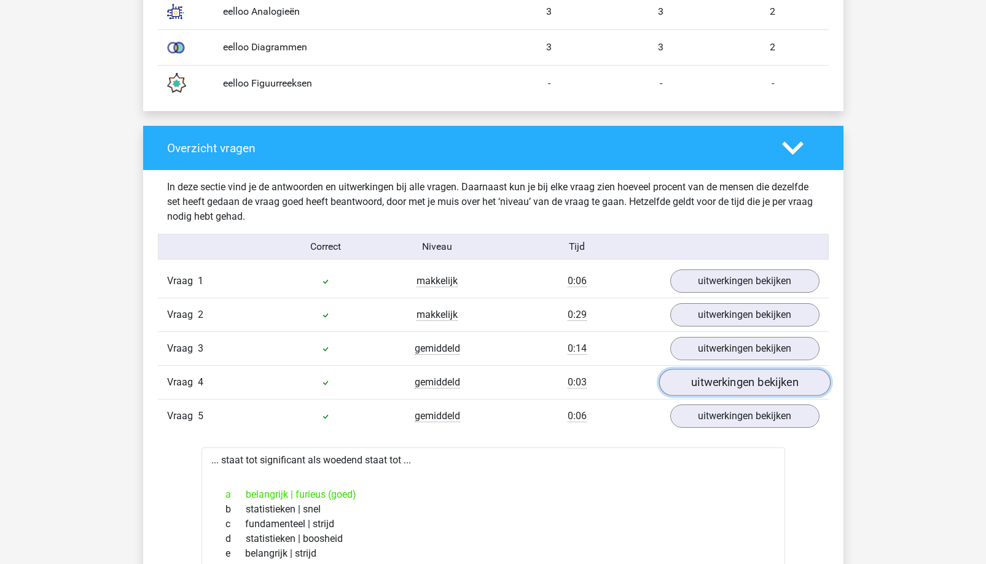
click at [682, 381] on link "uitwerkingen bekijken" at bounding box center [743, 382] width 171 height 27
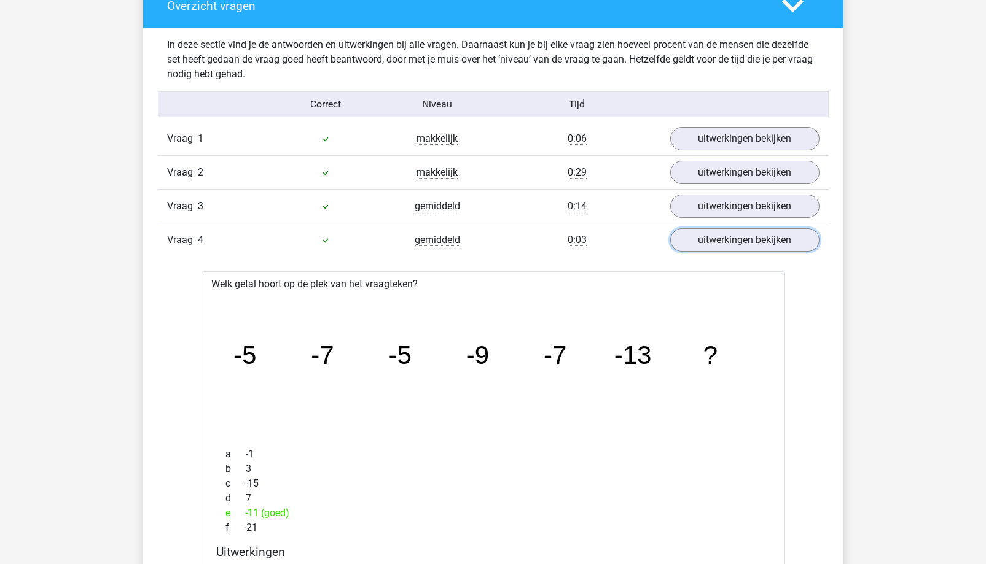
scroll to position [1199, 0]
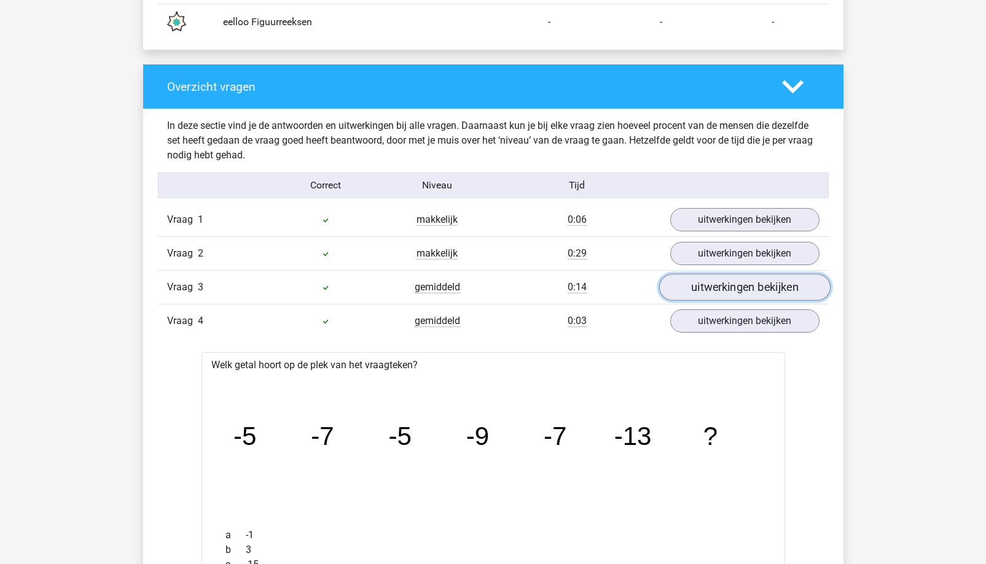
click at [722, 289] on link "uitwerkingen bekijken" at bounding box center [743, 287] width 171 height 27
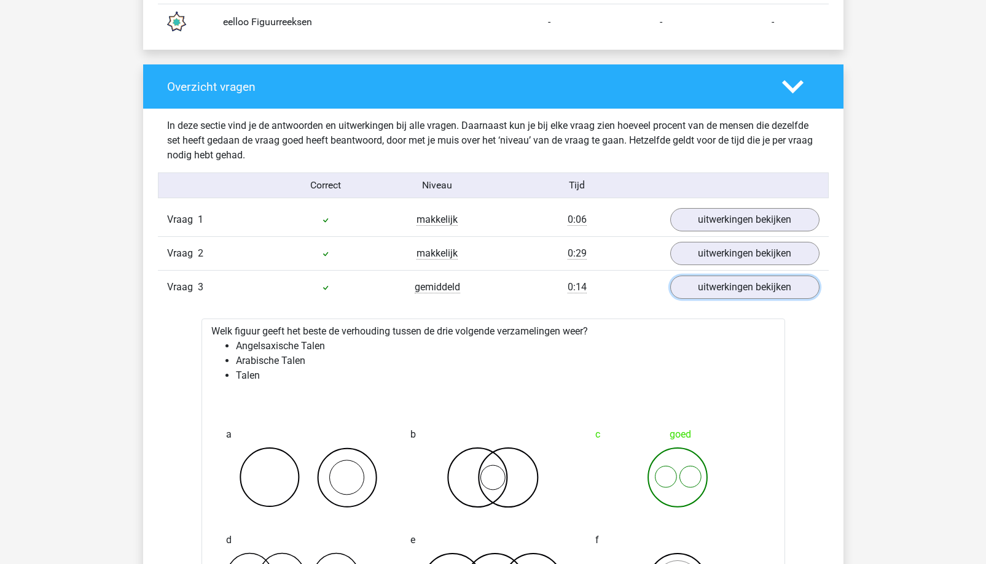
scroll to position [1076, 0]
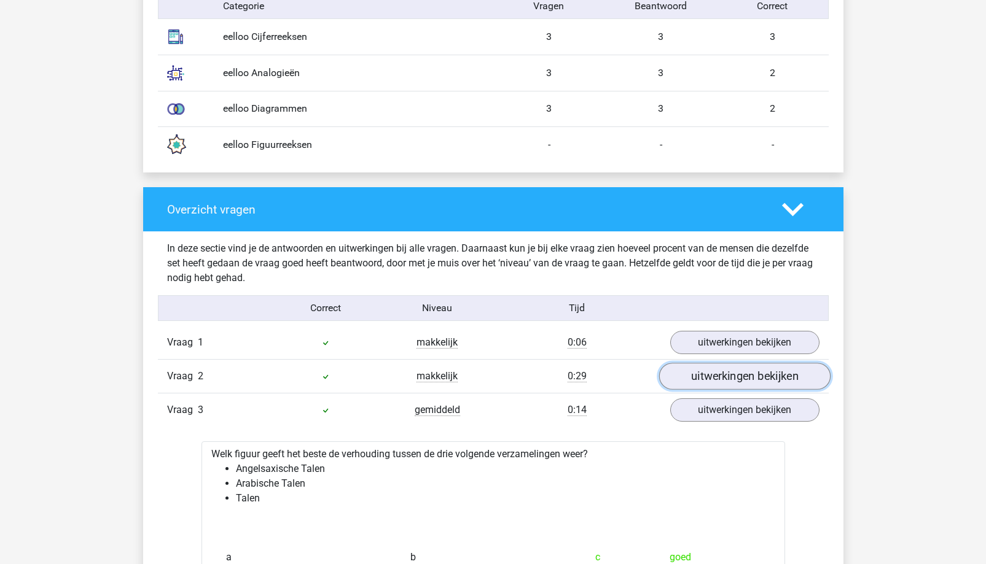
click at [715, 383] on link "uitwerkingen bekijken" at bounding box center [743, 376] width 171 height 27
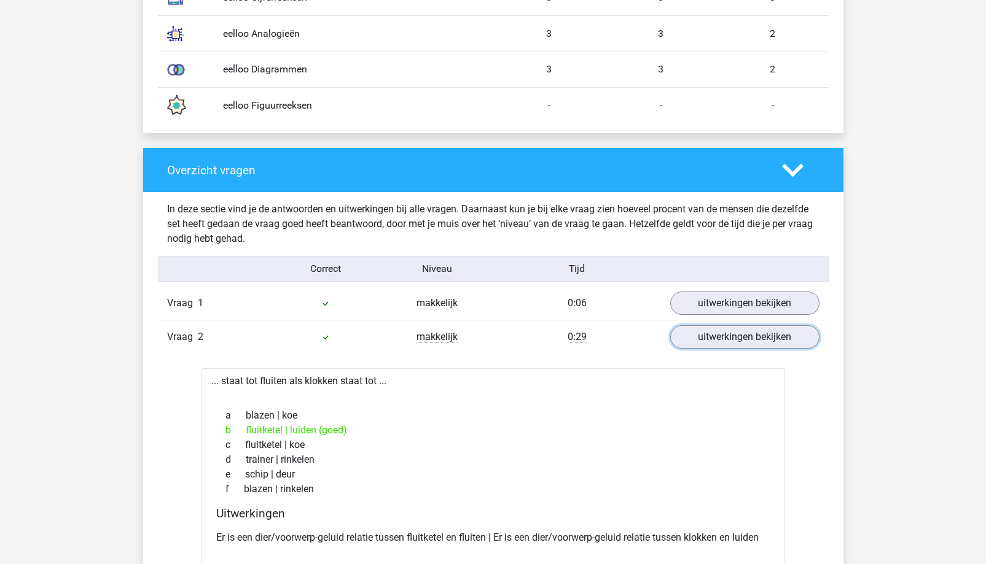
scroll to position [1137, 0]
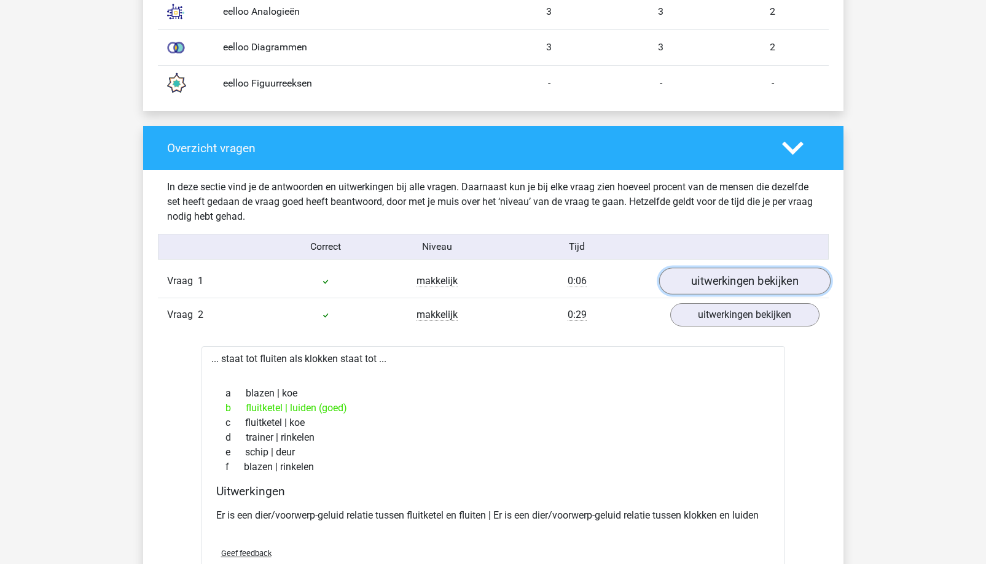
click at [798, 279] on link "uitwerkingen bekijken" at bounding box center [743, 281] width 171 height 27
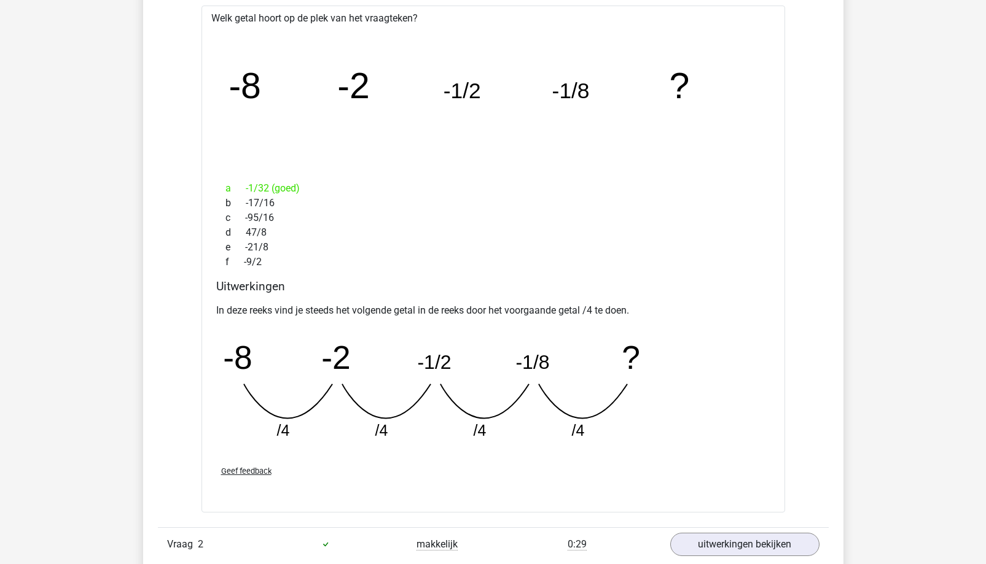
scroll to position [1383, 0]
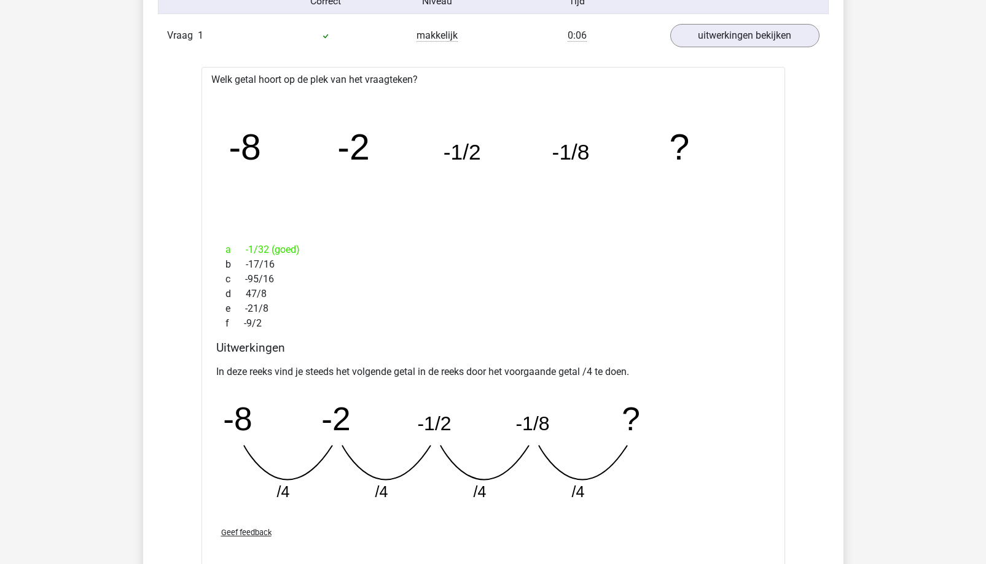
click at [516, 419] on tspan "-1/8" at bounding box center [532, 424] width 34 height 22
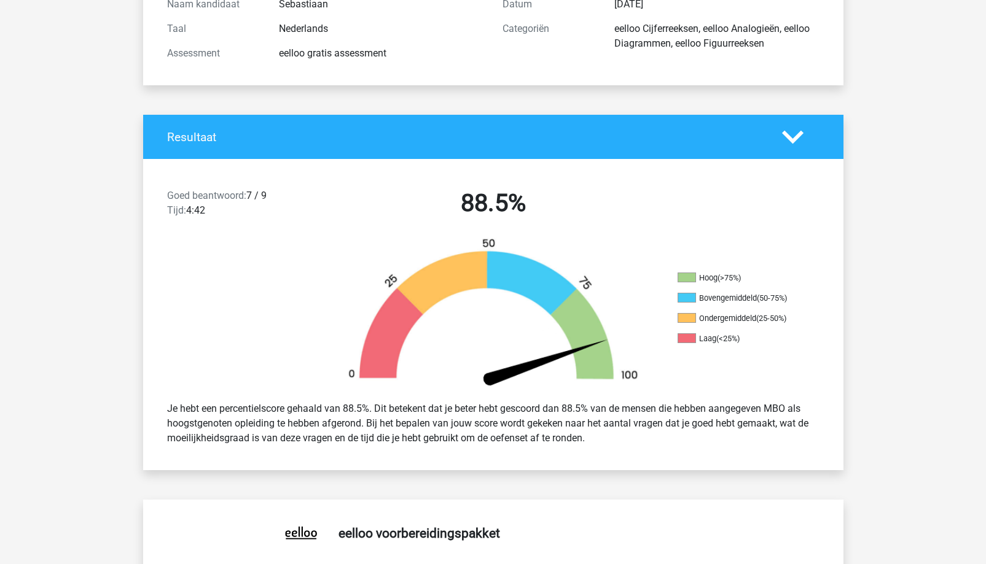
scroll to position [0, 0]
